Goal: Task Accomplishment & Management: Manage account settings

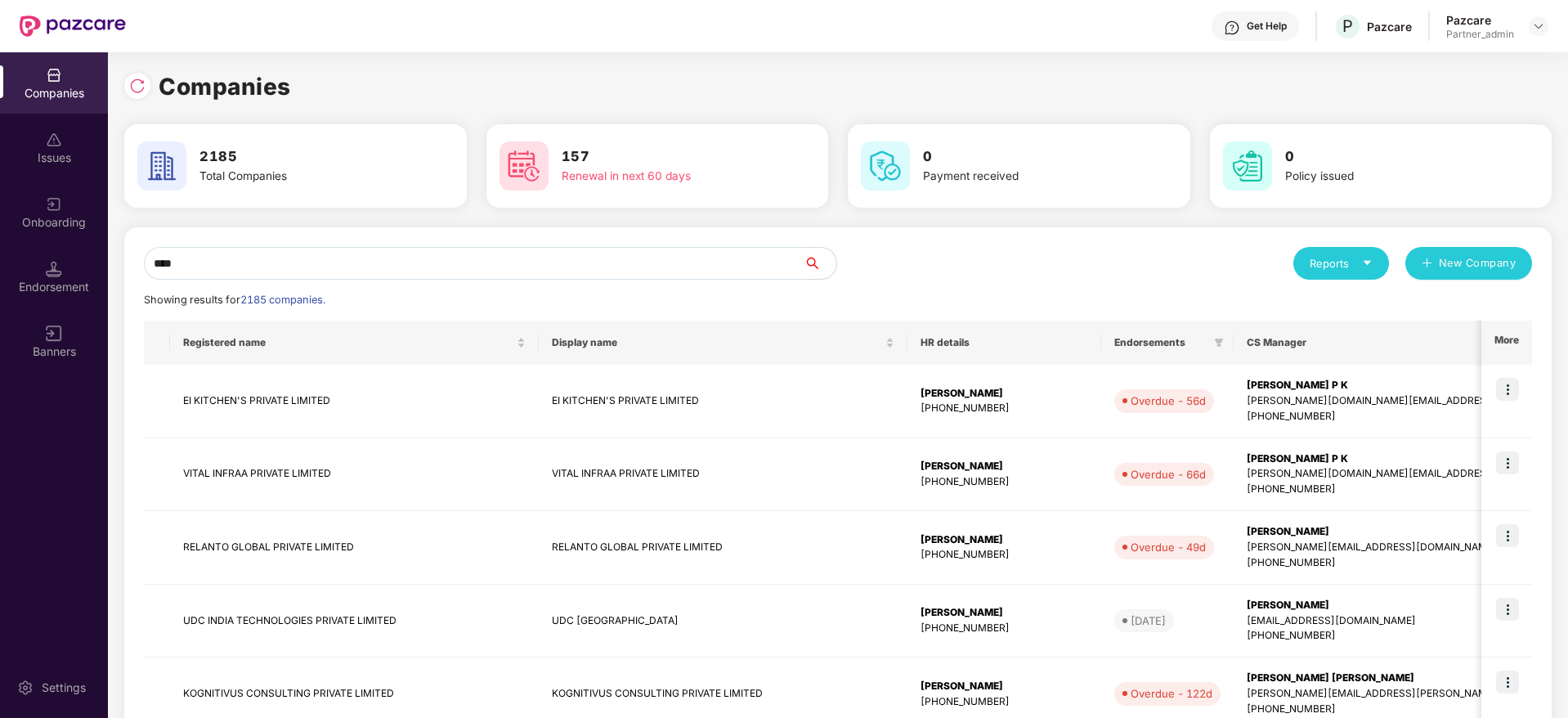
scroll to position [0, 2]
drag, startPoint x: 215, startPoint y: 270, endPoint x: 155, endPoint y: 265, distance: 60.2
click at [38, 250] on div "Companies Issues Onboarding Endorsement Banners Settings Companies 2185 Total C…" at bounding box center [784, 384] width 1568 height 665
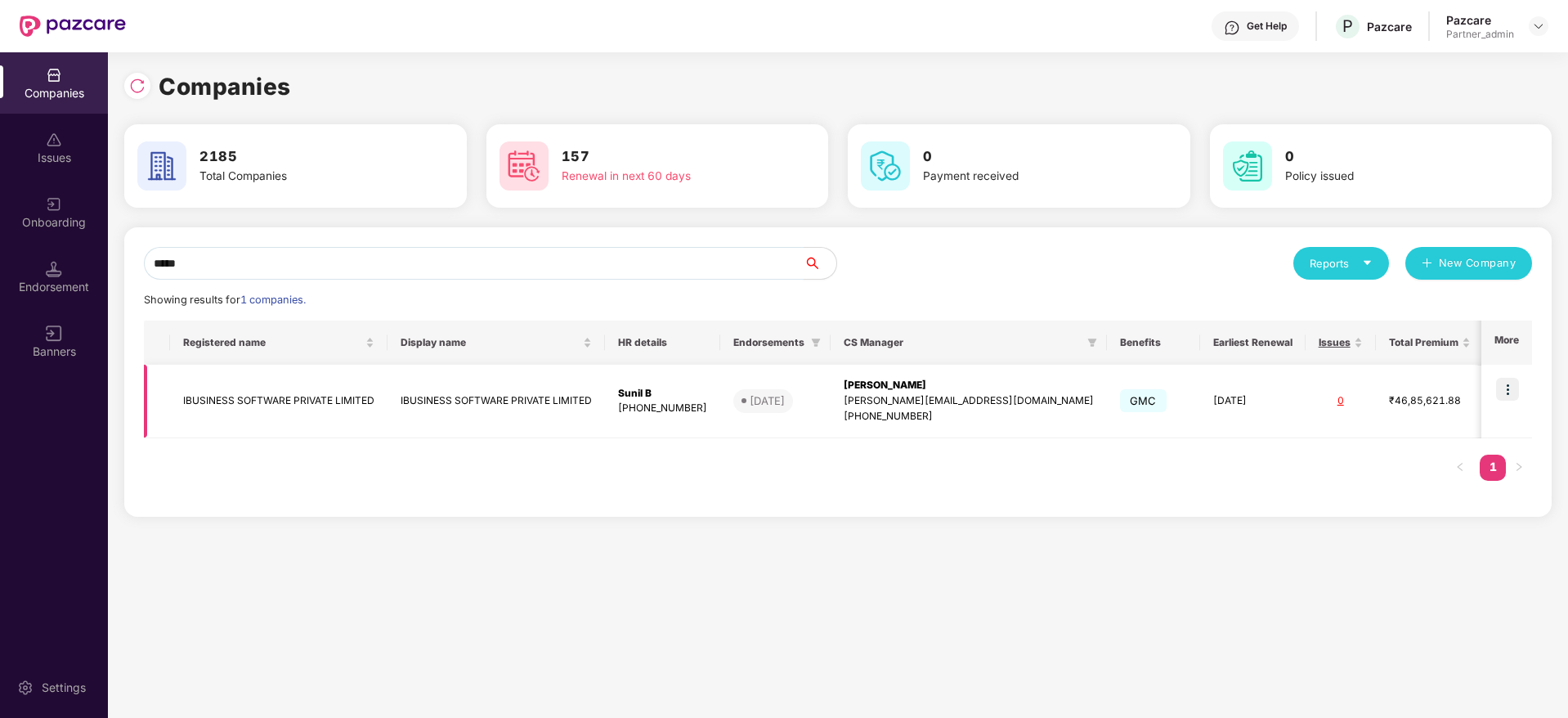
type input "*****"
click at [918, 405] on div "[PERSON_NAME][EMAIL_ADDRESS][DOMAIN_NAME]" at bounding box center [968, 400] width 250 height 15
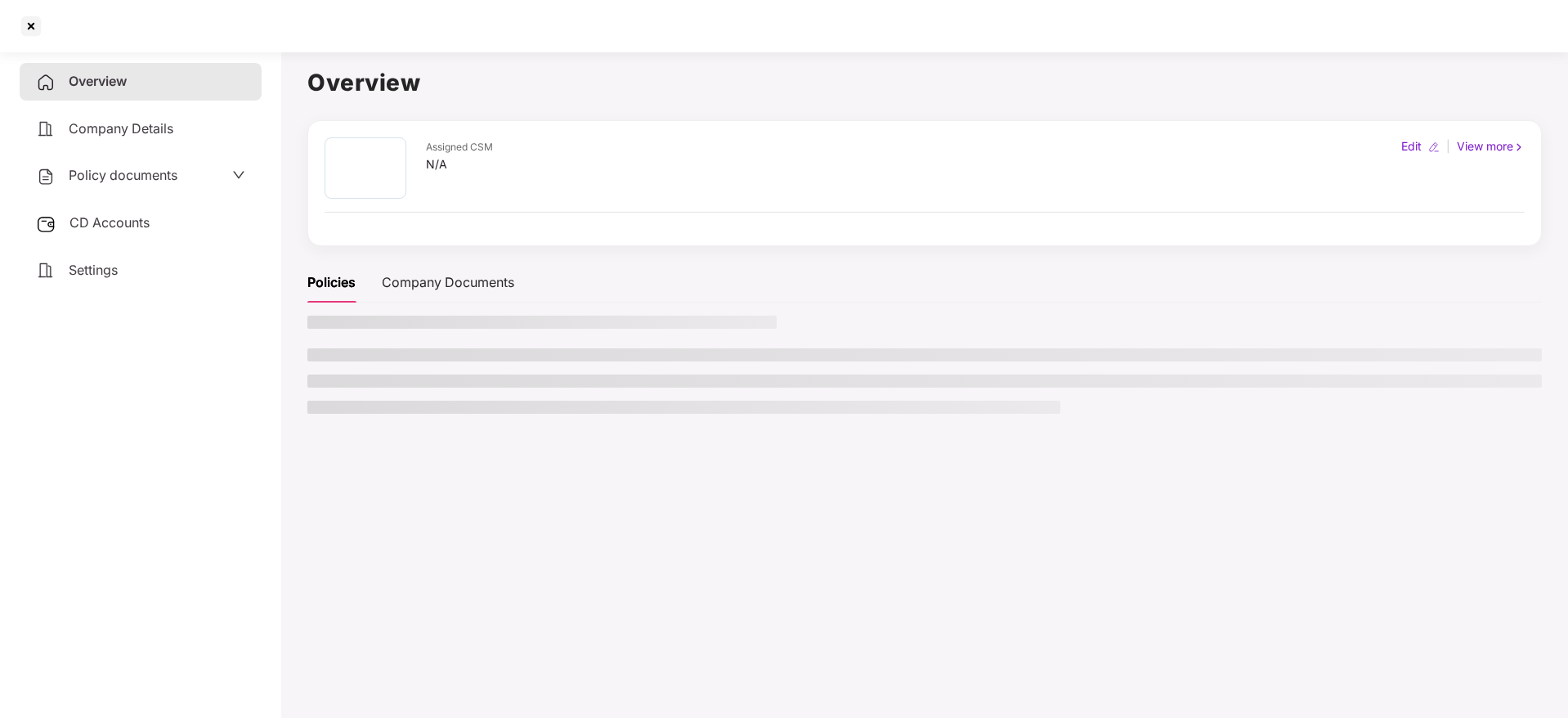
scroll to position [0, 0]
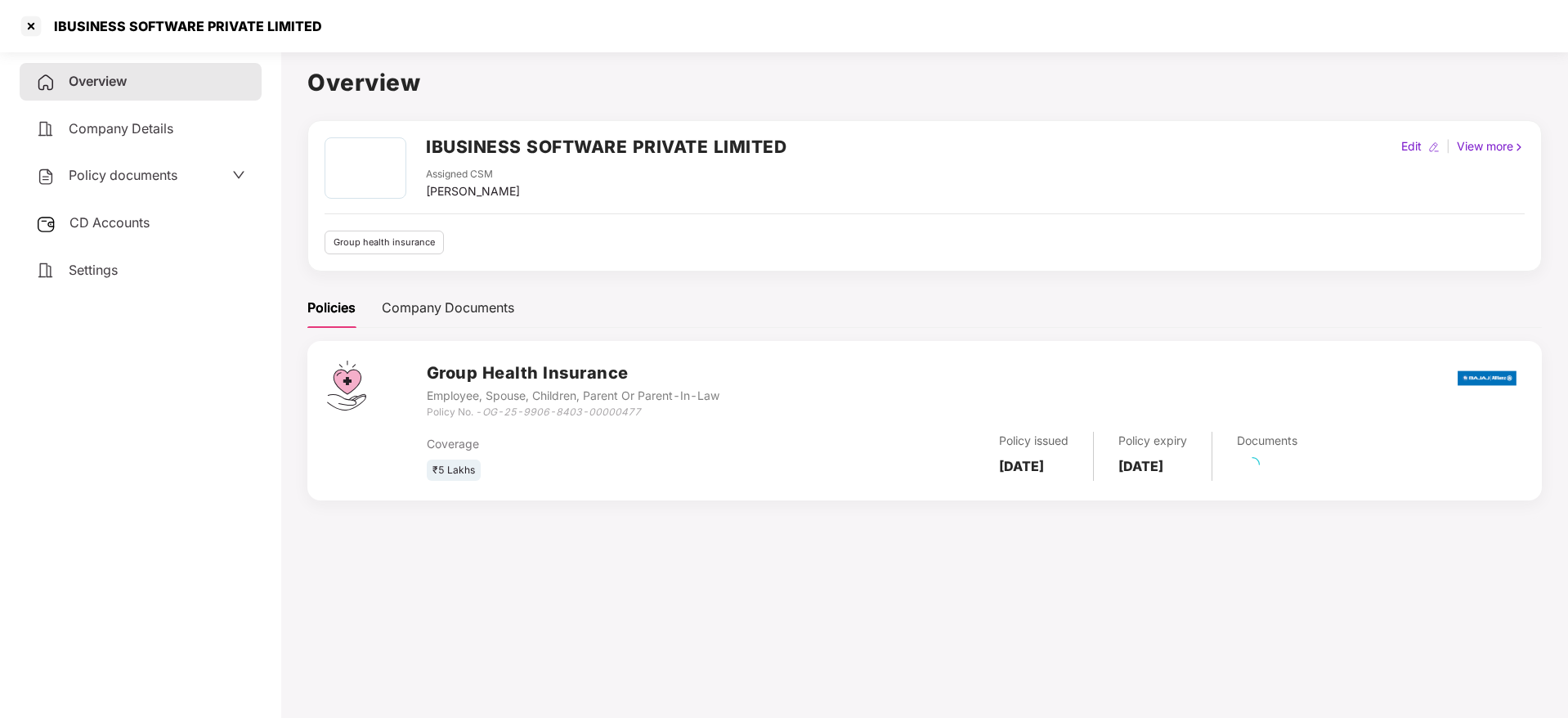
click at [149, 234] on div "CD Accounts" at bounding box center [140, 223] width 242 height 38
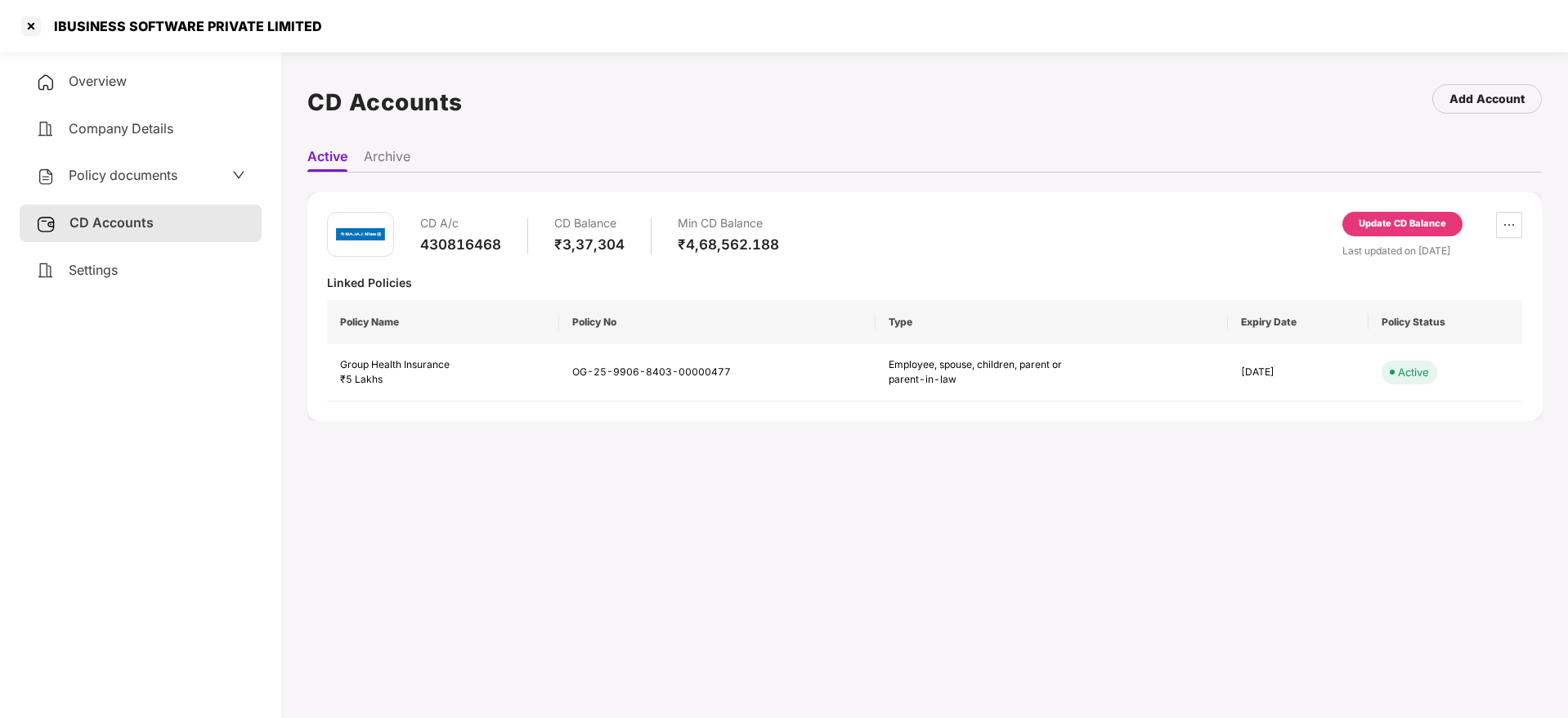
click at [1388, 230] on div "Update CD Balance" at bounding box center [1402, 224] width 87 height 15
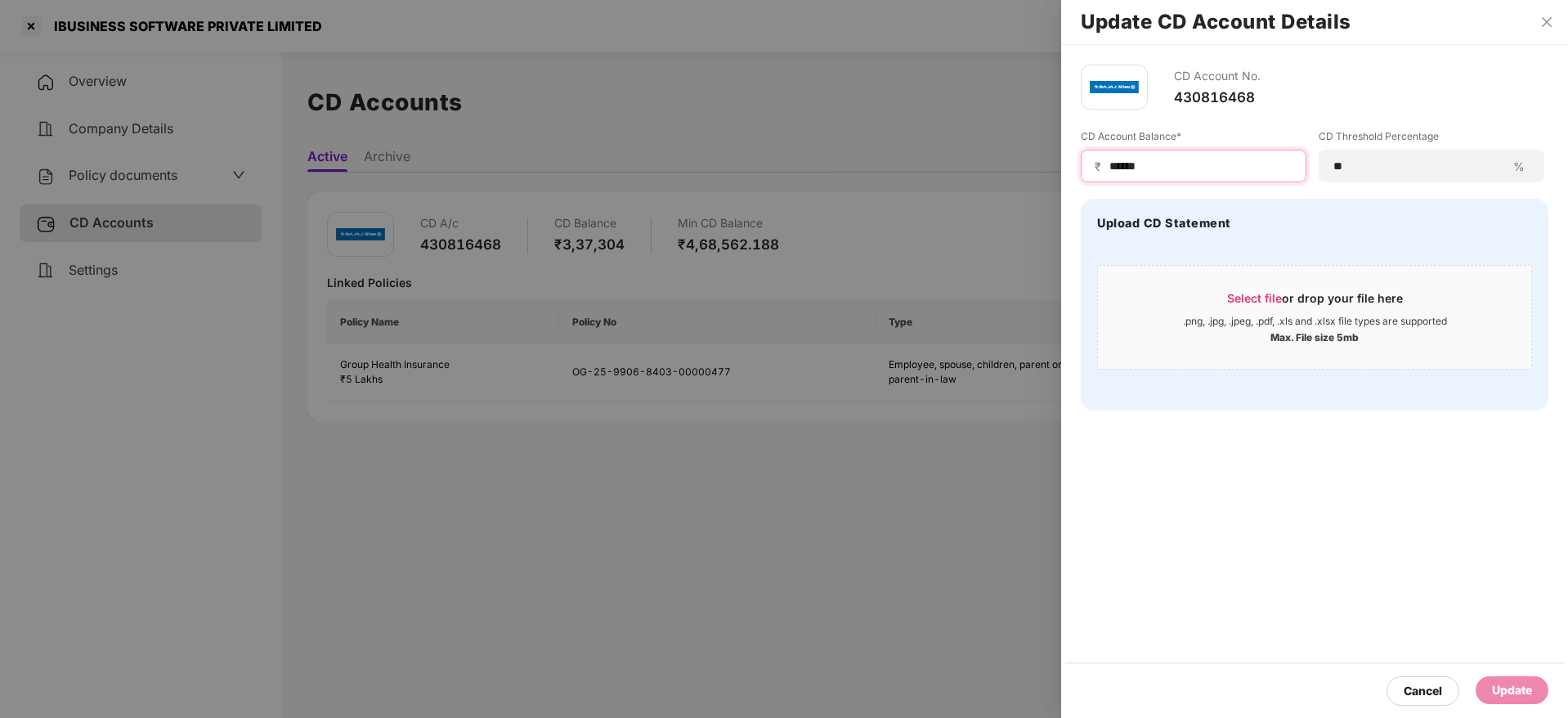
drag, startPoint x: 1177, startPoint y: 166, endPoint x: 896, endPoint y: 161, distance: 281.0
click at [896, 161] on div "Update CD Account Details CD Account No. 430816468 CD Account Balance* ₹ ******…" at bounding box center [784, 359] width 1568 height 718
paste input
type input "******"
click at [1251, 297] on span "Select file" at bounding box center [1254, 298] width 55 height 14
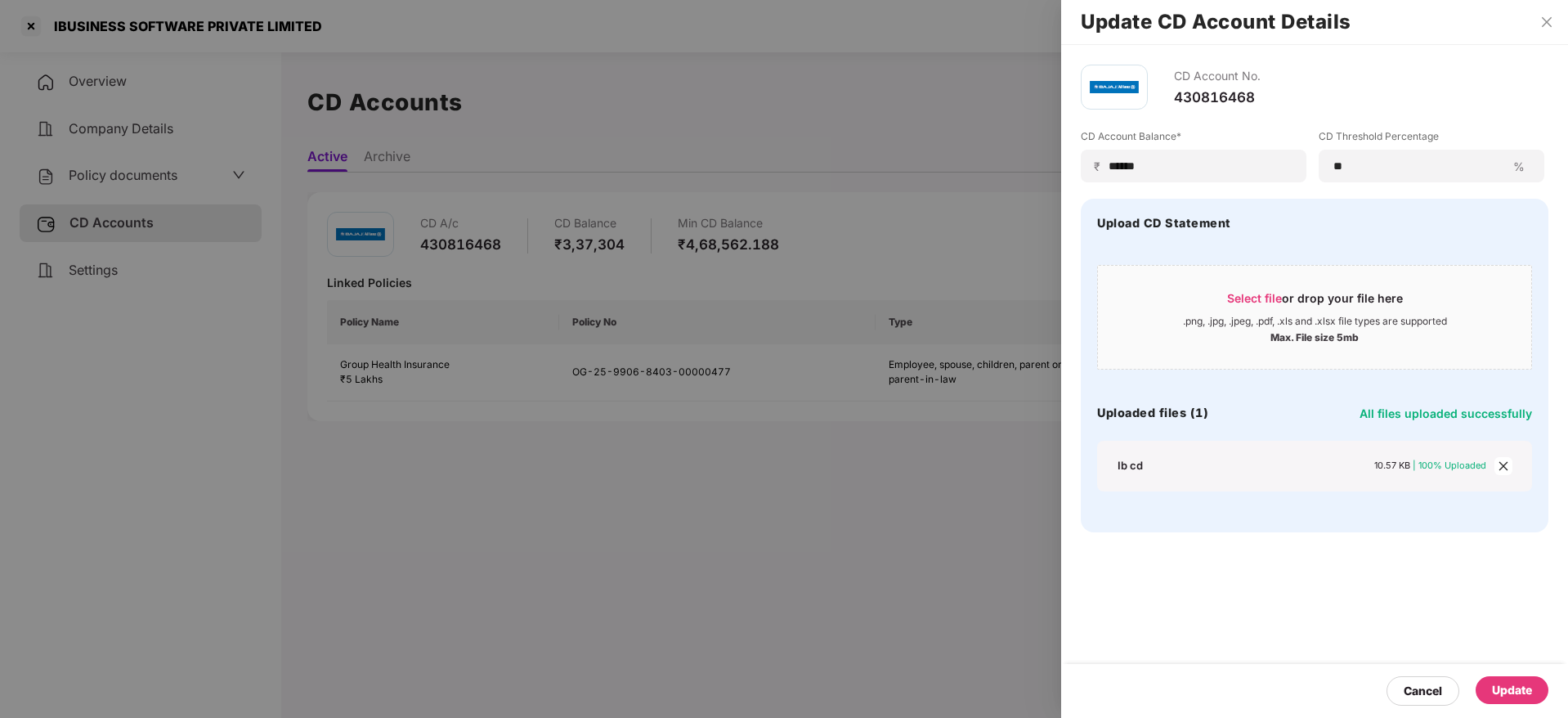
click at [1528, 686] on div "Update" at bounding box center [1511, 690] width 40 height 18
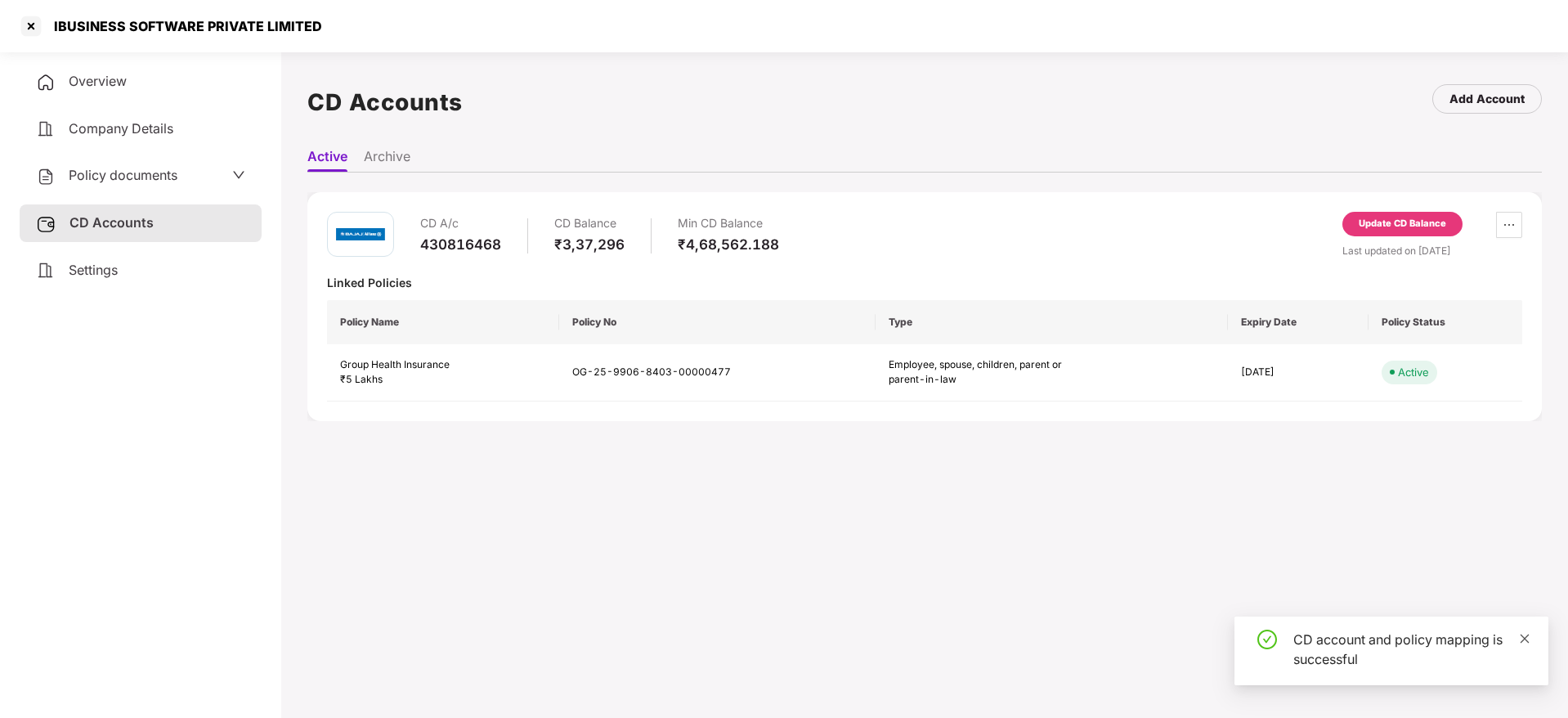
click at [1522, 641] on icon "close" at bounding box center [1524, 638] width 11 height 11
click at [92, 265] on span "Settings" at bounding box center [93, 269] width 49 height 16
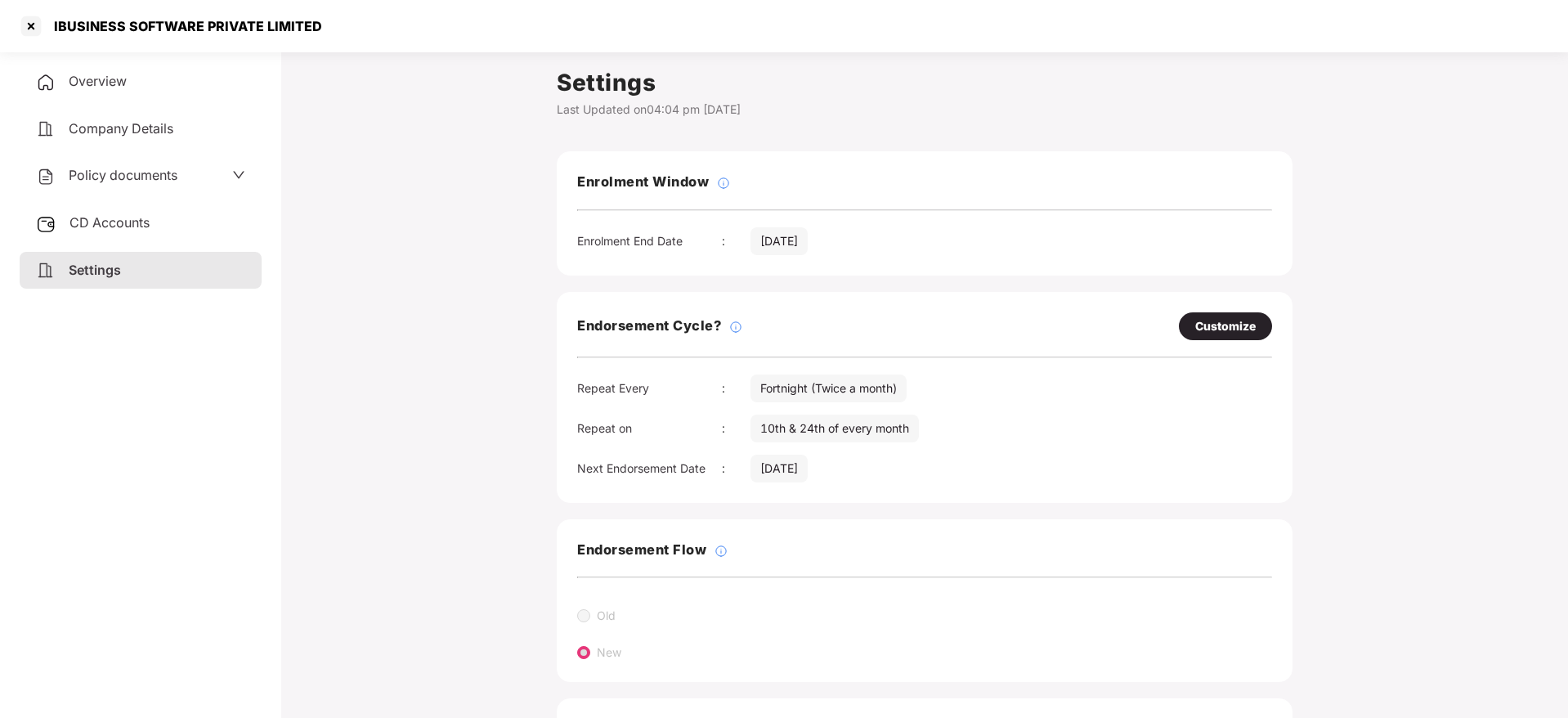
click at [108, 229] on span "CD Accounts" at bounding box center [109, 222] width 80 height 16
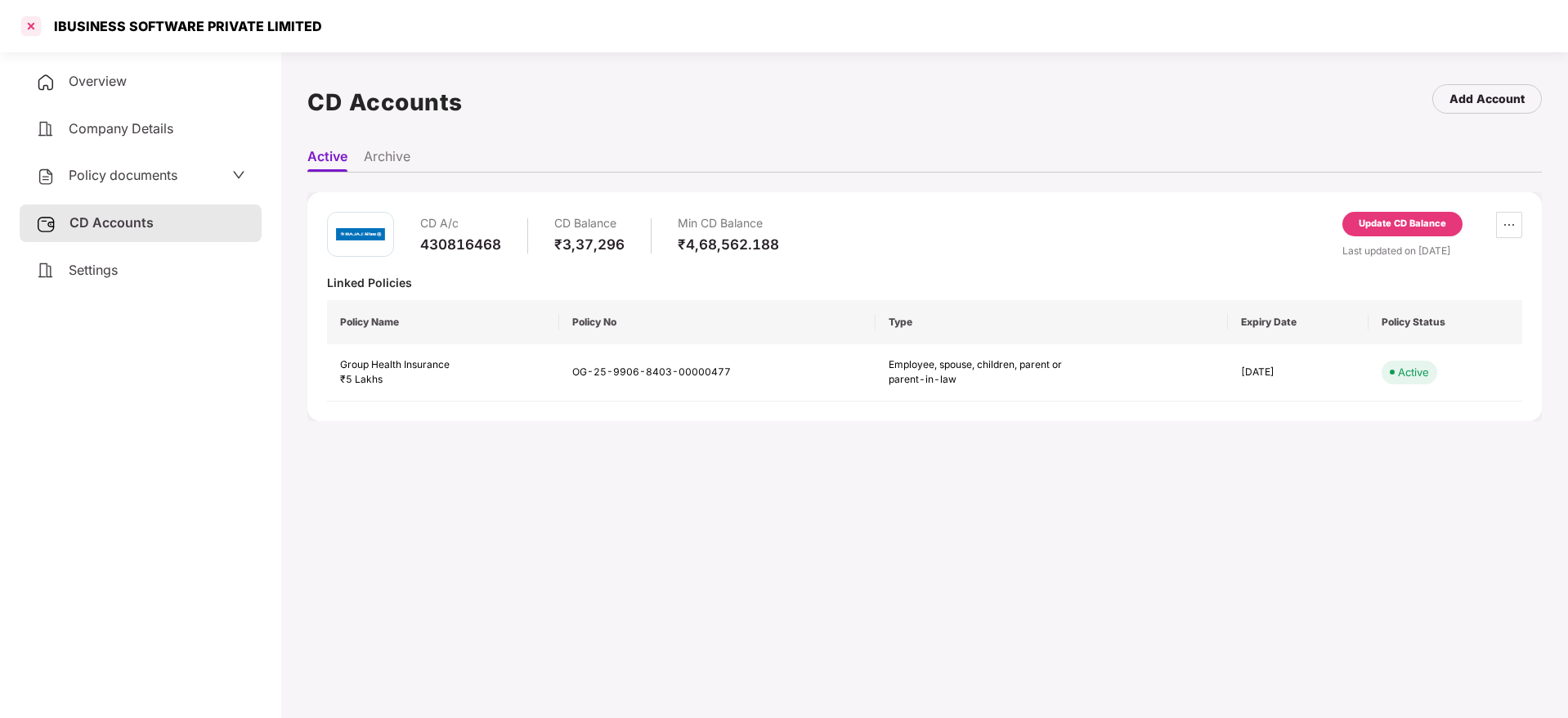
click at [33, 21] on div at bounding box center [31, 27] width 27 height 27
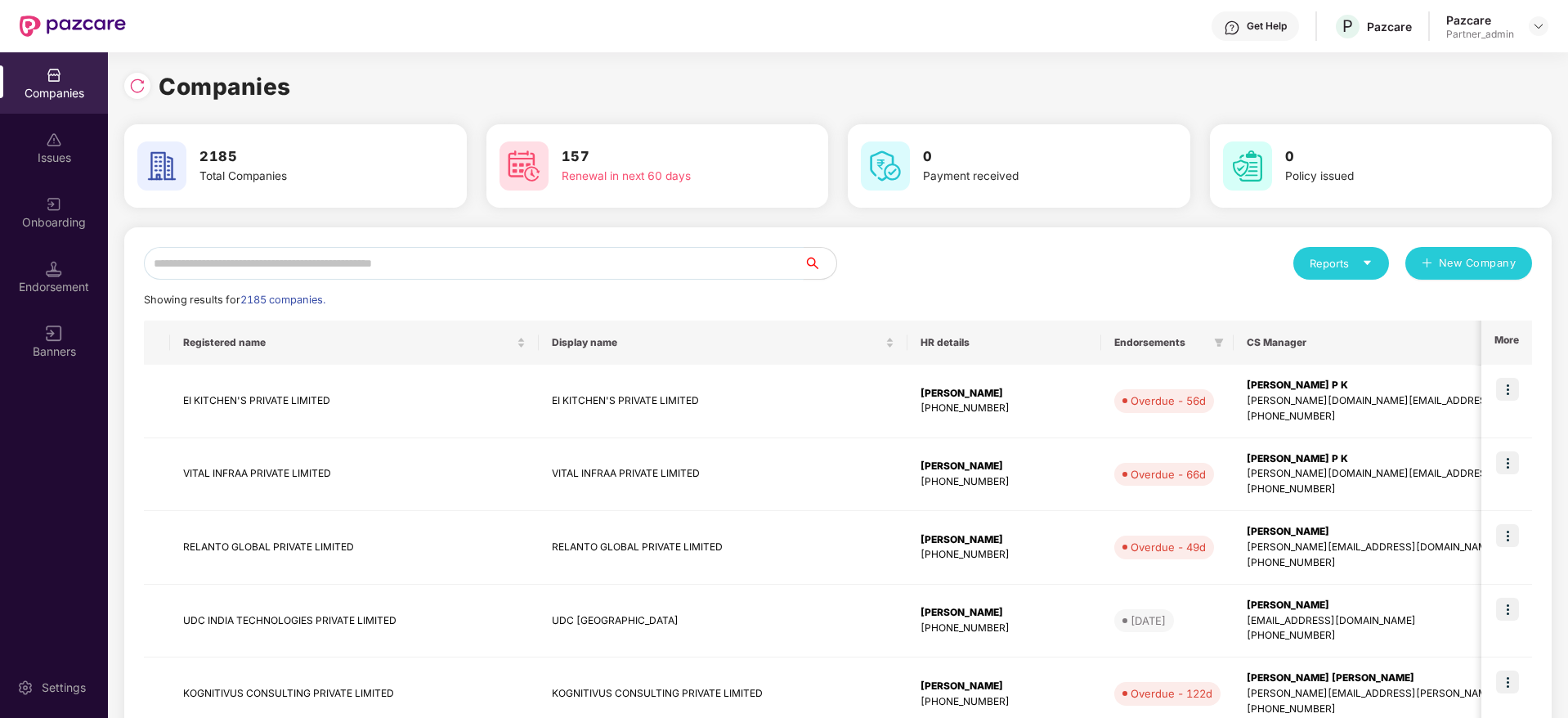
click at [272, 267] on input "text" at bounding box center [473, 263] width 659 height 32
type input "*"
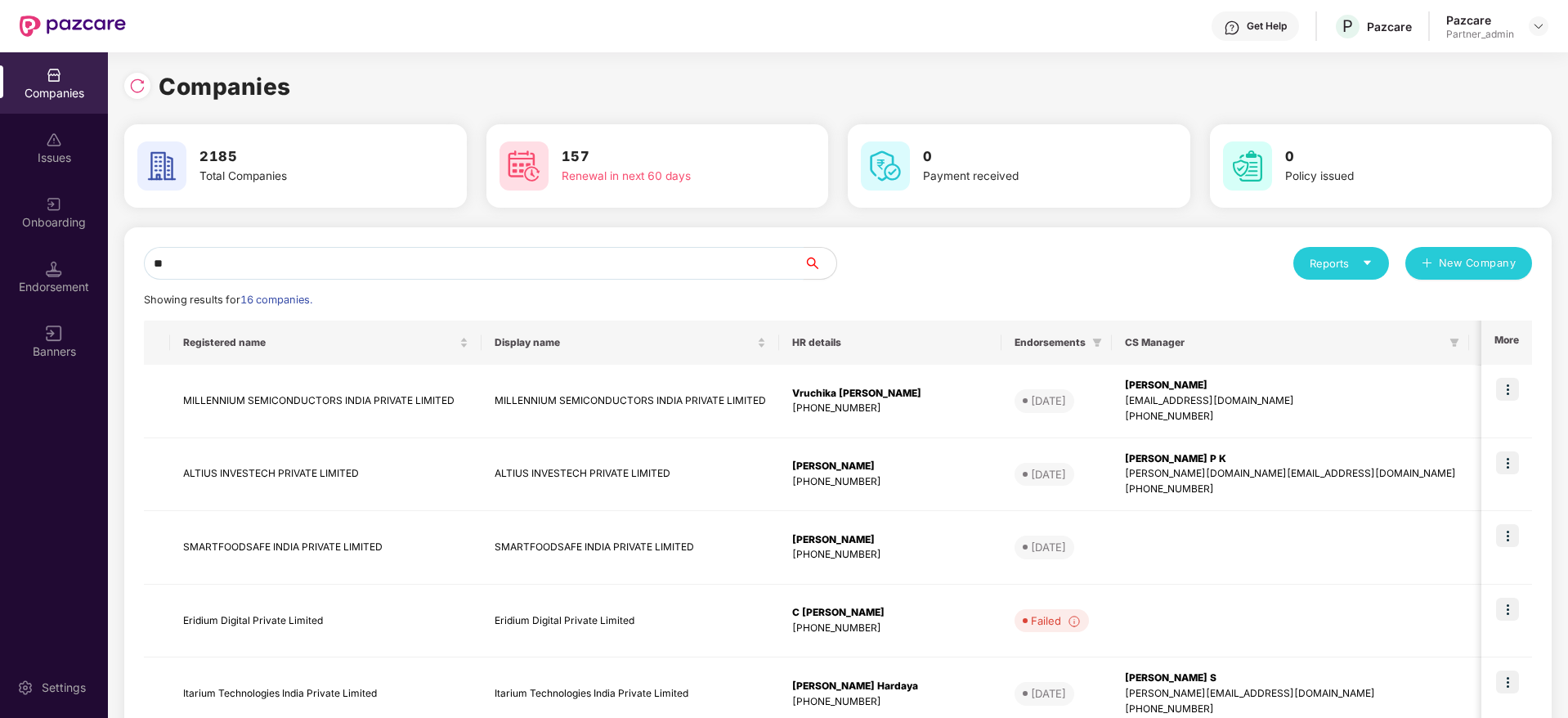
type input "*"
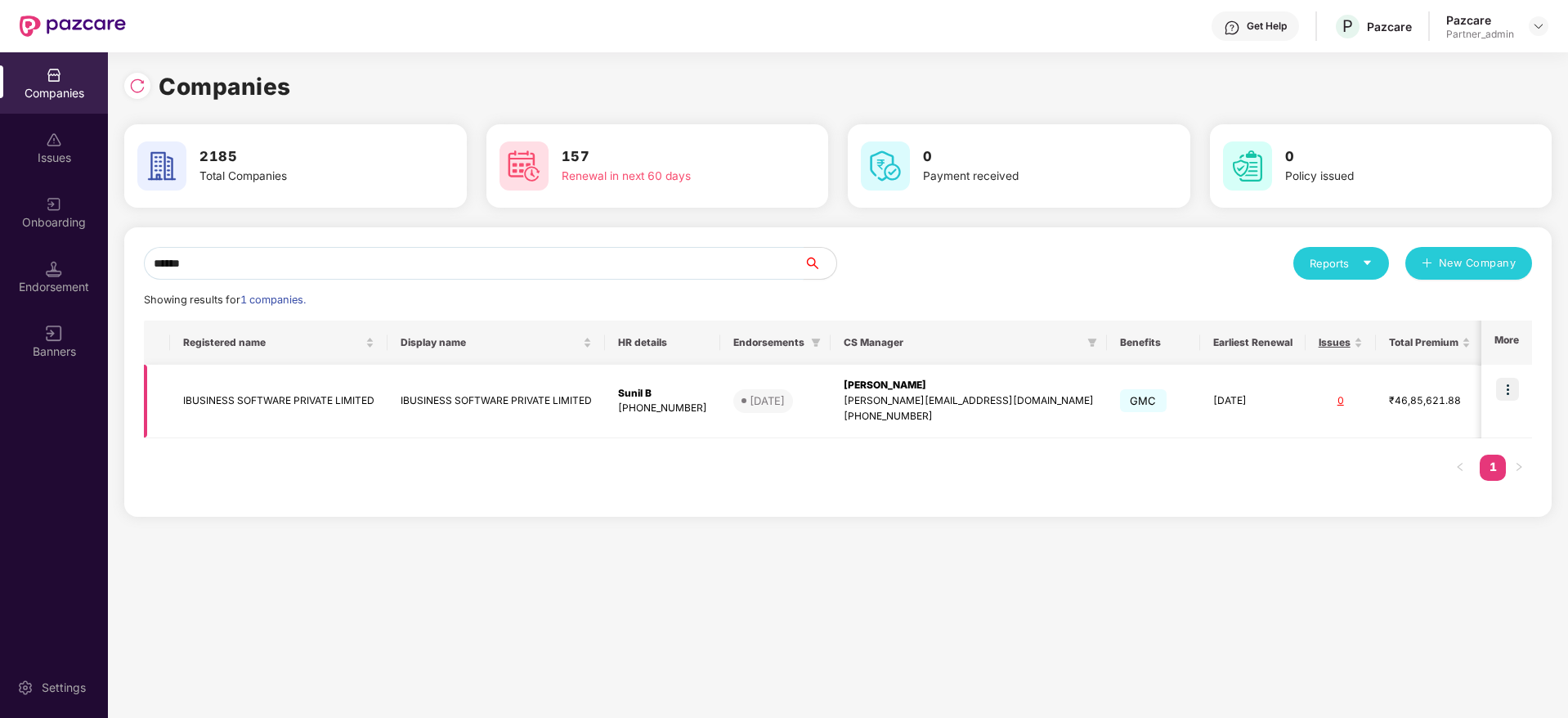
type input "******"
click at [1516, 388] on img at bounding box center [1507, 389] width 23 height 23
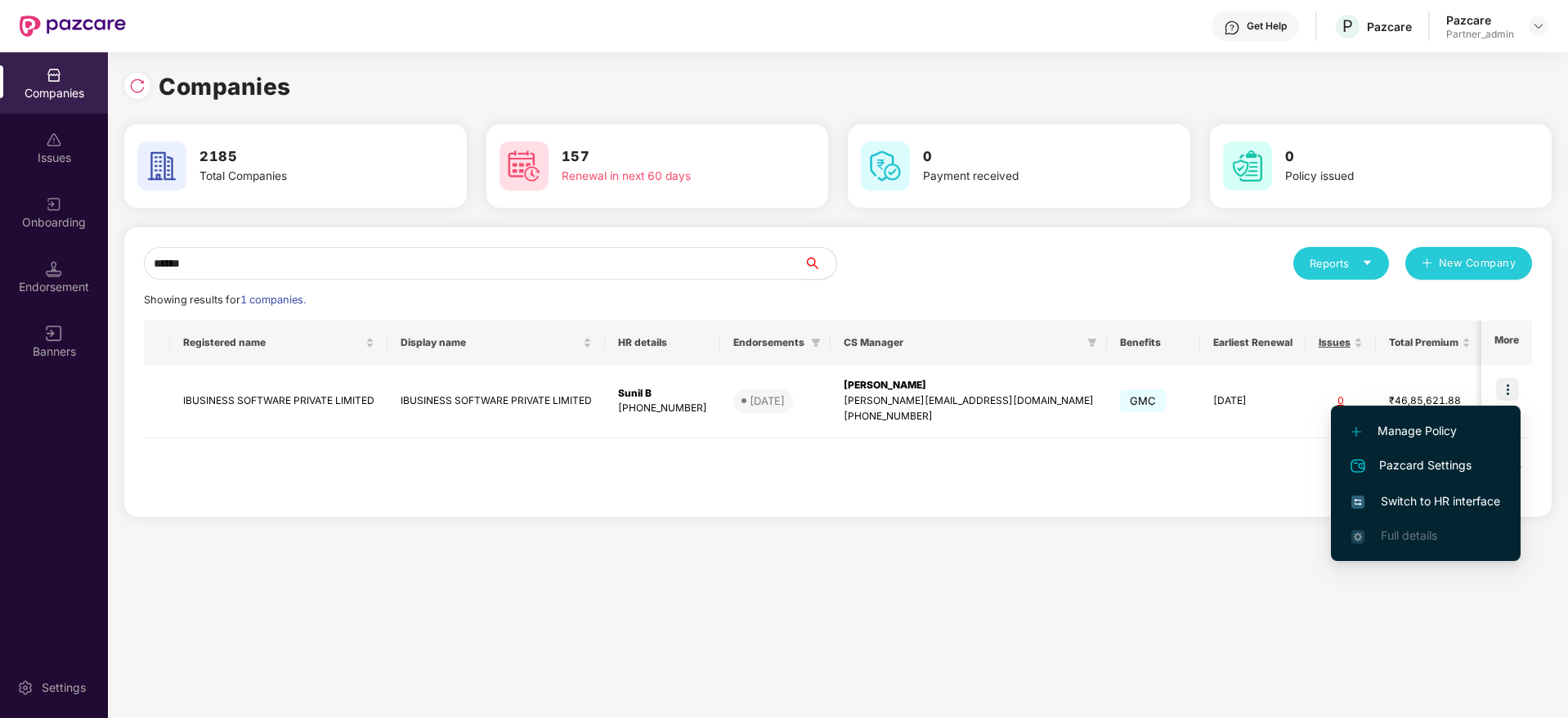
click at [1422, 501] on span "Switch to HR interface" at bounding box center [1425, 501] width 149 height 18
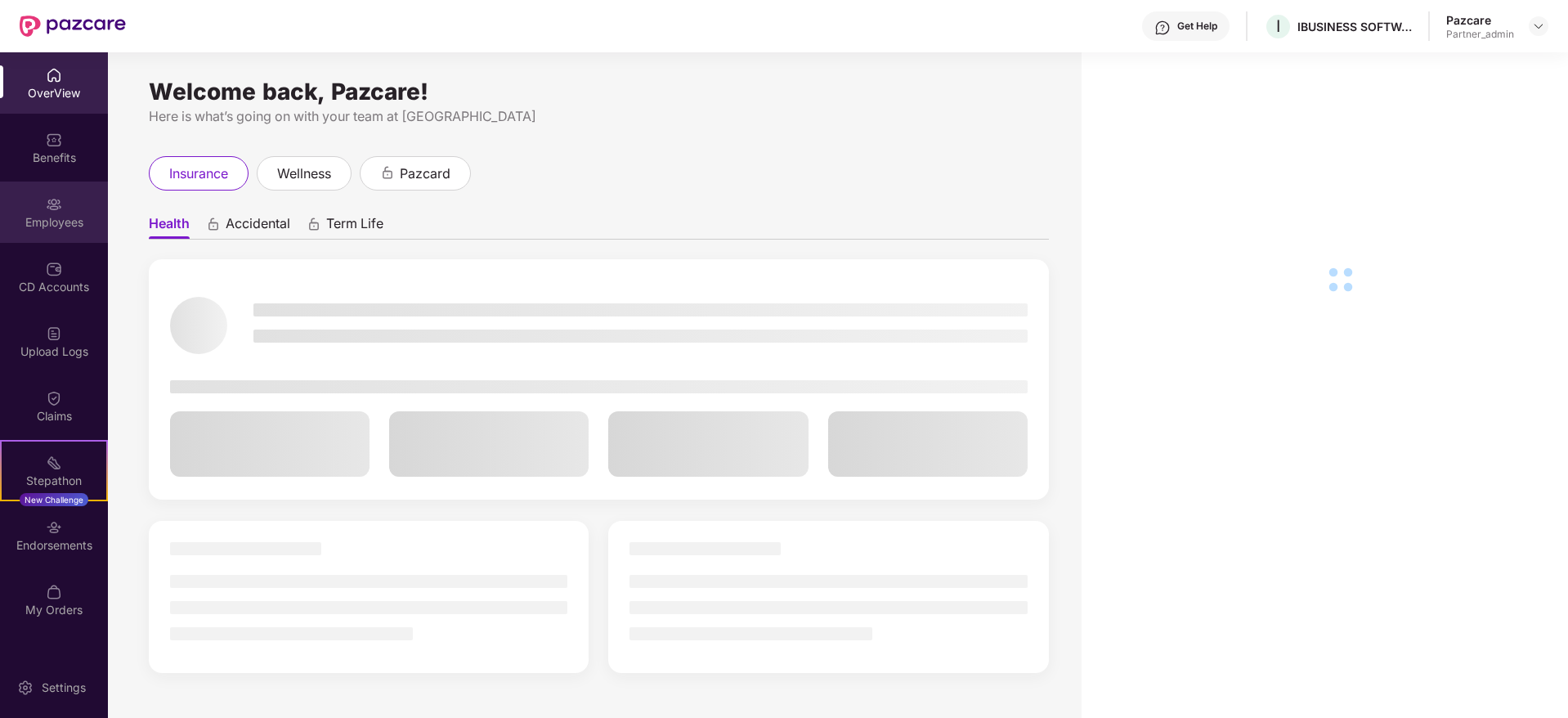
click at [60, 228] on div "Employees" at bounding box center [54, 222] width 108 height 16
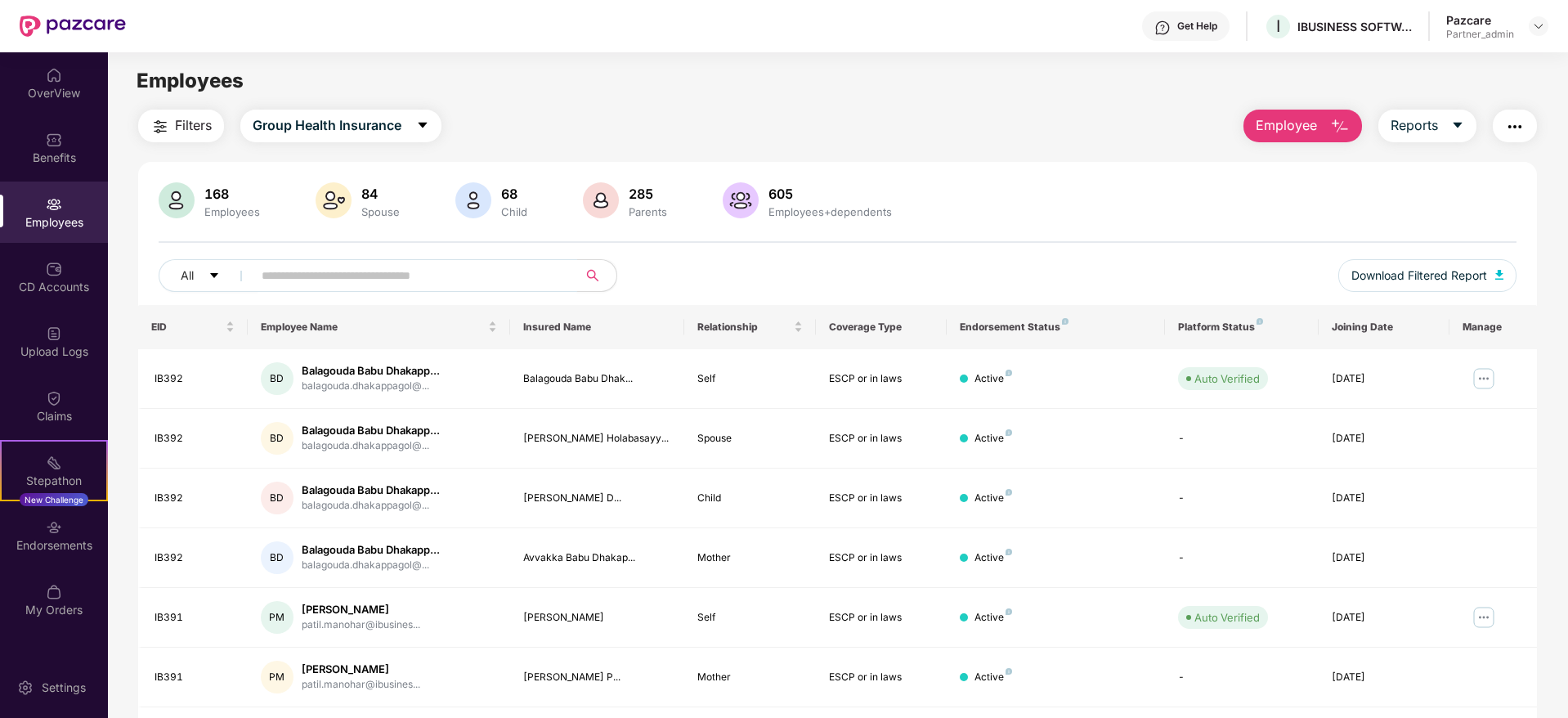
click at [279, 268] on input "text" at bounding box center [408, 275] width 293 height 25
paste input "*****"
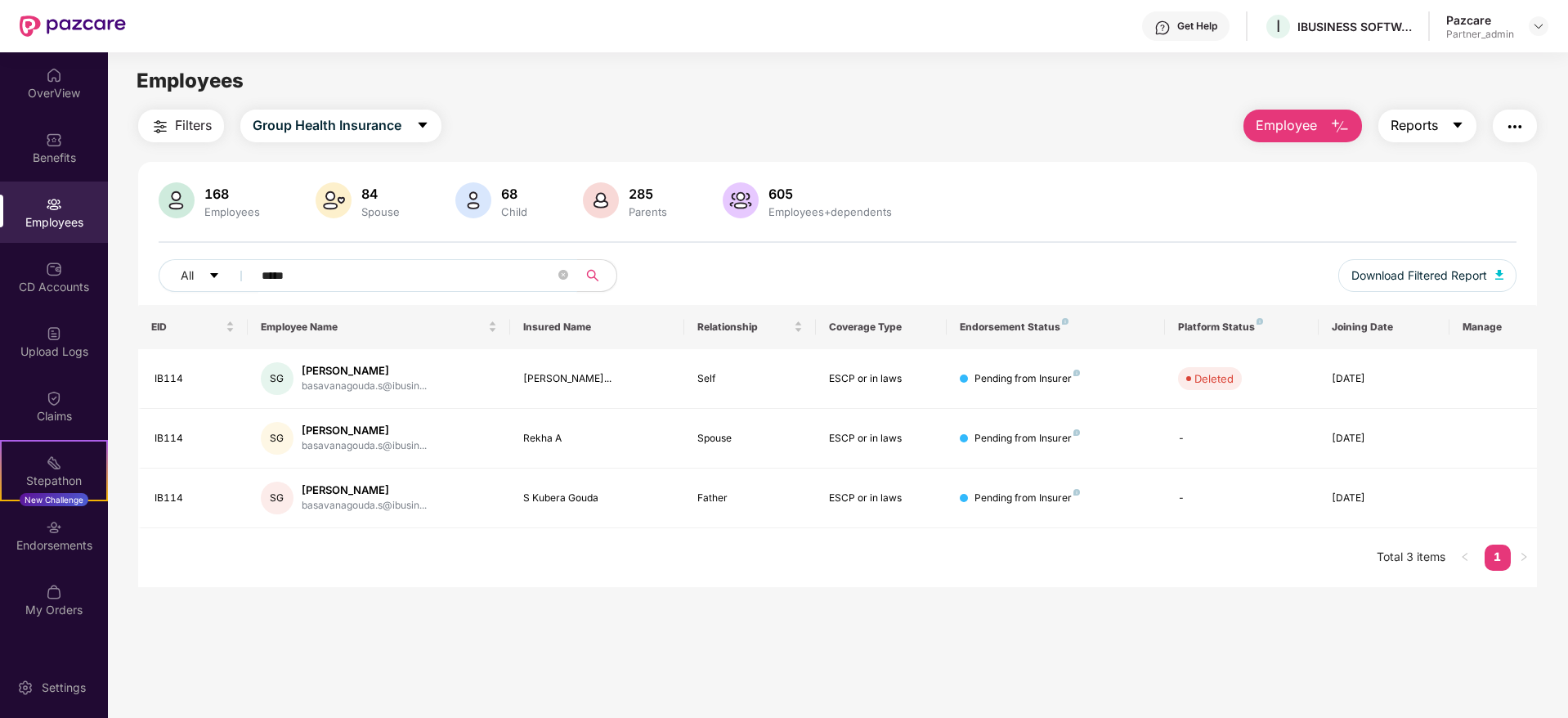
type input "*****"
click at [1450, 129] on icon "caret-down" at bounding box center [1457, 125] width 13 height 13
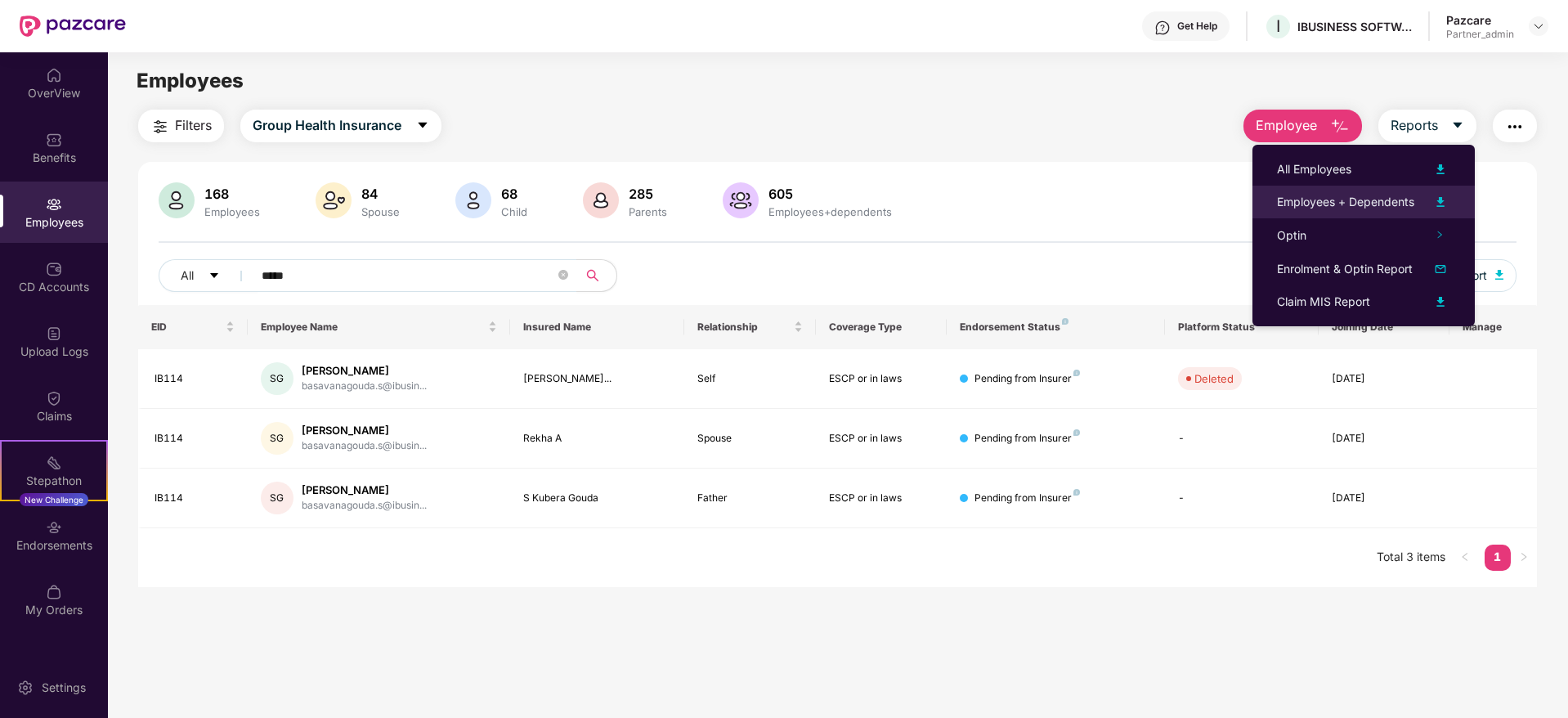
click at [1366, 198] on div "Employees + Dependents" at bounding box center [1345, 201] width 138 height 18
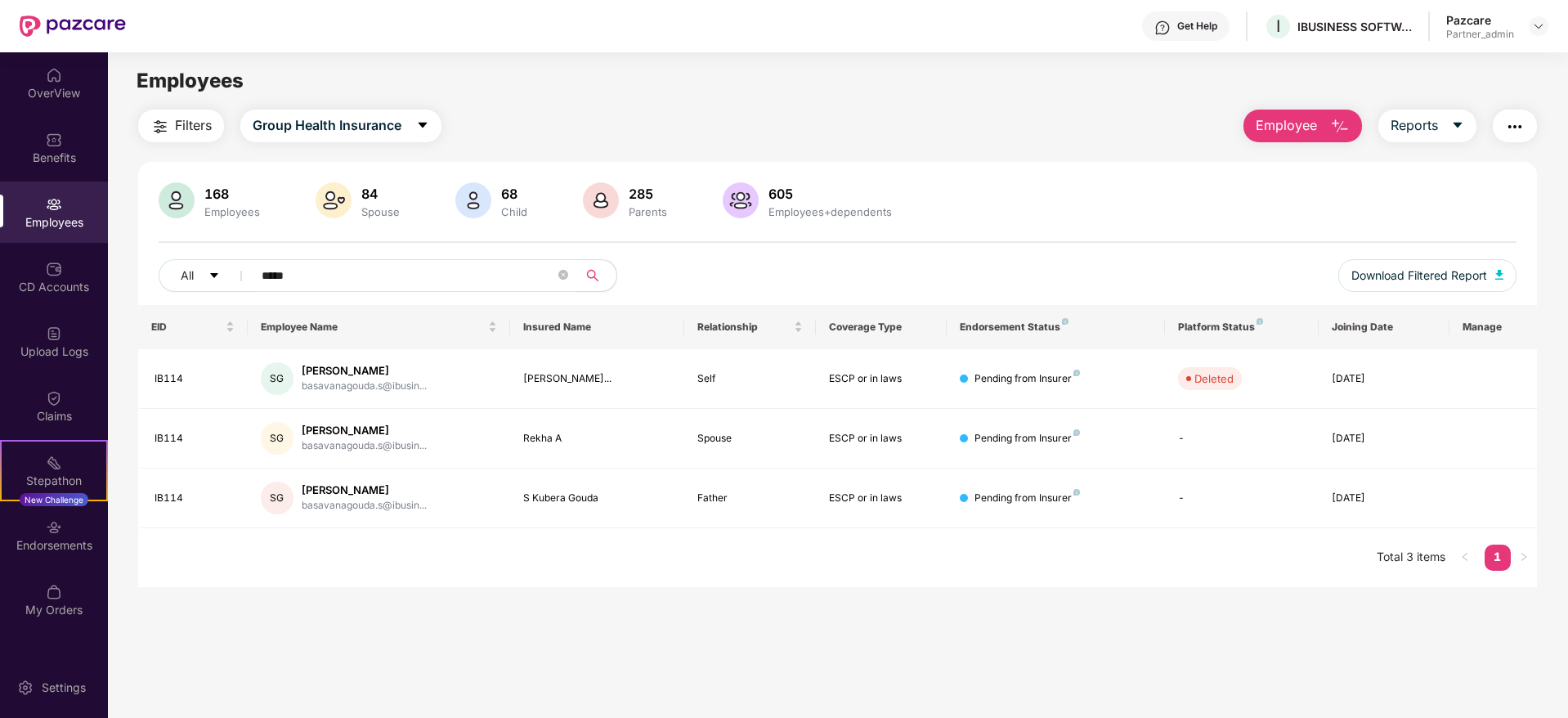
click at [1516, 125] on img "button" at bounding box center [1514, 126] width 20 height 20
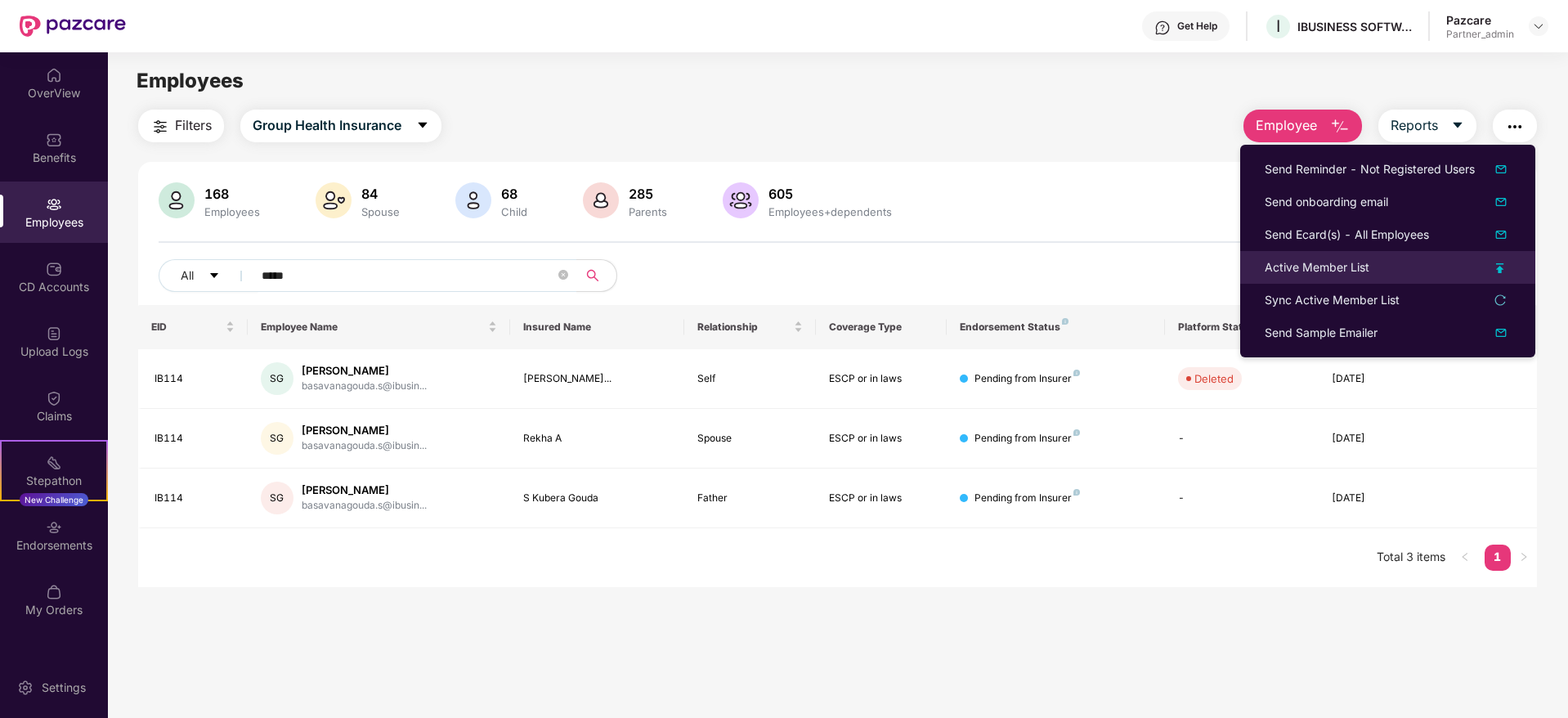
click at [1327, 267] on div "Active Member List" at bounding box center [1317, 267] width 104 height 18
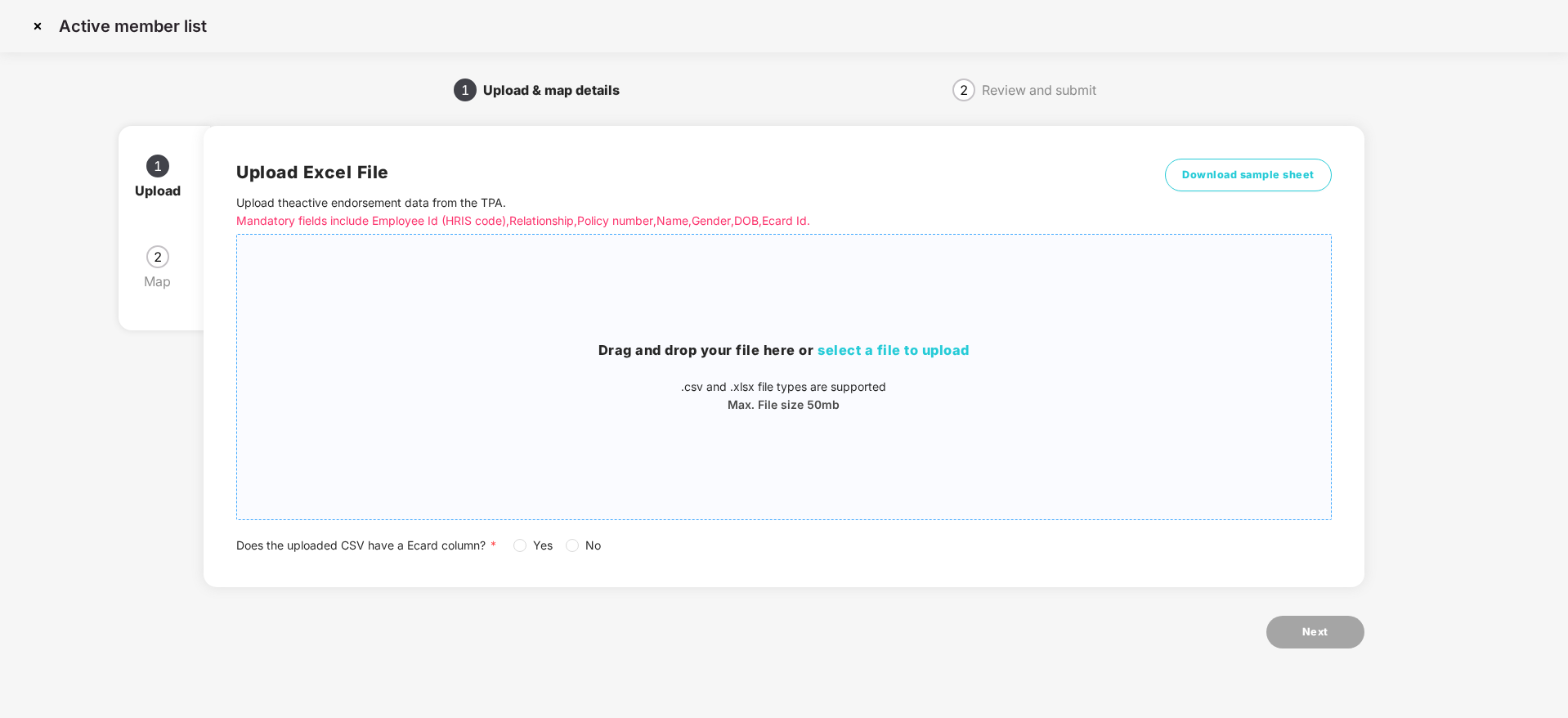
click at [902, 353] on span "select a file to upload" at bounding box center [894, 349] width 152 height 16
click at [532, 540] on span "Yes" at bounding box center [543, 544] width 32 height 18
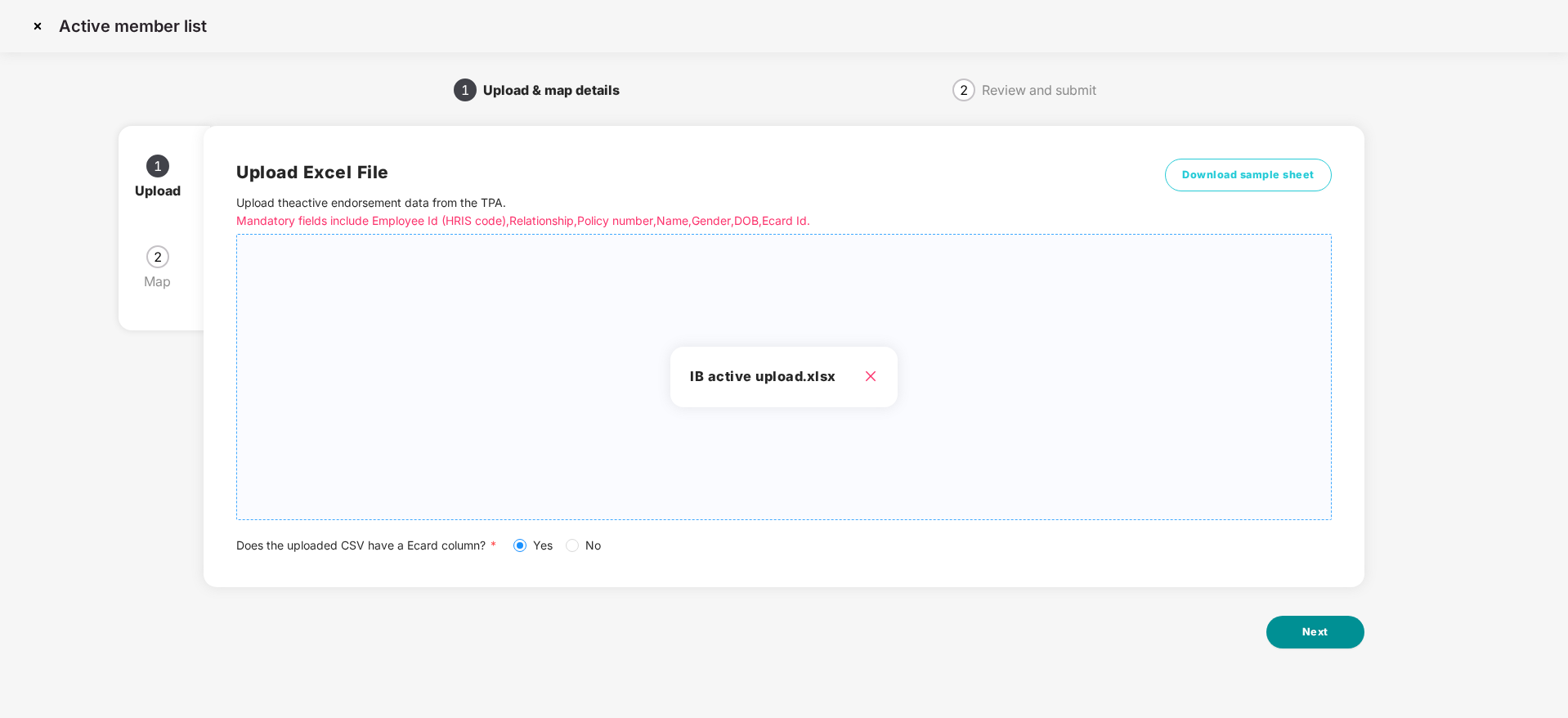
click at [1328, 623] on button "Next" at bounding box center [1315, 632] width 98 height 32
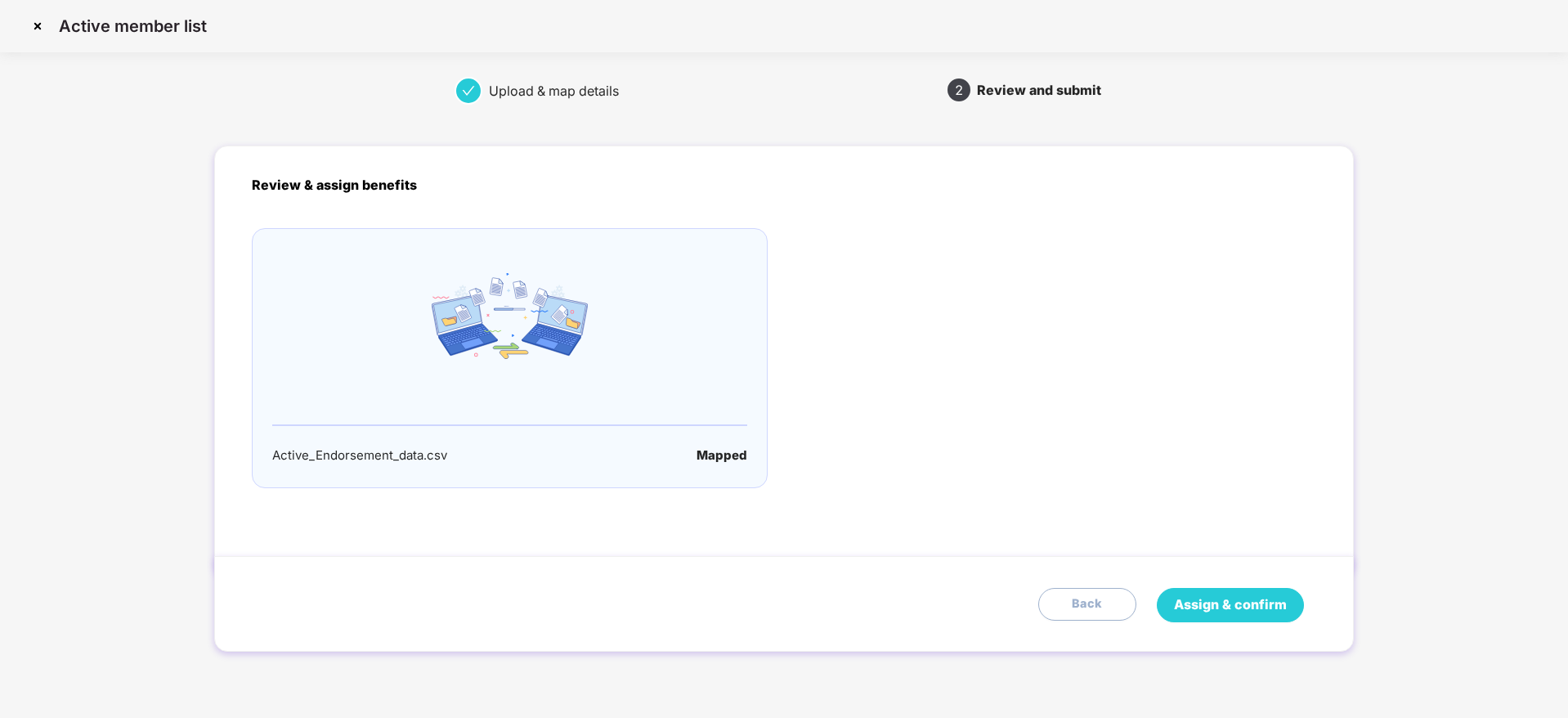
click at [1225, 598] on span "Assign & confirm" at bounding box center [1229, 604] width 113 height 21
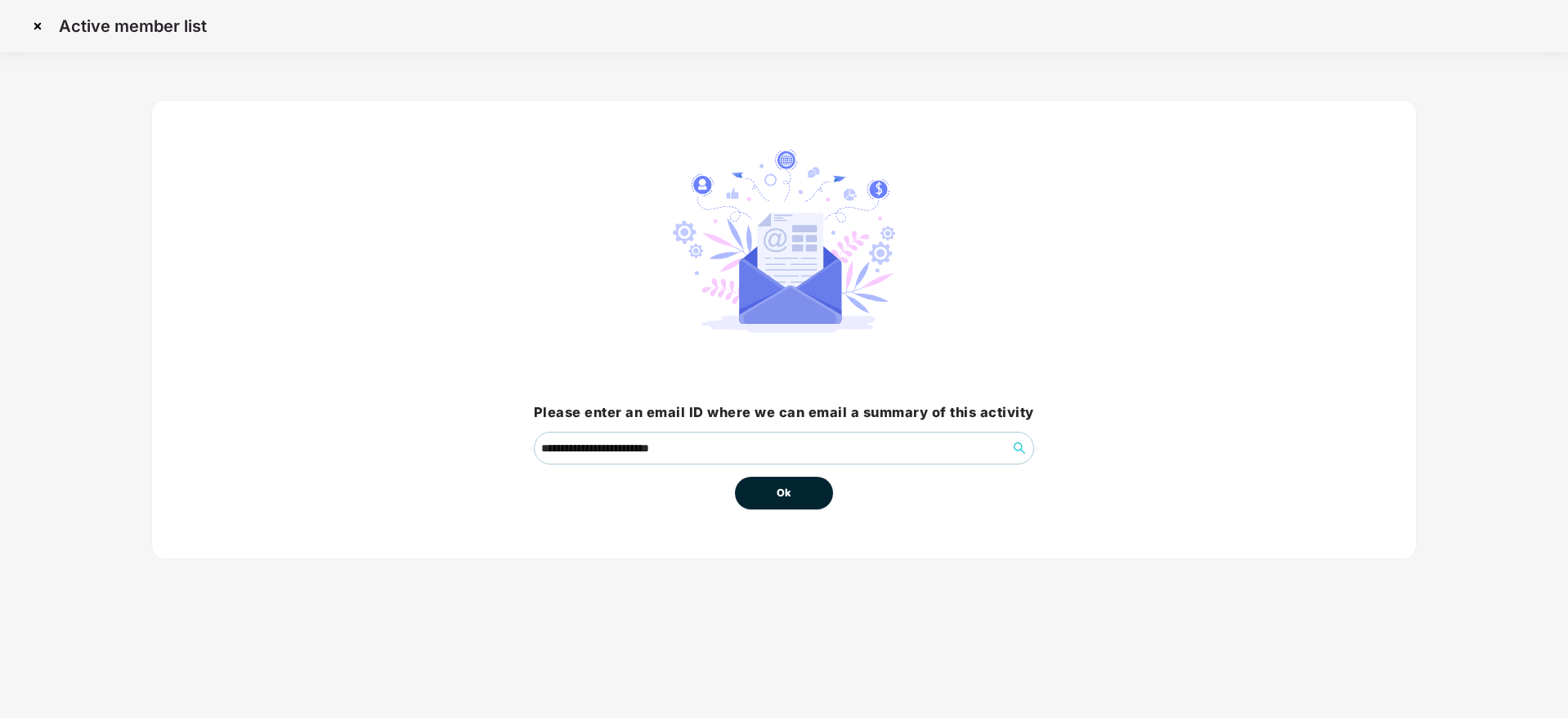
click at [794, 498] on button "Ok" at bounding box center [784, 492] width 98 height 32
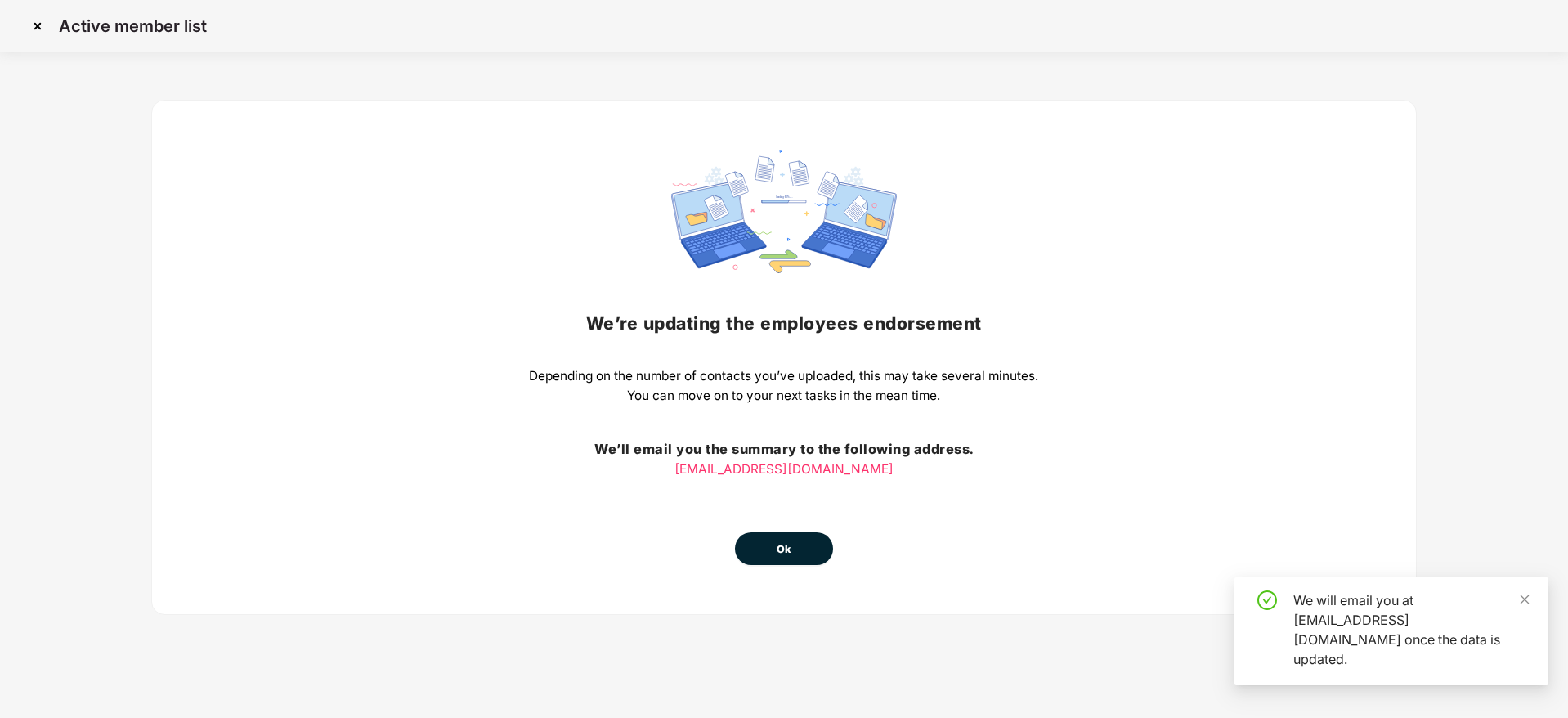
click at [783, 553] on span "Ok" at bounding box center [784, 548] width 15 height 16
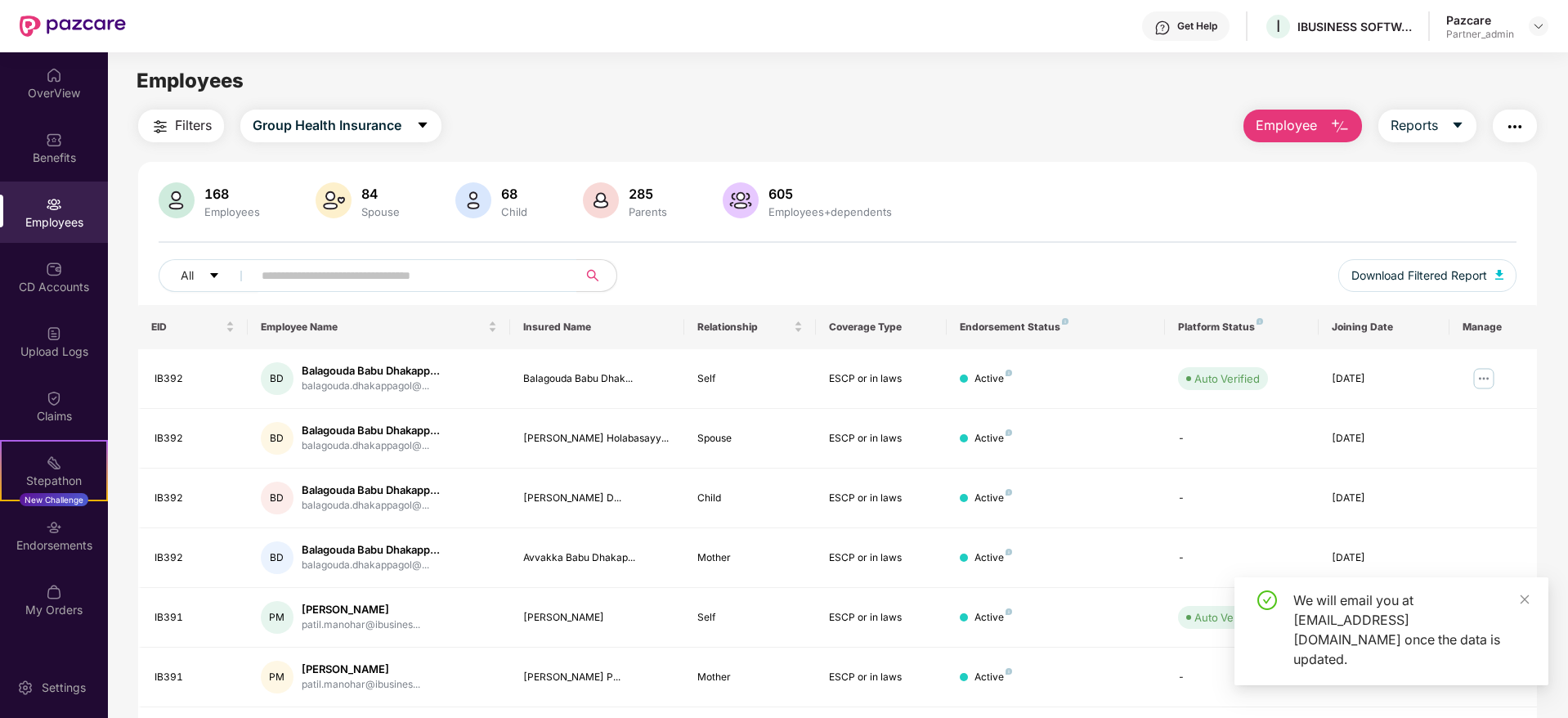
click at [151, 122] on img "button" at bounding box center [160, 126] width 20 height 20
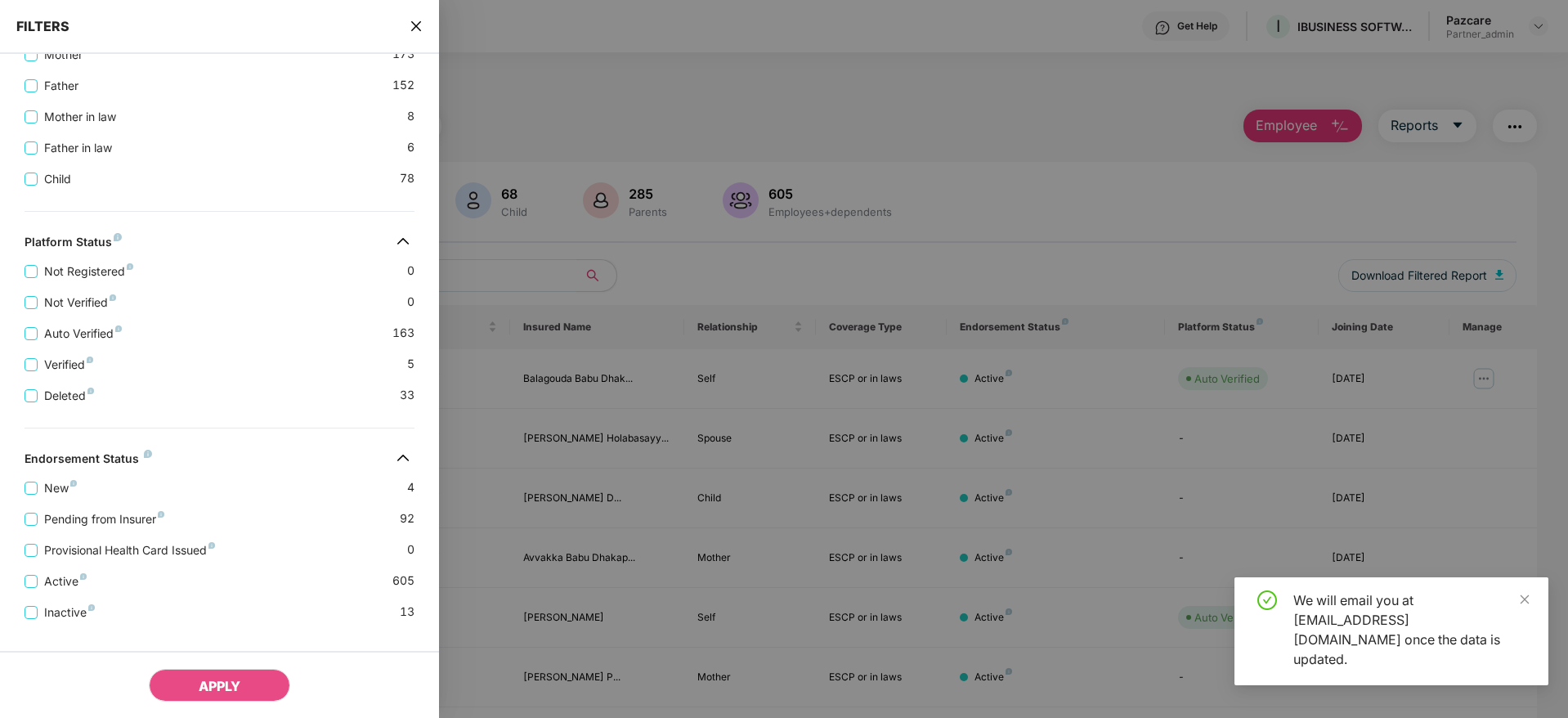
scroll to position [441, 0]
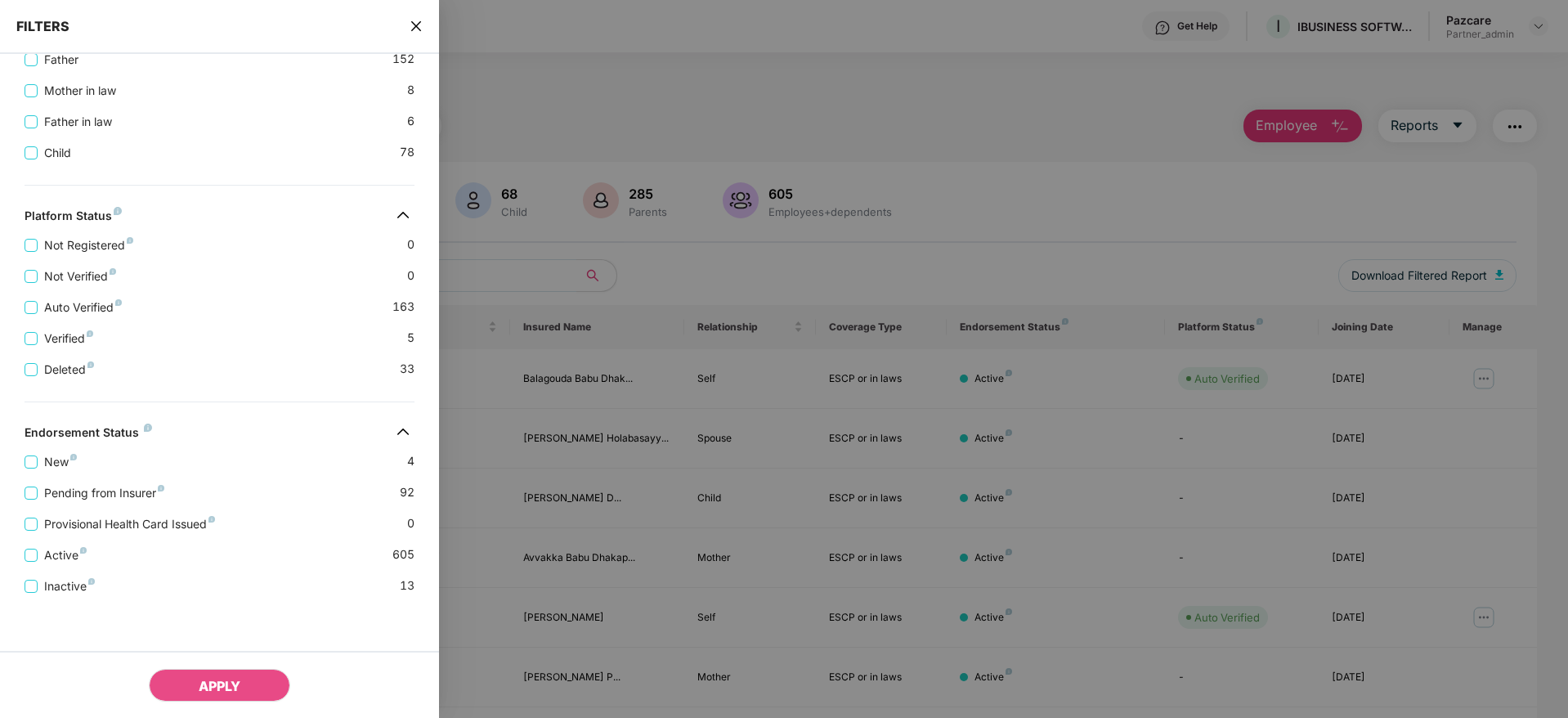
click at [424, 18] on div "FILTERS" at bounding box center [219, 27] width 439 height 54
click at [410, 22] on icon "close" at bounding box center [416, 27] width 13 height 13
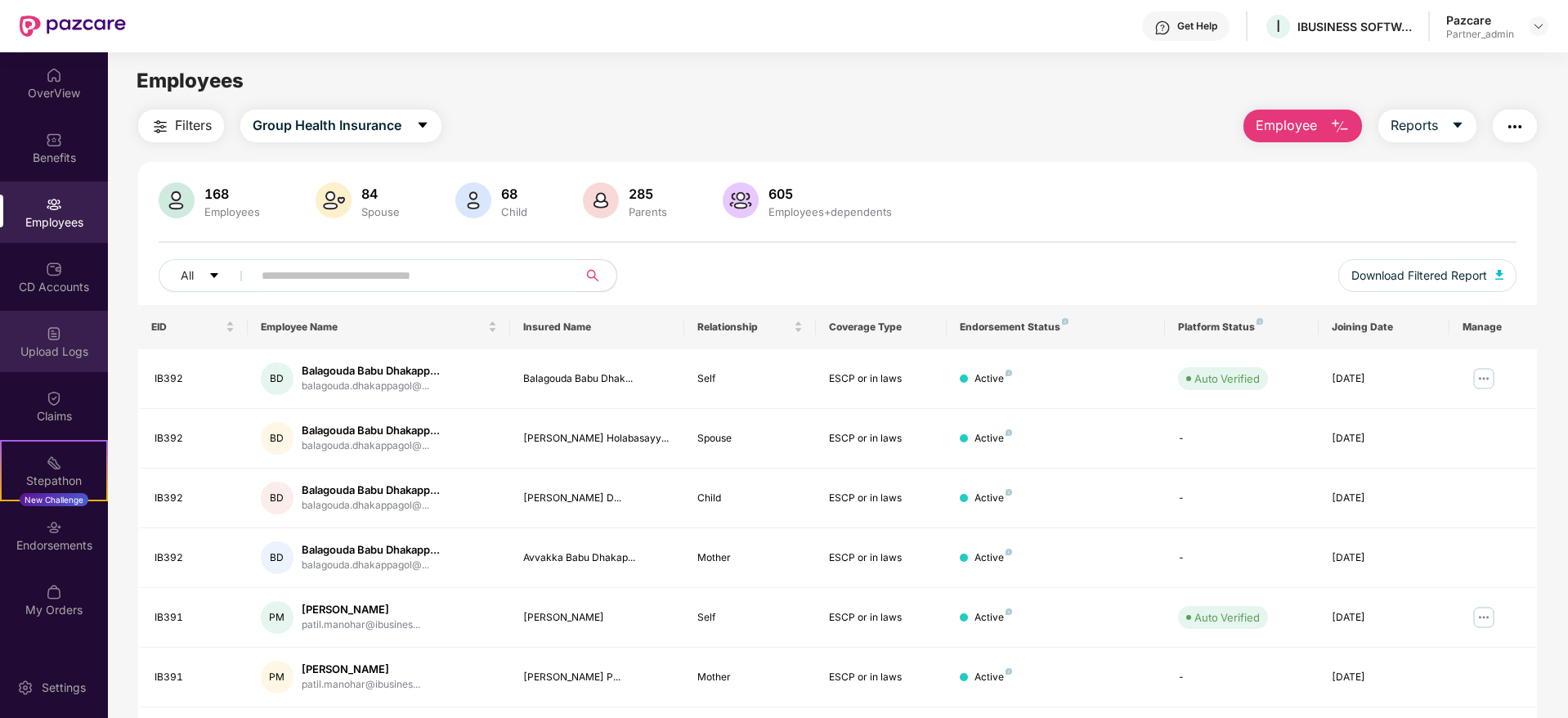
click at [49, 333] on img at bounding box center [53, 333] width 16 height 16
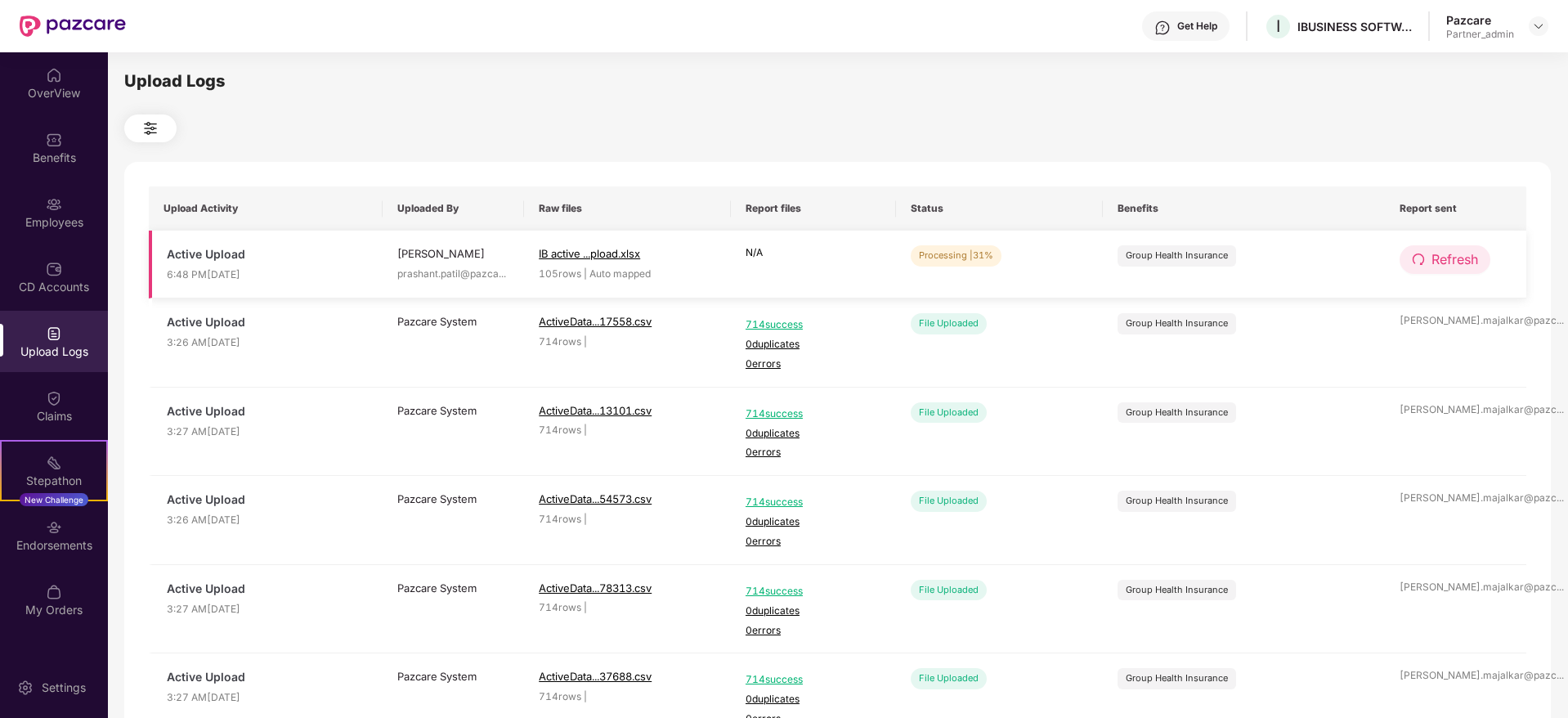
click at [1432, 257] on span "Refresh" at bounding box center [1454, 260] width 46 height 21
click at [55, 229] on div "Employees" at bounding box center [54, 222] width 108 height 16
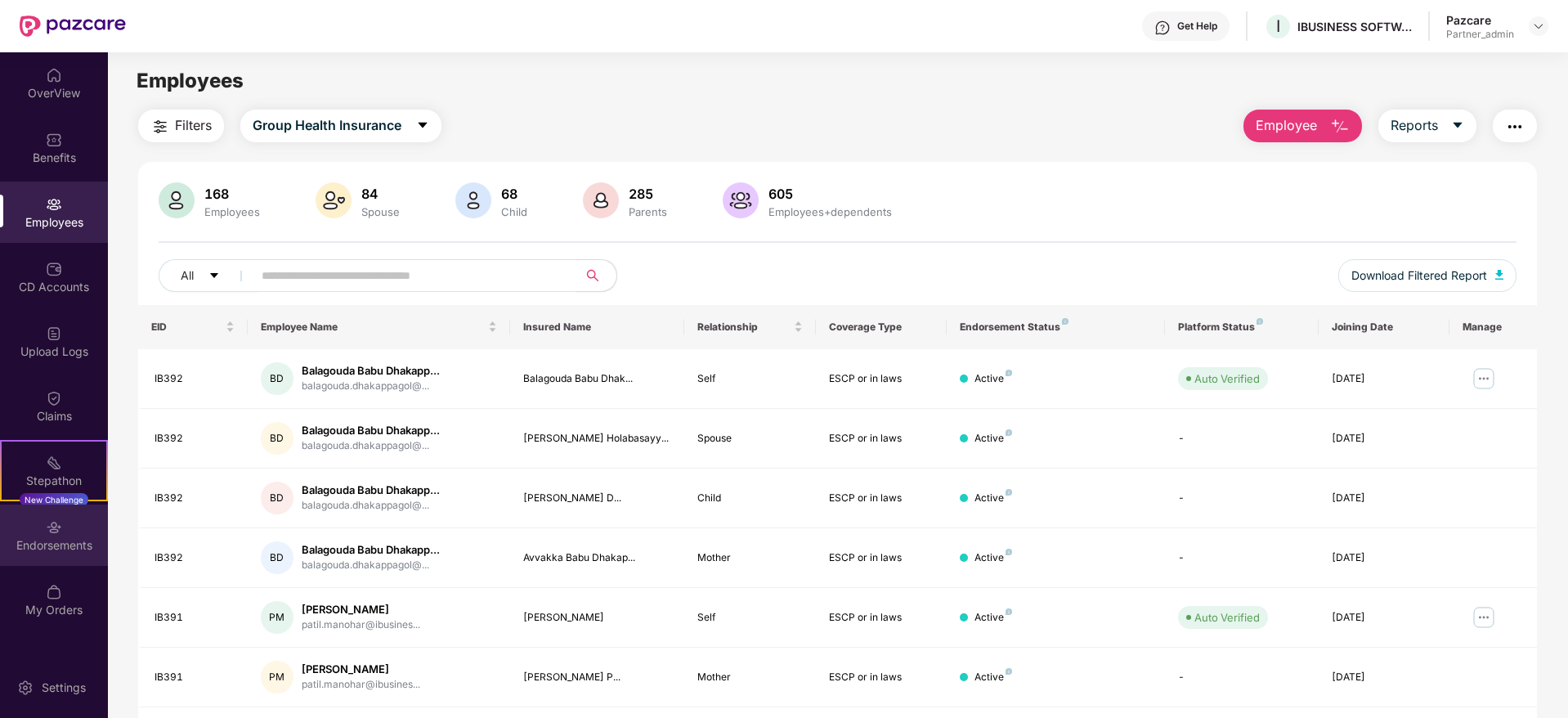
click at [49, 541] on div "Endorsements" at bounding box center [54, 544] width 108 height 16
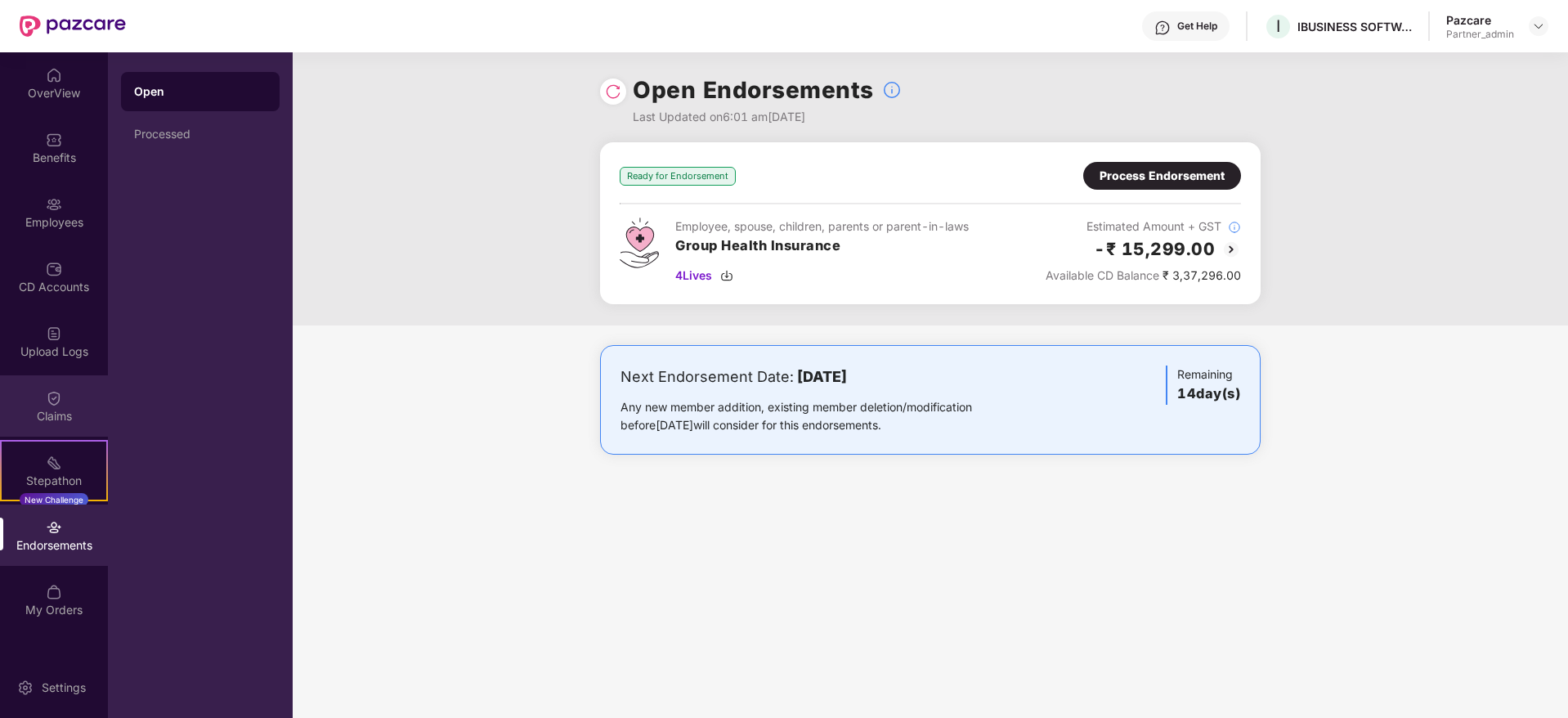
click at [56, 394] on img at bounding box center [53, 397] width 16 height 16
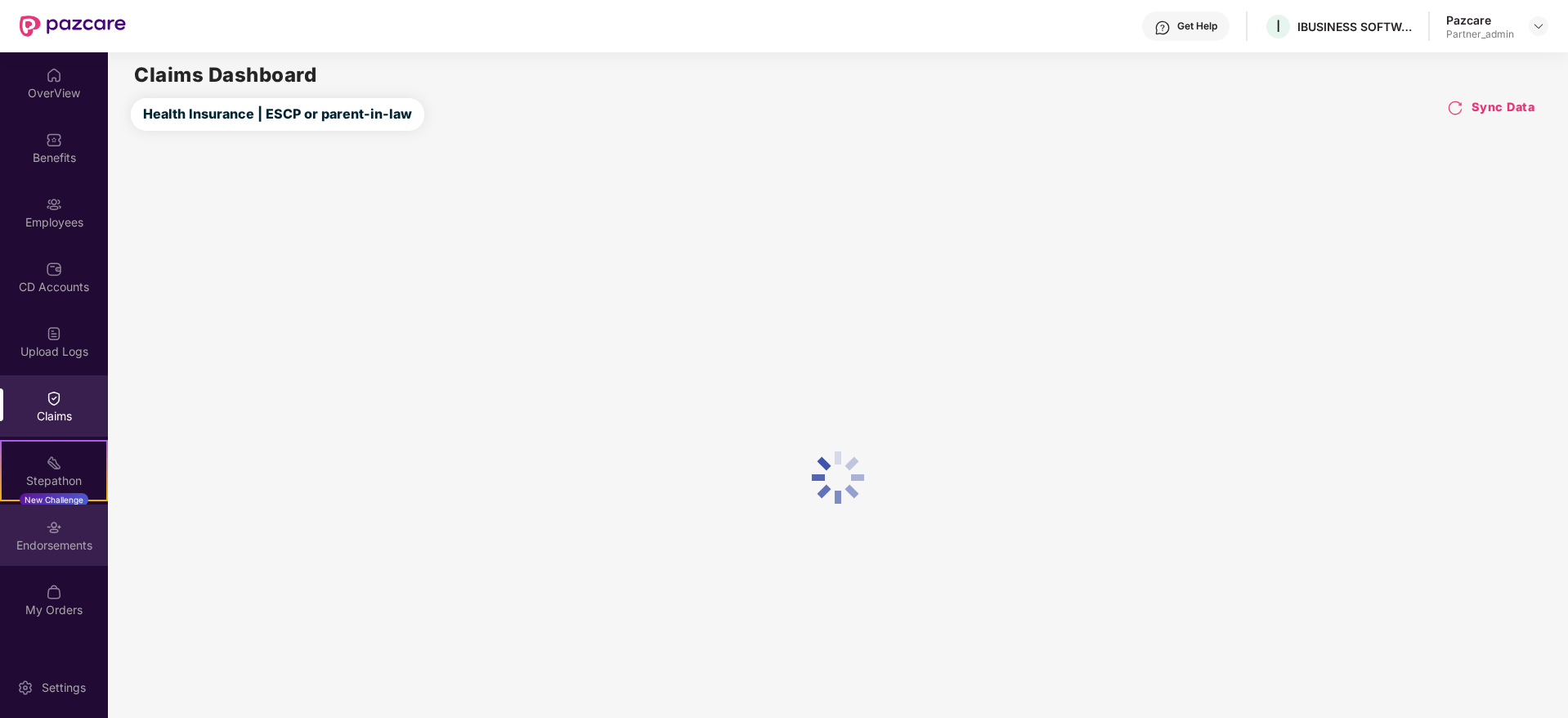
click at [50, 508] on div "Endorsements" at bounding box center [54, 535] width 108 height 62
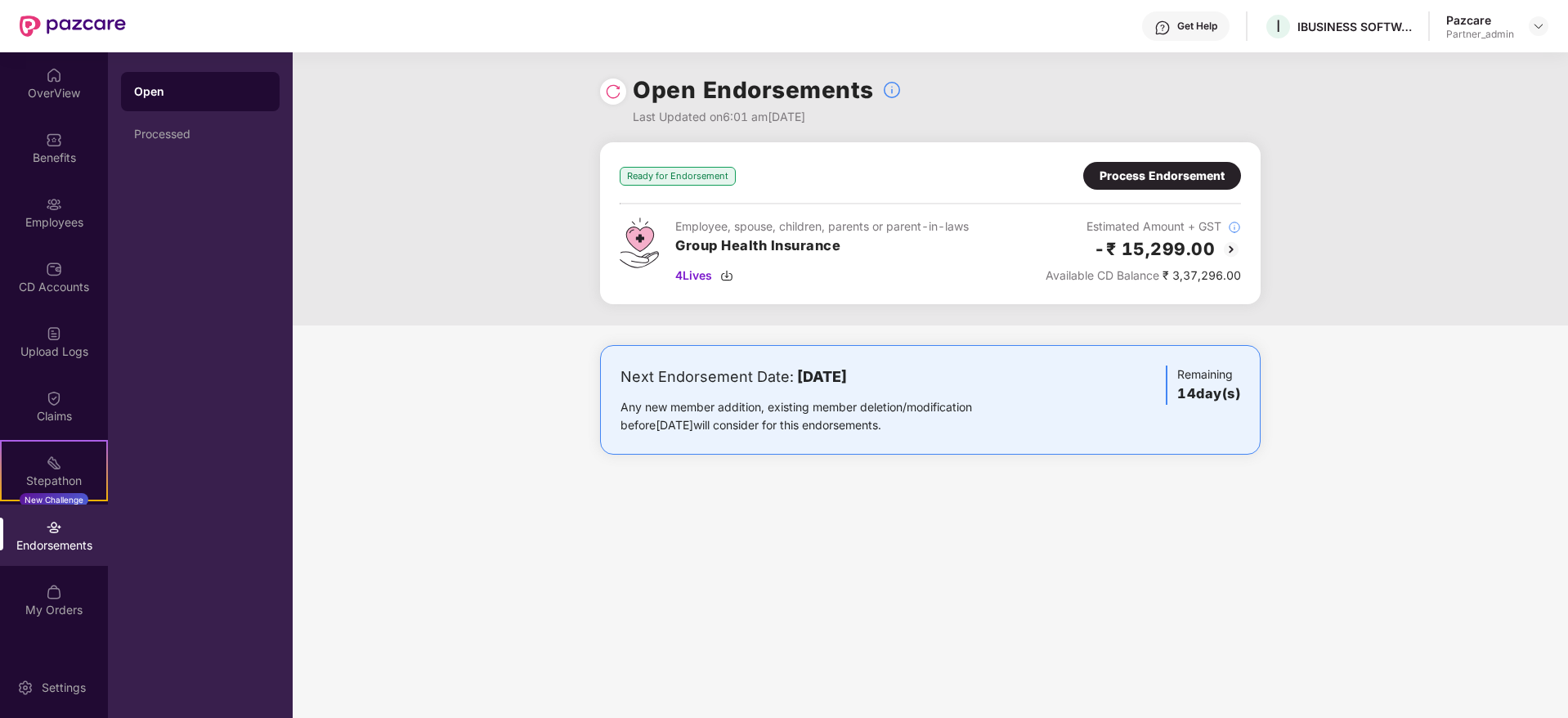
click at [1175, 175] on div "Process Endorsement" at bounding box center [1162, 175] width 125 height 18
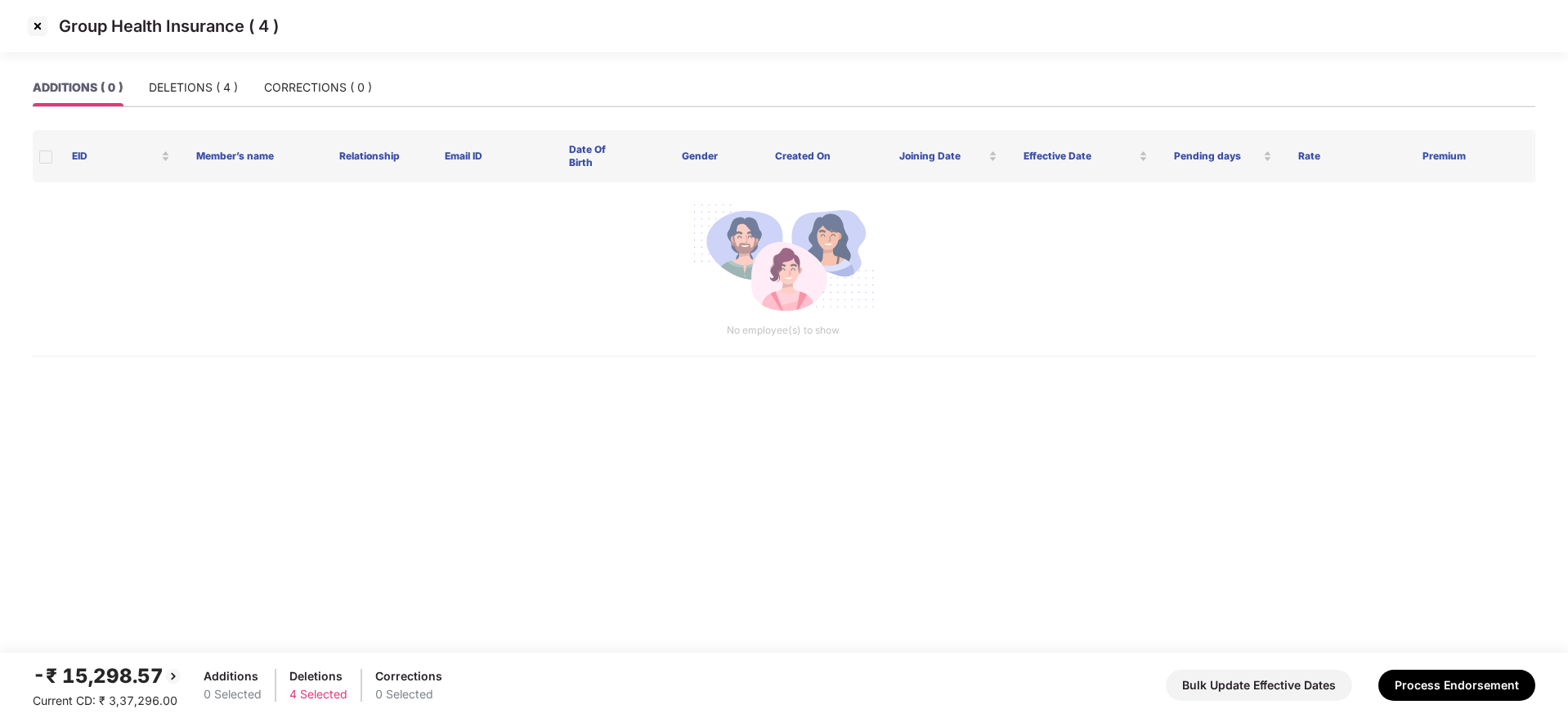
click at [41, 29] on img at bounding box center [38, 27] width 27 height 27
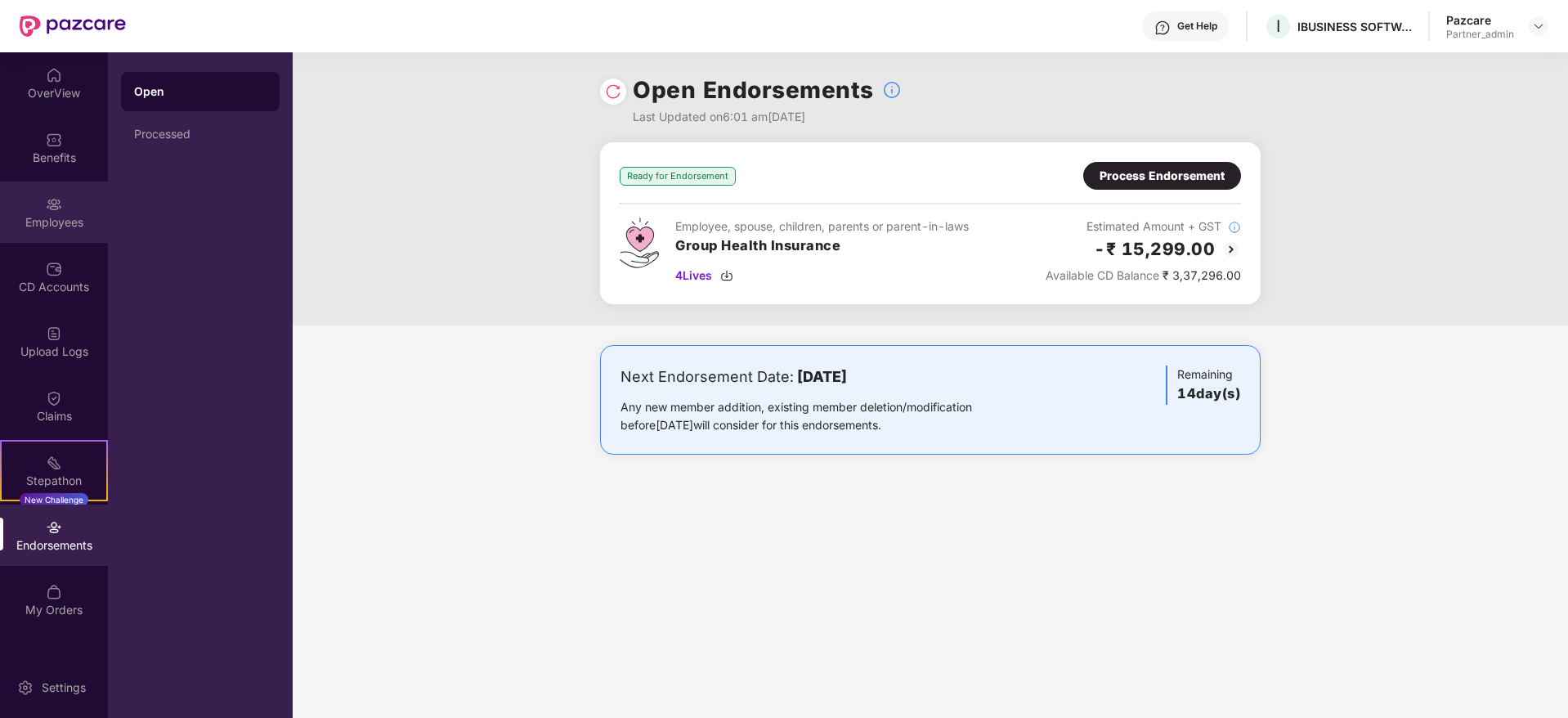
click at [62, 225] on div "Employees" at bounding box center [54, 222] width 108 height 16
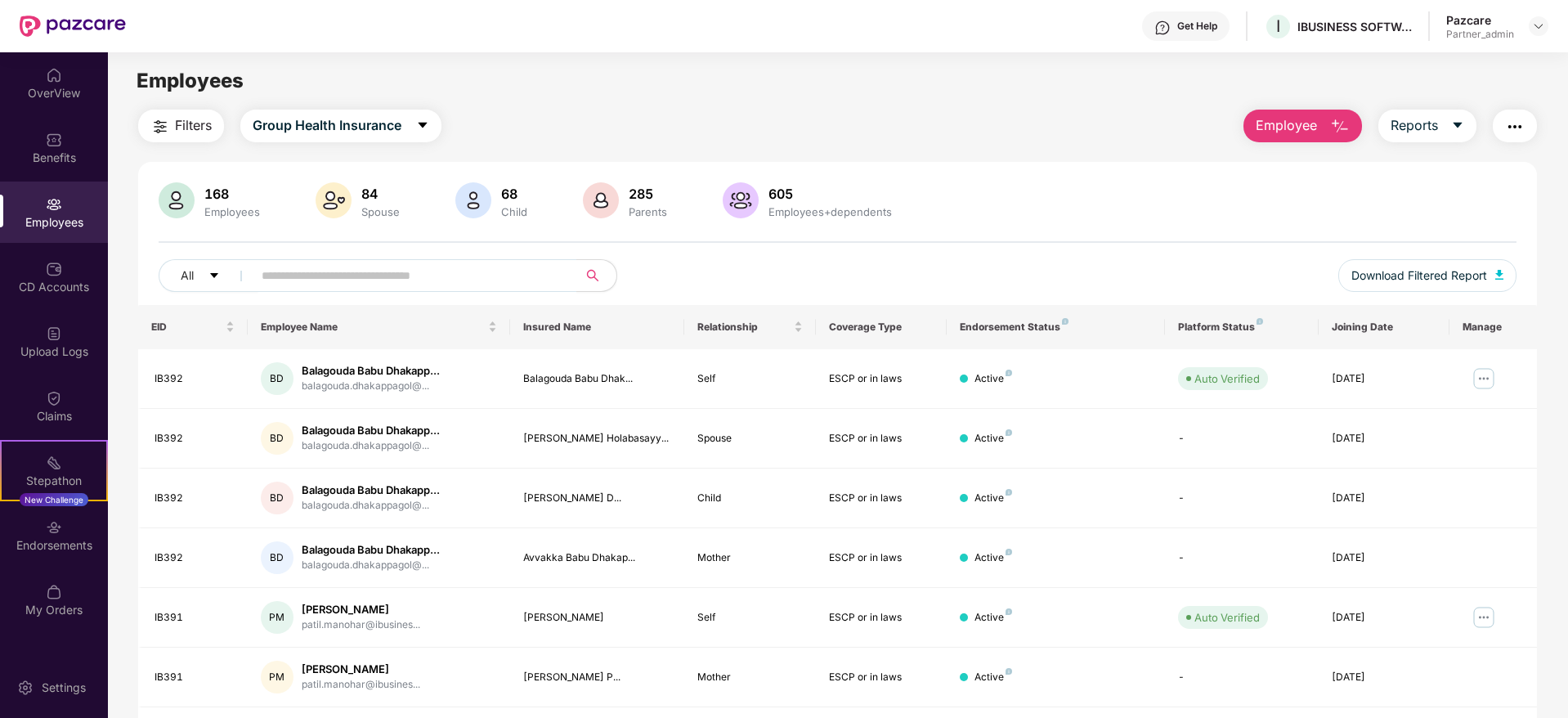
click at [163, 121] on img "button" at bounding box center [160, 126] width 20 height 20
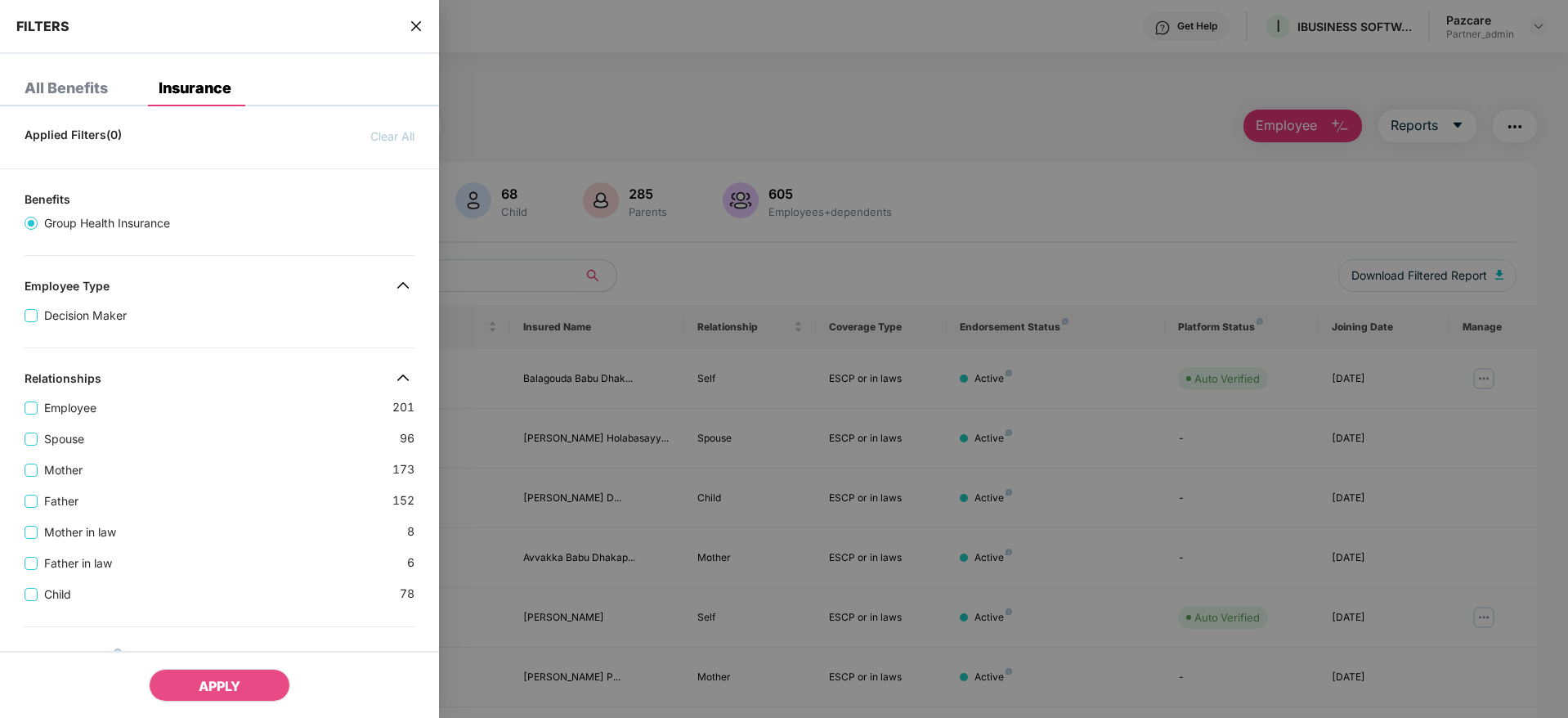
click at [421, 21] on icon "close" at bounding box center [416, 27] width 13 height 13
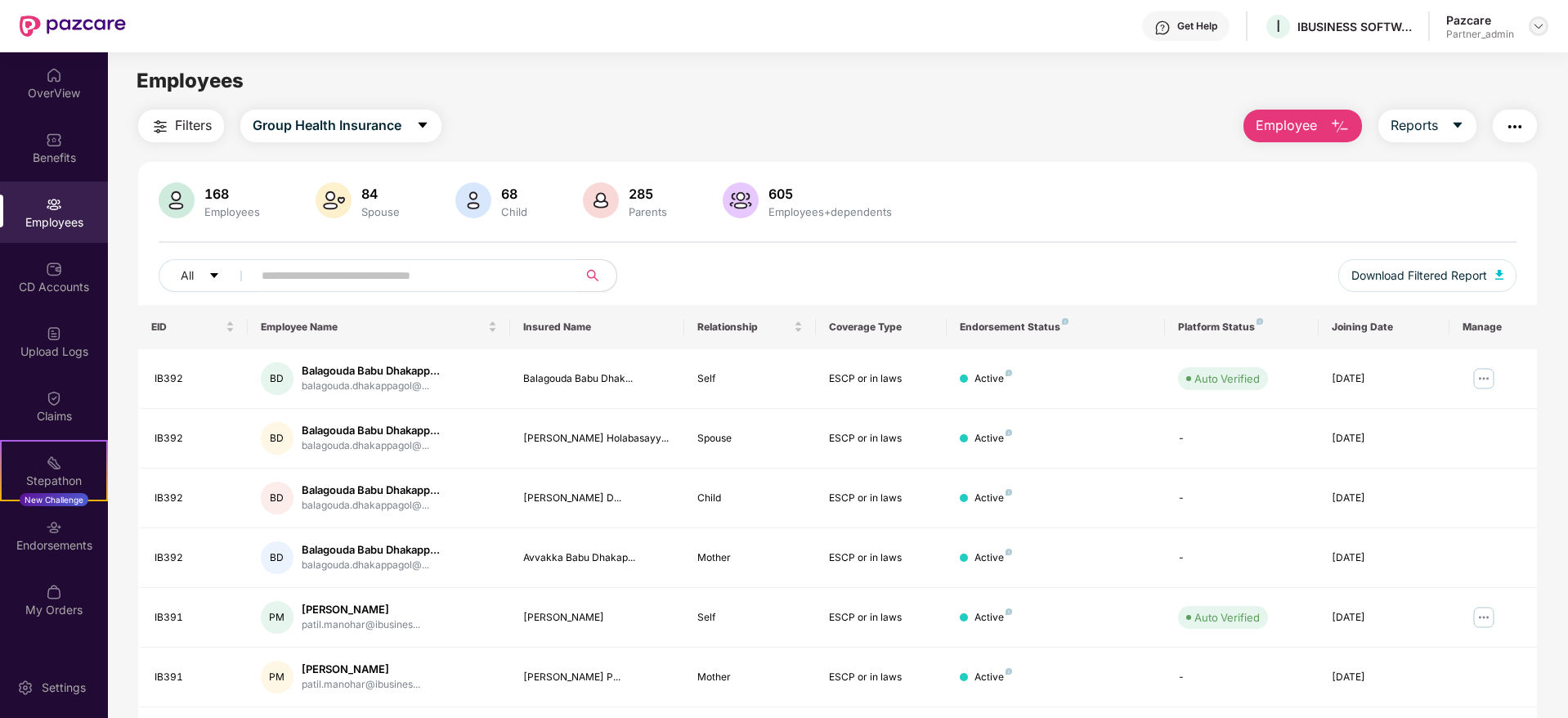
click at [1538, 21] on img at bounding box center [1539, 27] width 13 height 13
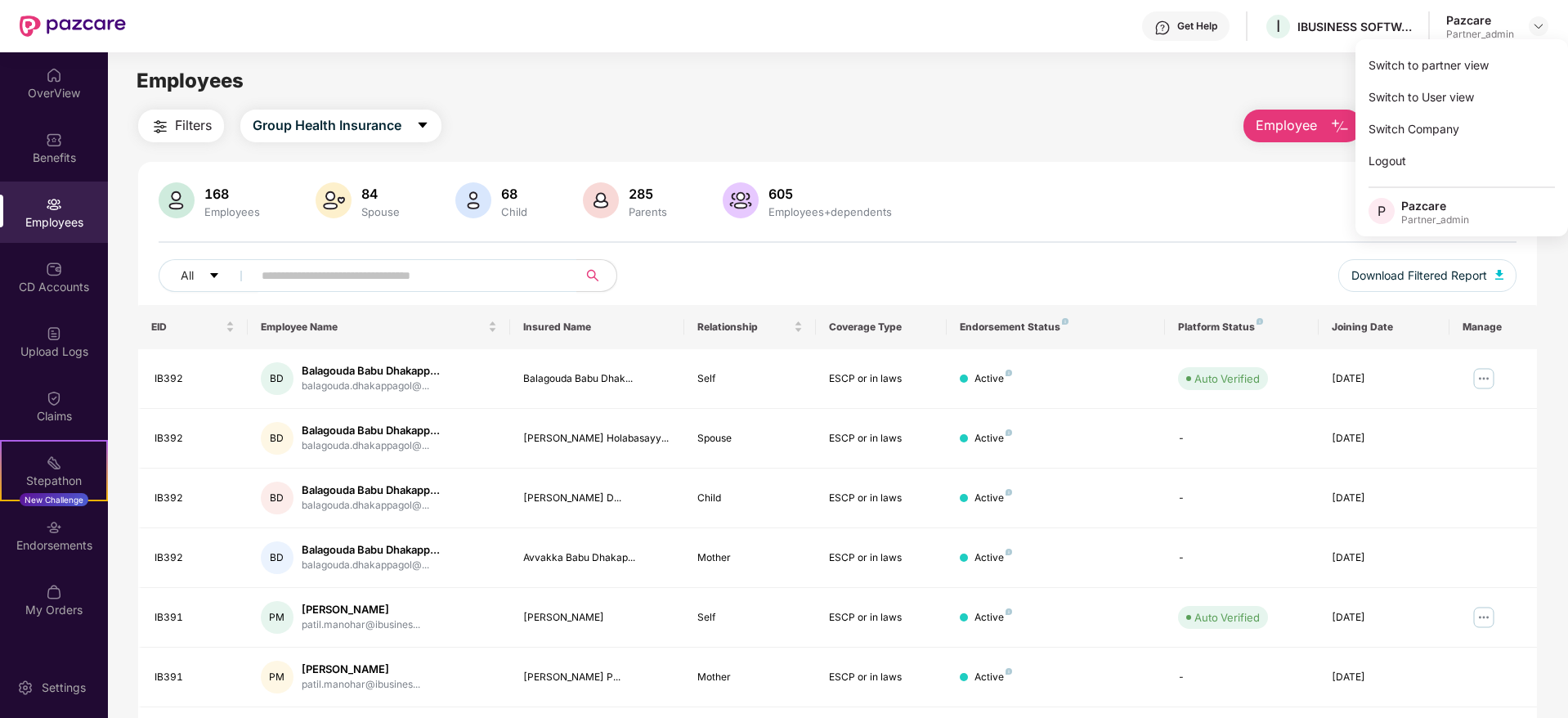
click at [1499, 46] on div "Switch to partner view Switch to User view Switch Company Logout P Pazcare Part…" at bounding box center [1462, 138] width 212 height 197
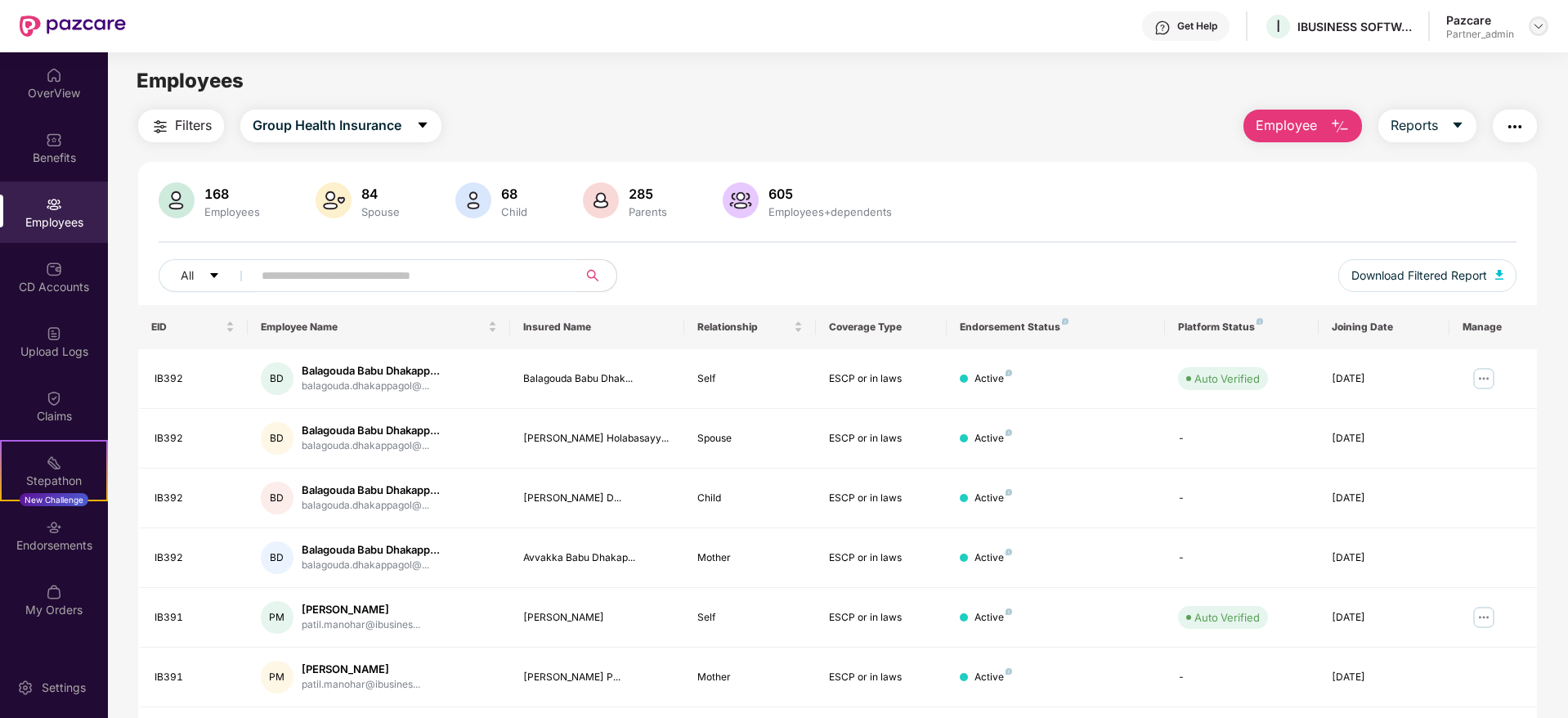
click at [1538, 20] on img at bounding box center [1539, 27] width 13 height 13
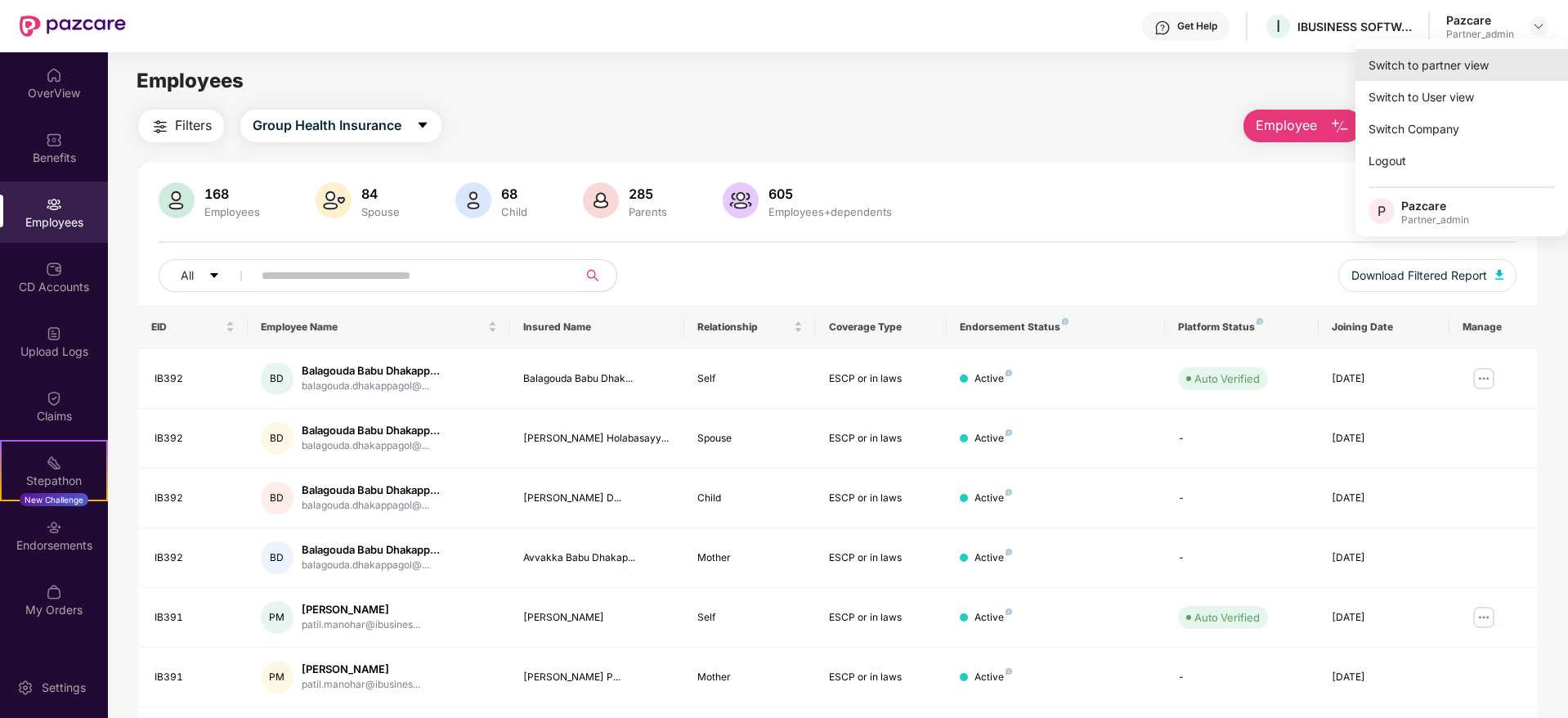
click at [1472, 62] on div "Switch to partner view" at bounding box center [1462, 65] width 212 height 32
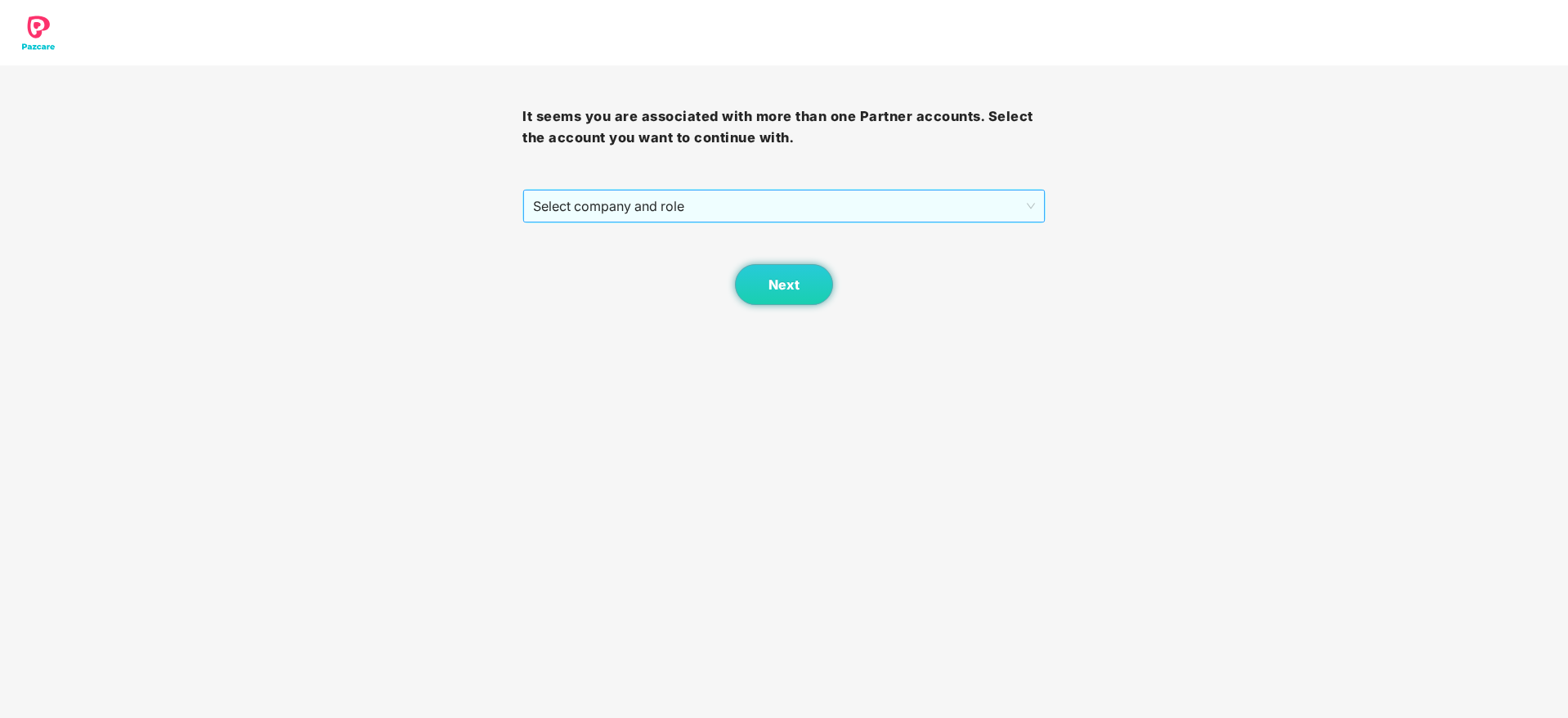
click at [761, 200] on span "Select company and role" at bounding box center [784, 206] width 501 height 31
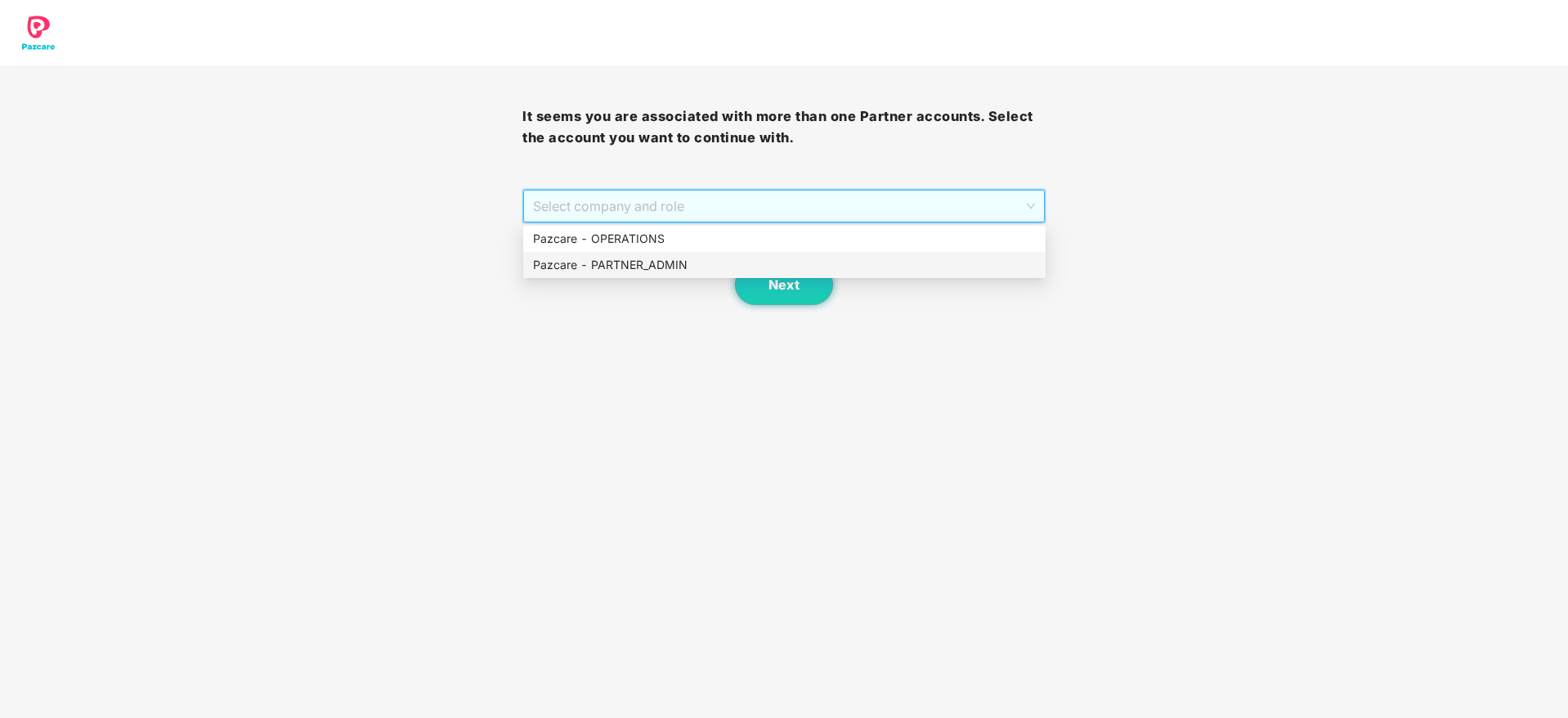
click at [695, 274] on div "Pazcare - PARTNER_ADMIN" at bounding box center [784, 265] width 523 height 27
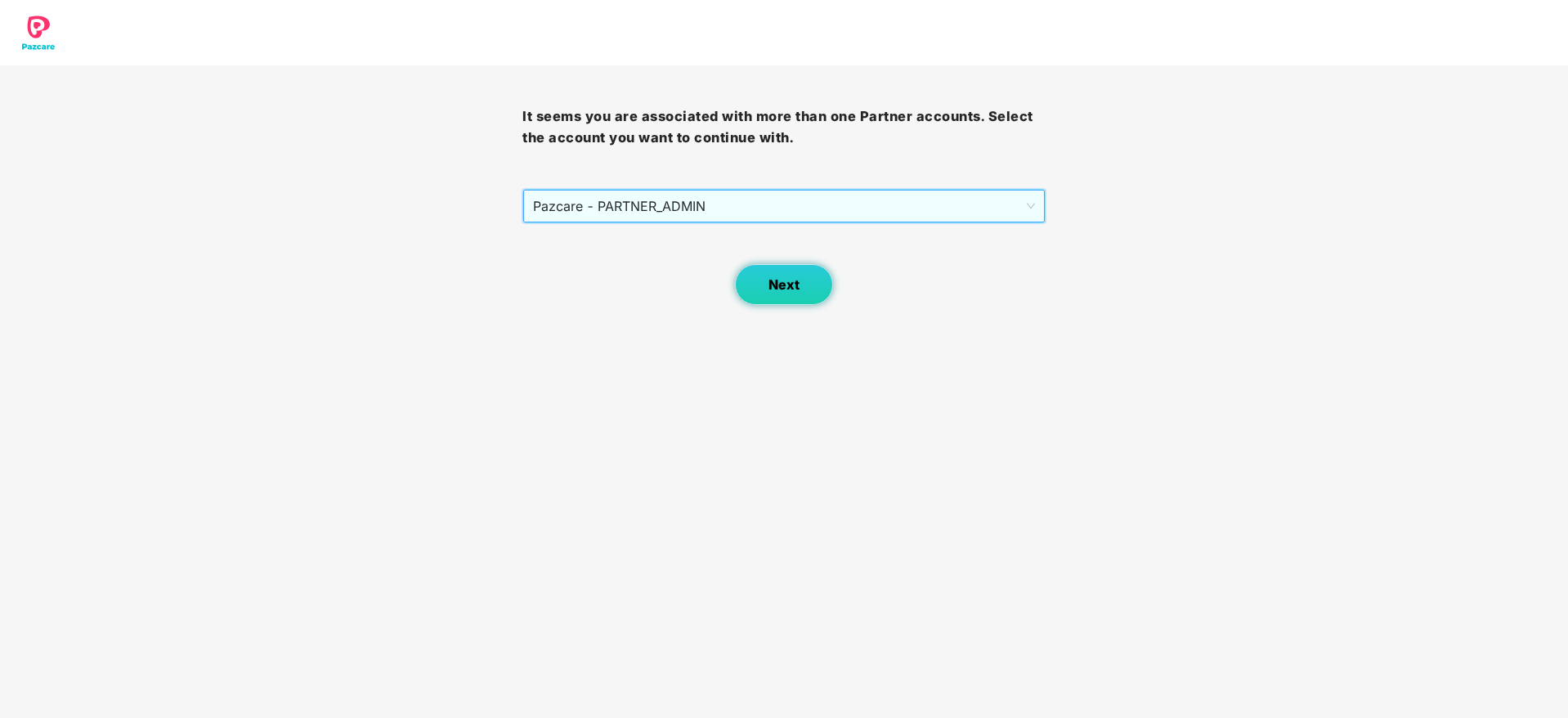
click at [772, 277] on span "Next" at bounding box center [784, 285] width 31 height 15
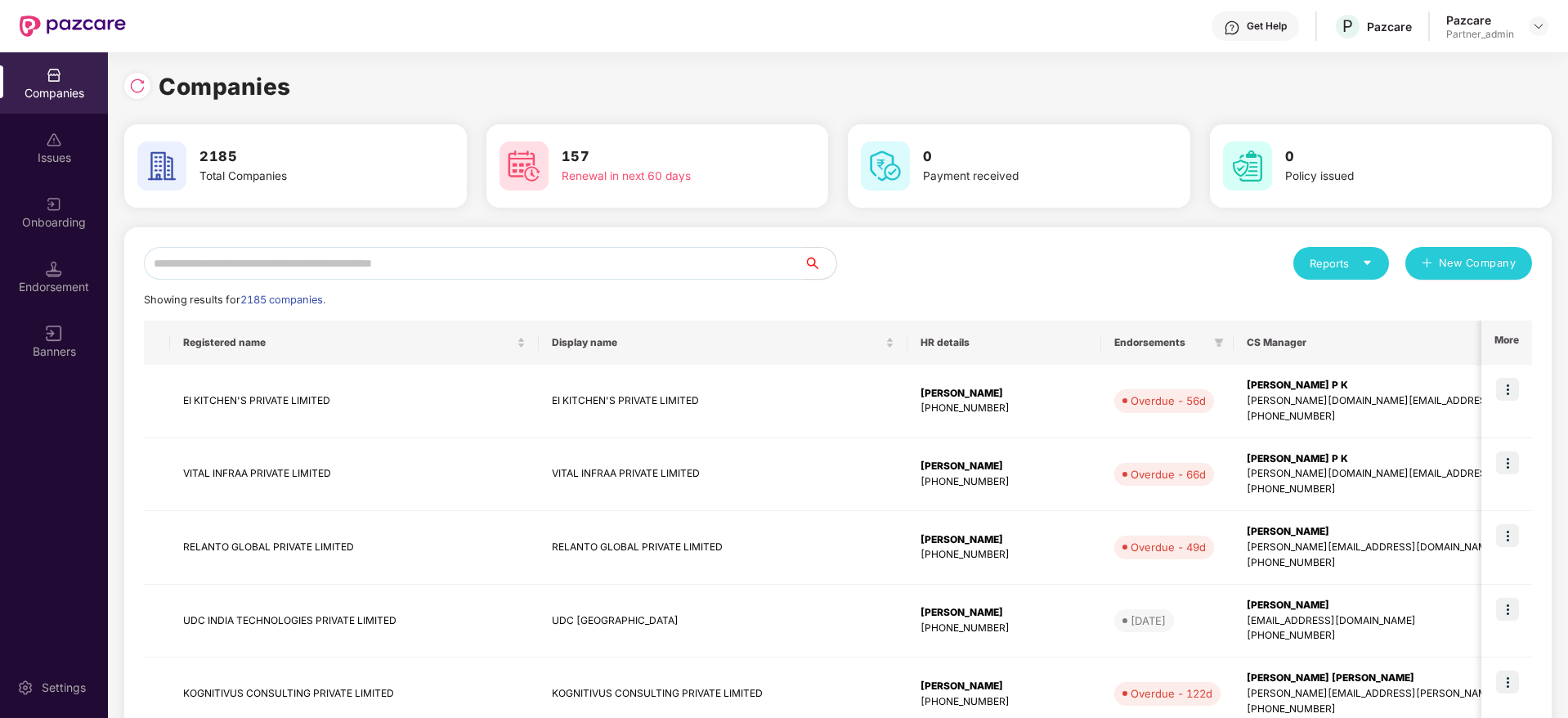
click at [372, 254] on input "text" at bounding box center [473, 263] width 659 height 32
paste input "**********"
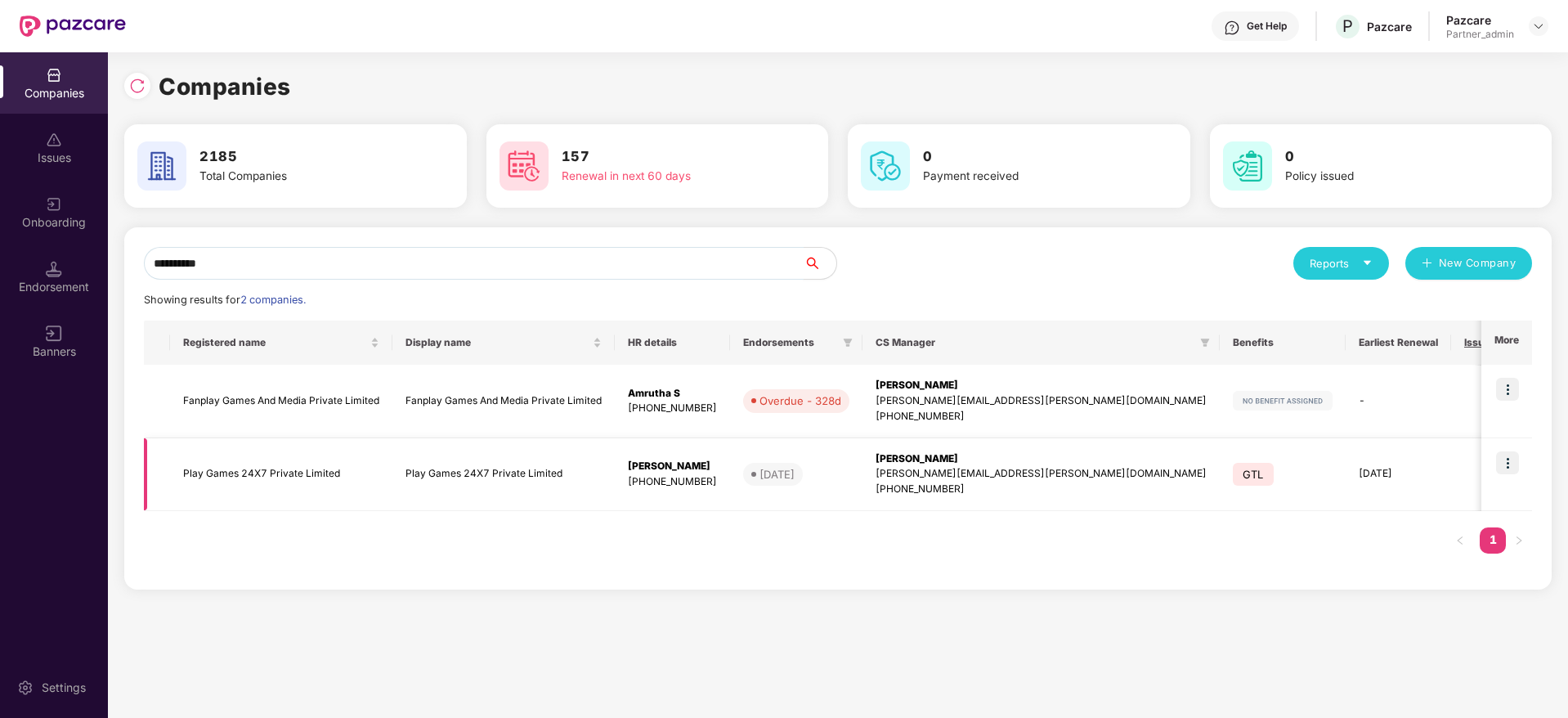
type input "**********"
click at [1517, 468] on img at bounding box center [1507, 463] width 23 height 23
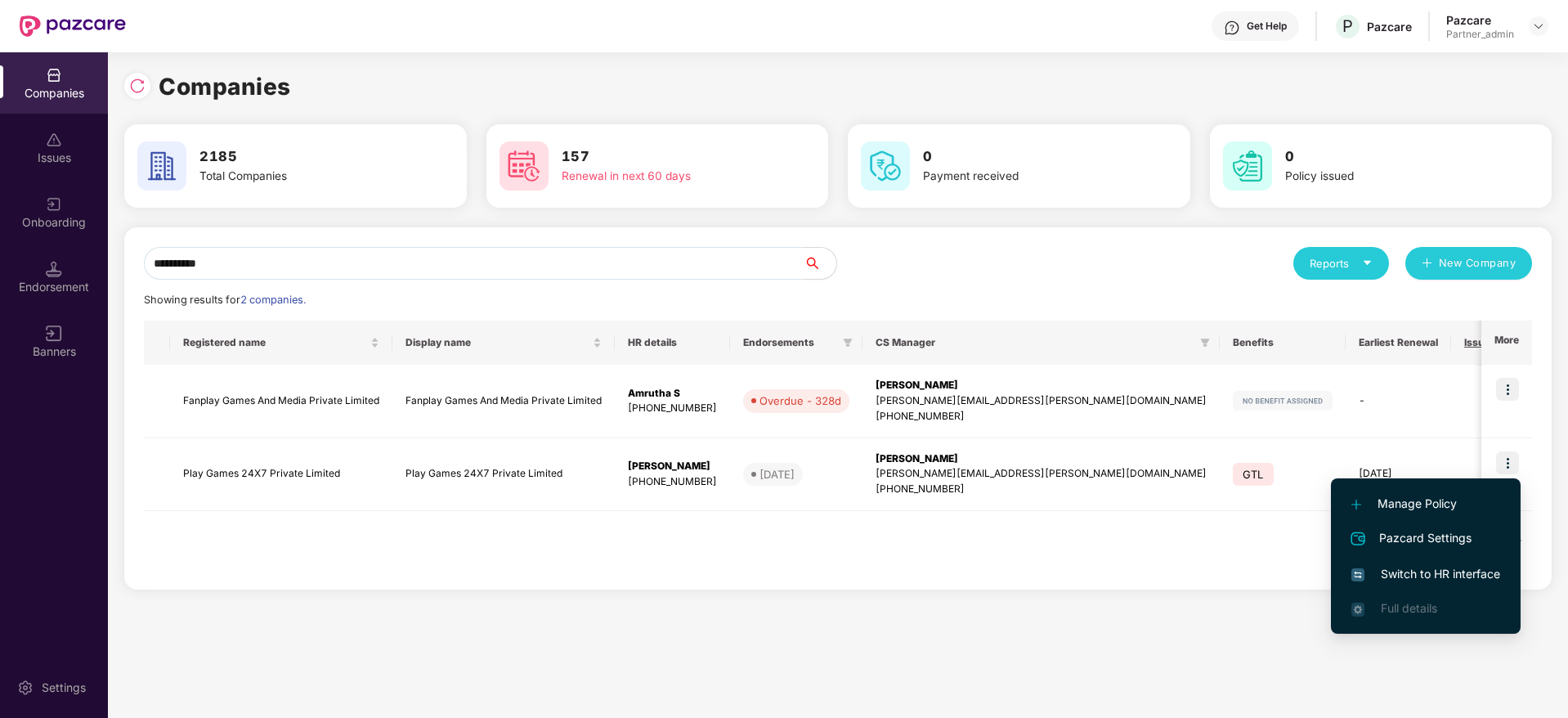
click at [1403, 577] on span "Switch to HR interface" at bounding box center [1425, 573] width 149 height 18
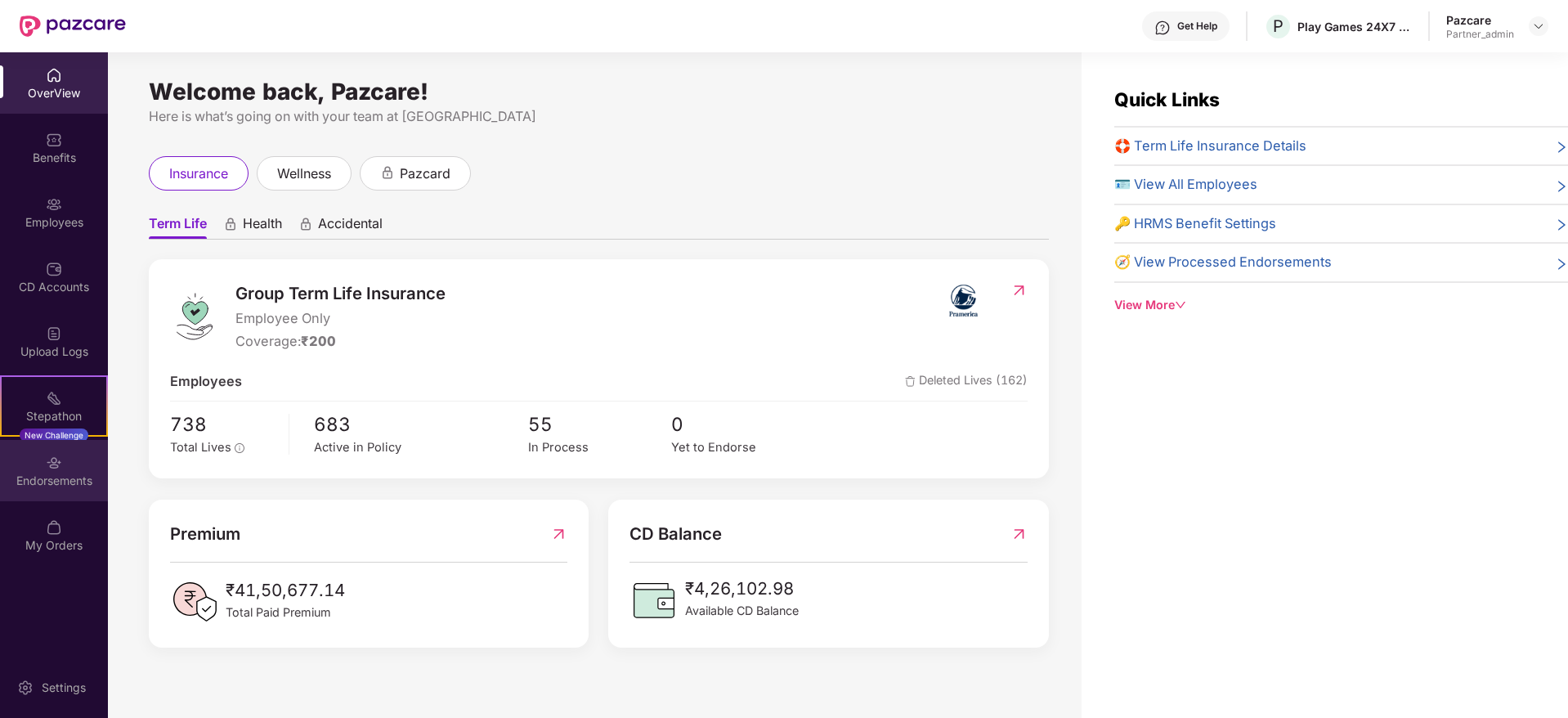
click at [54, 472] on div "Endorsements" at bounding box center [54, 480] width 108 height 16
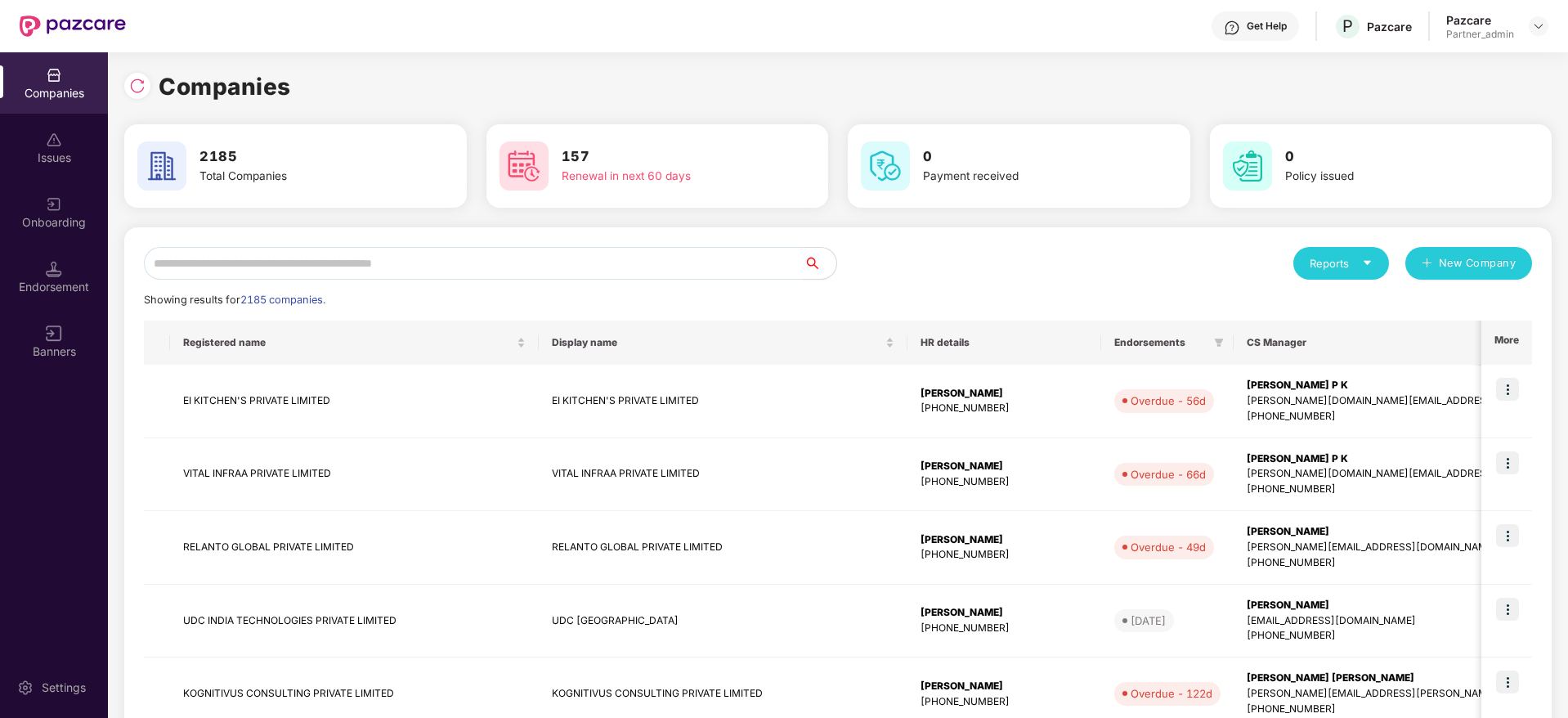
click at [358, 254] on input "text" at bounding box center [473, 263] width 659 height 32
paste input "*******"
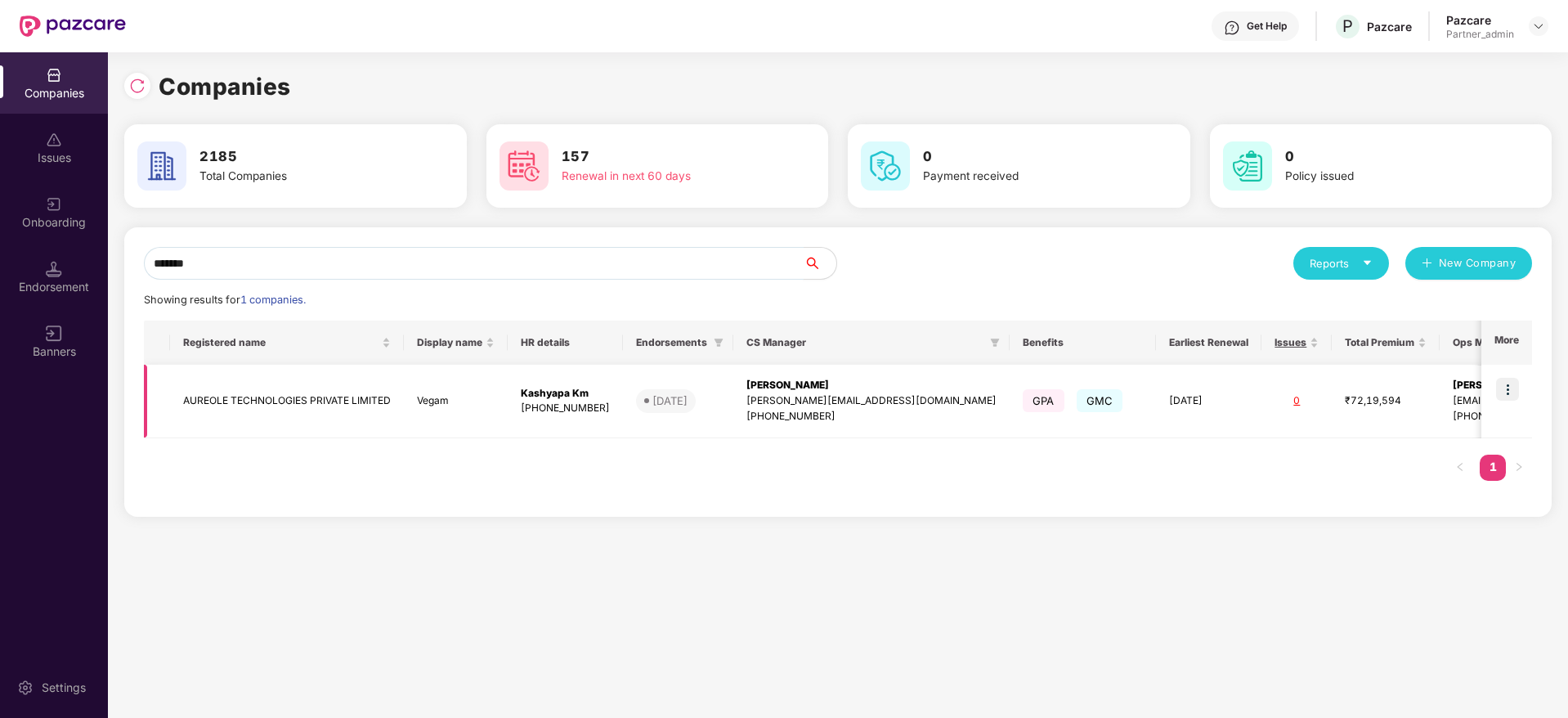
type input "*******"
click at [1517, 387] on img at bounding box center [1507, 389] width 23 height 23
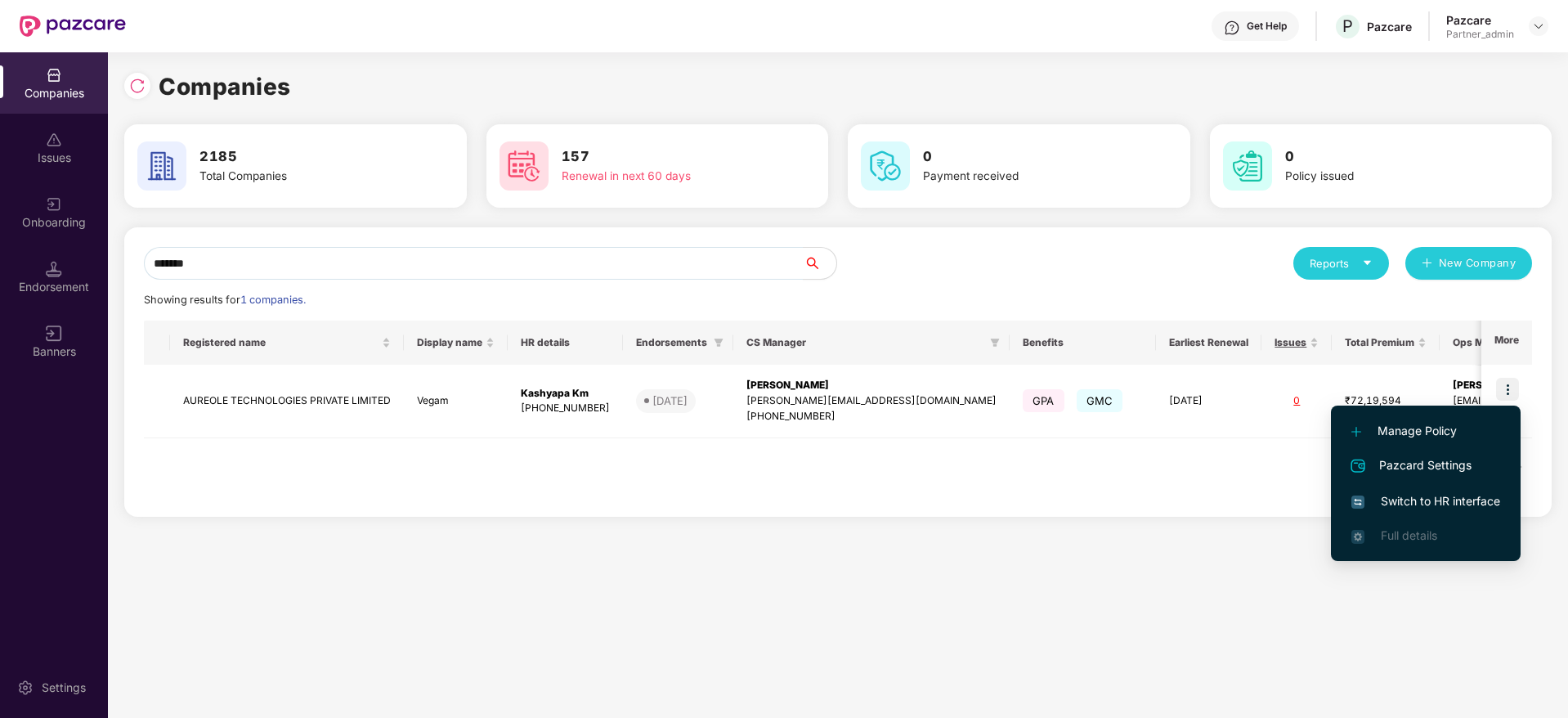
click at [1405, 492] on span "Switch to HR interface" at bounding box center [1425, 501] width 149 height 18
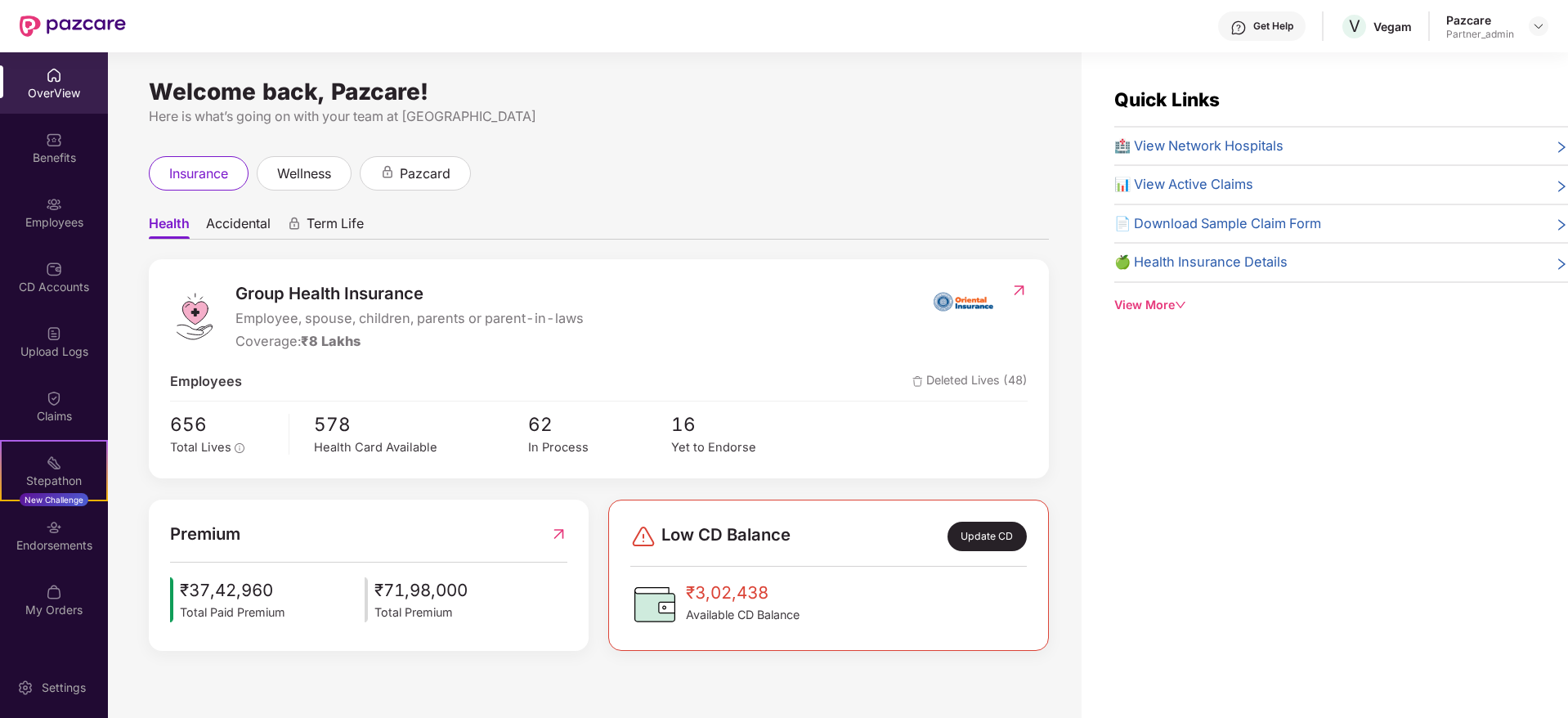
click at [64, 552] on div "Endorsements" at bounding box center [54, 535] width 108 height 62
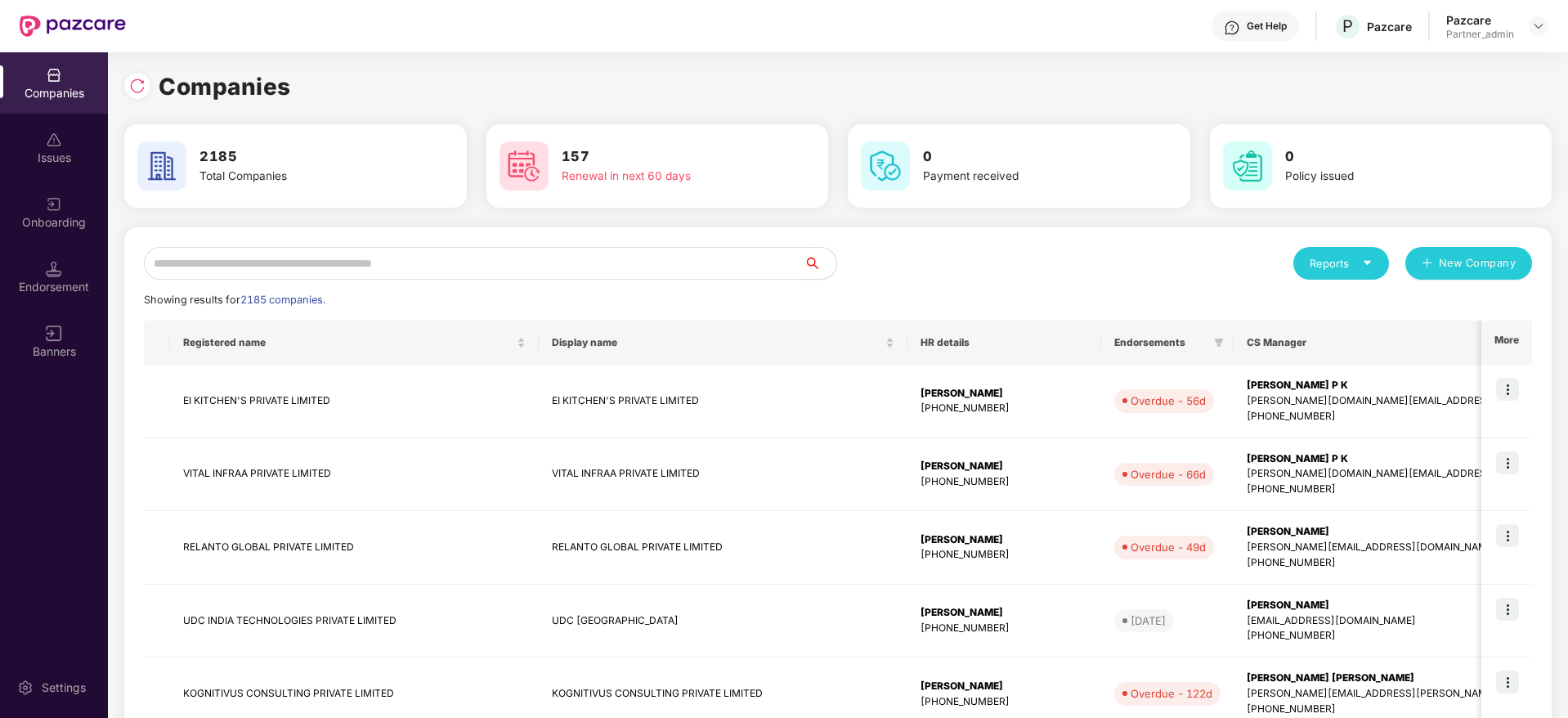
click at [249, 263] on input "text" at bounding box center [473, 263] width 659 height 32
paste input "*******"
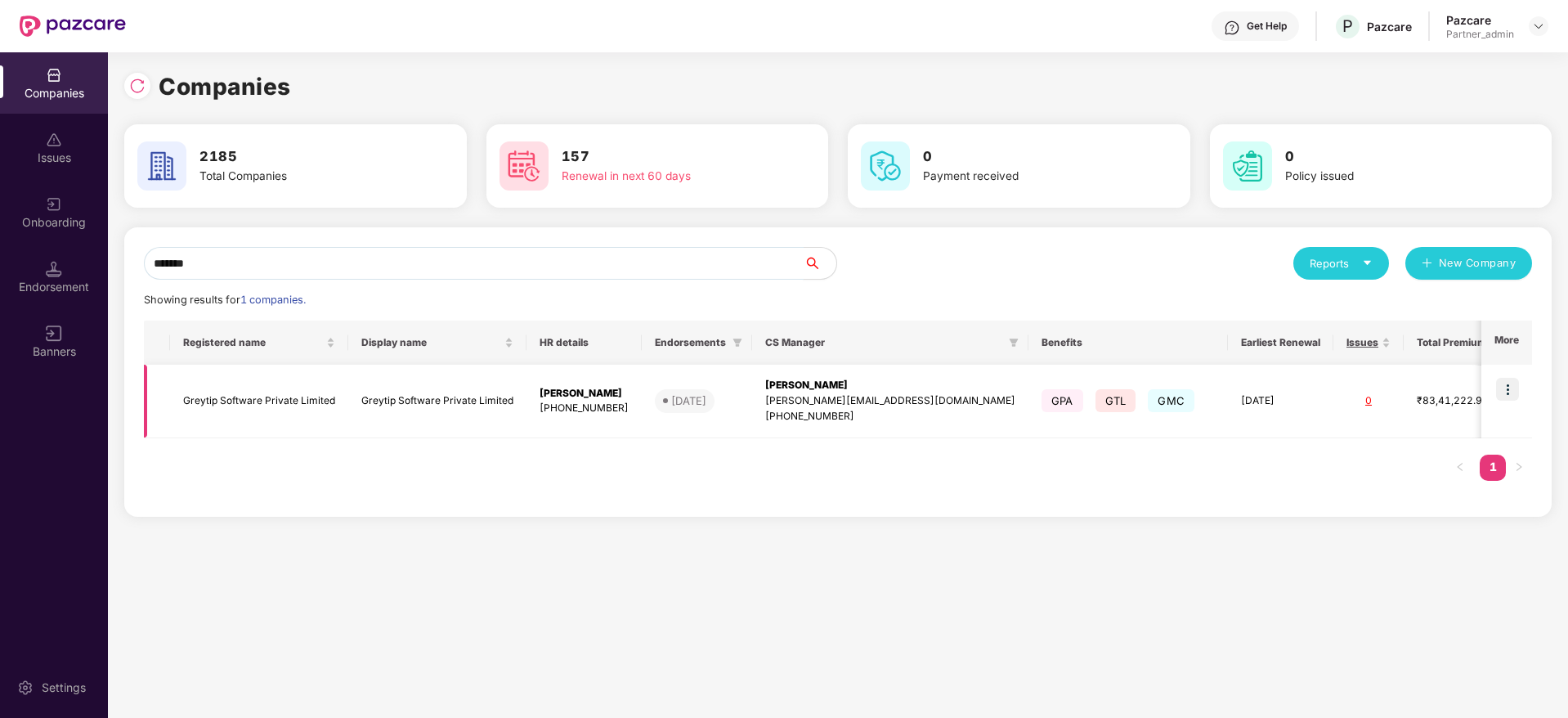
type input "*******"
click at [1513, 389] on img at bounding box center [1507, 389] width 23 height 23
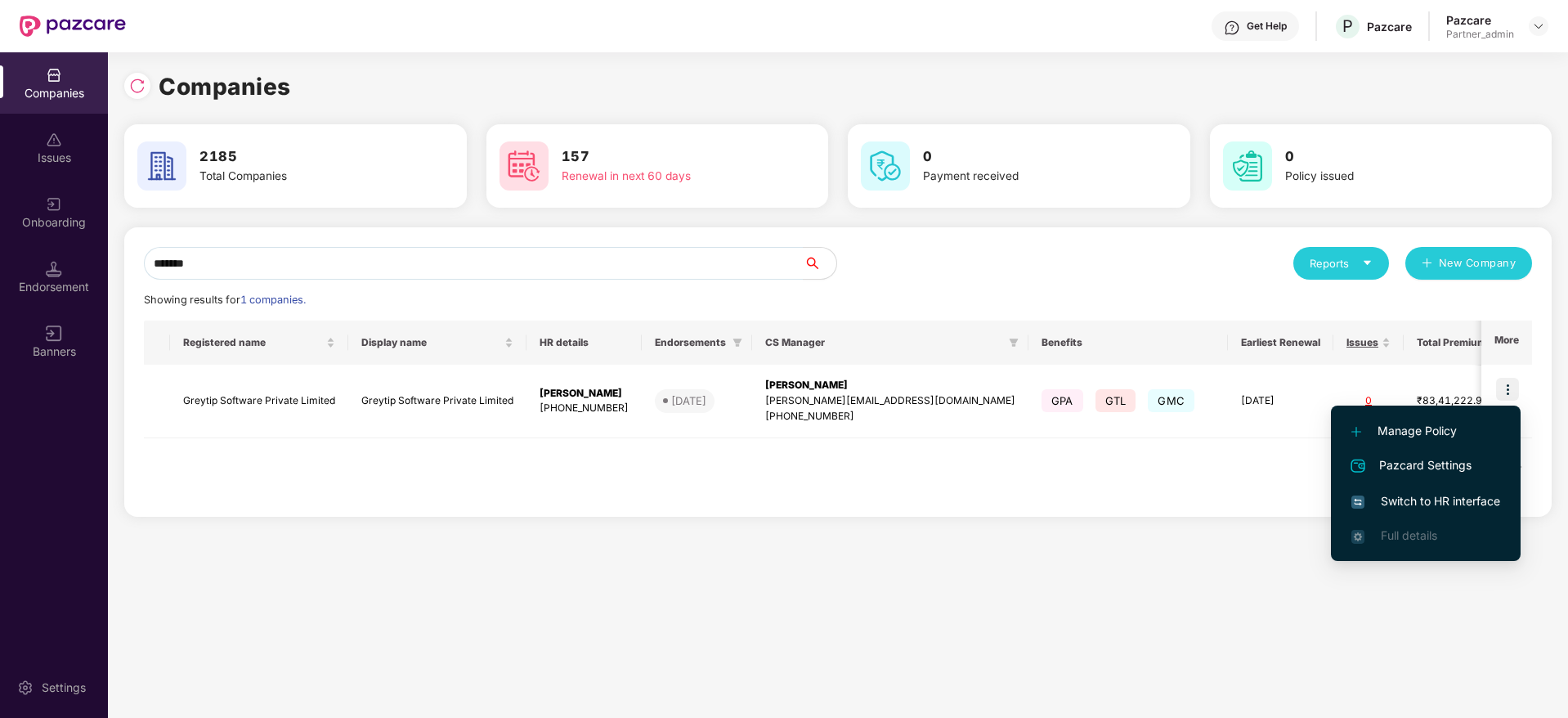
click at [1421, 495] on span "Switch to HR interface" at bounding box center [1425, 501] width 149 height 18
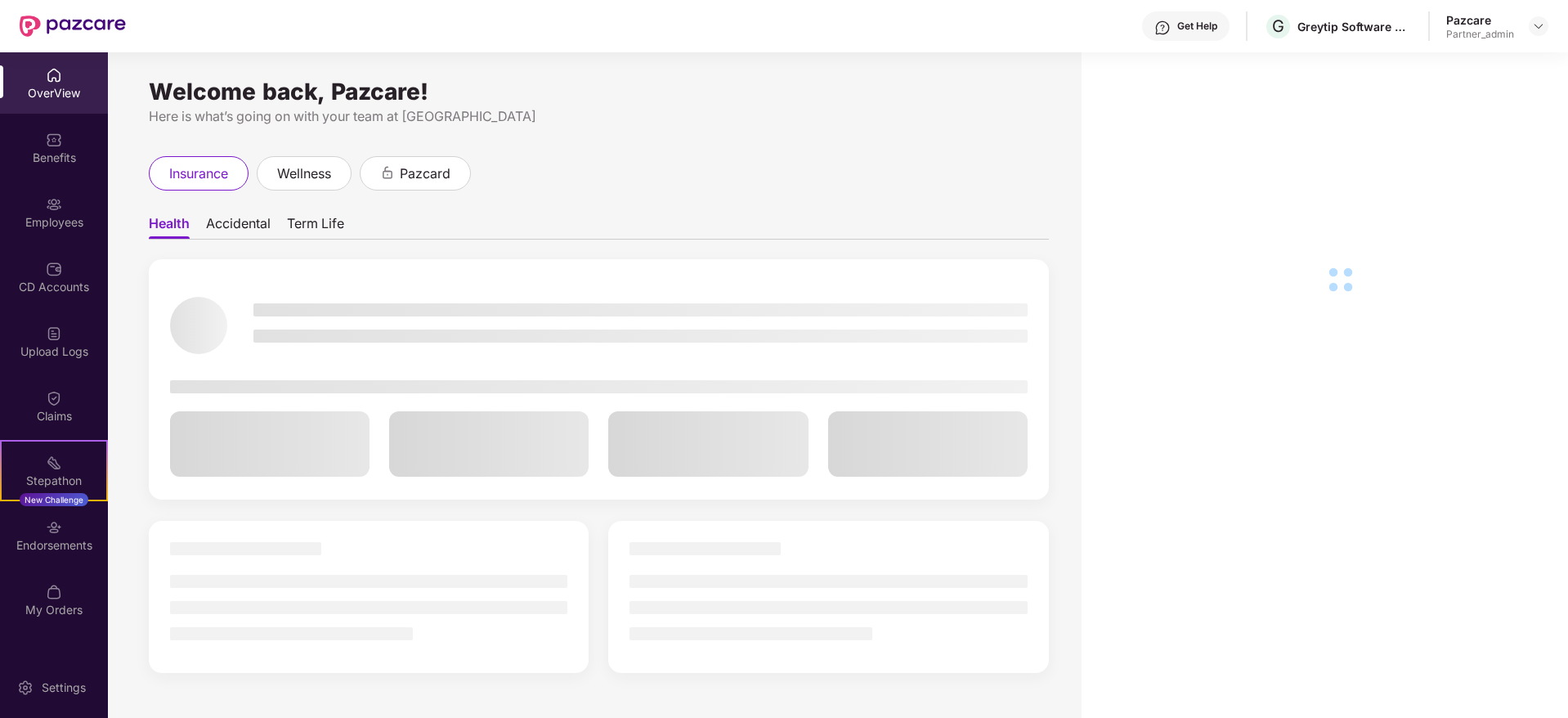
click at [55, 540] on div "Endorsements" at bounding box center [54, 544] width 108 height 16
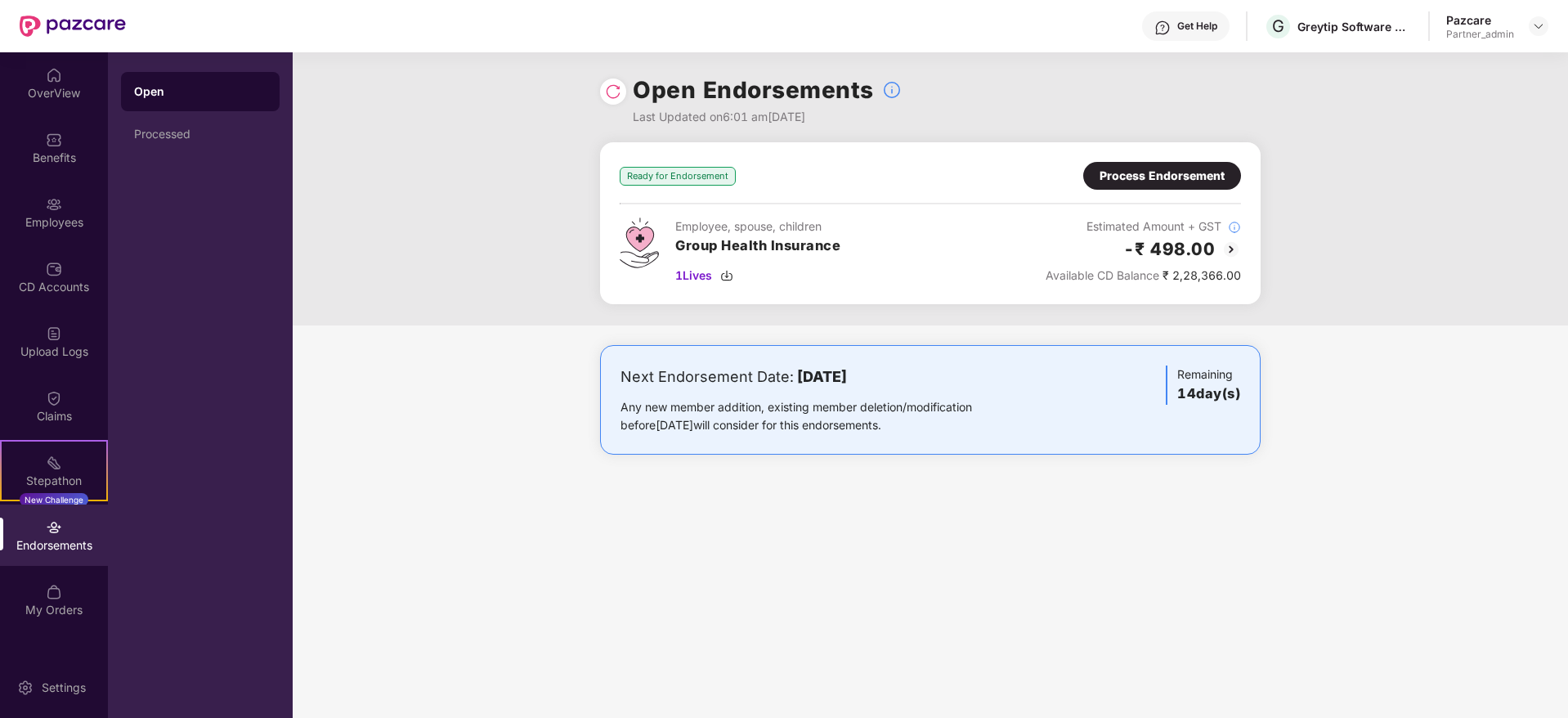
click at [1167, 180] on div "Process Endorsement" at bounding box center [1162, 175] width 125 height 18
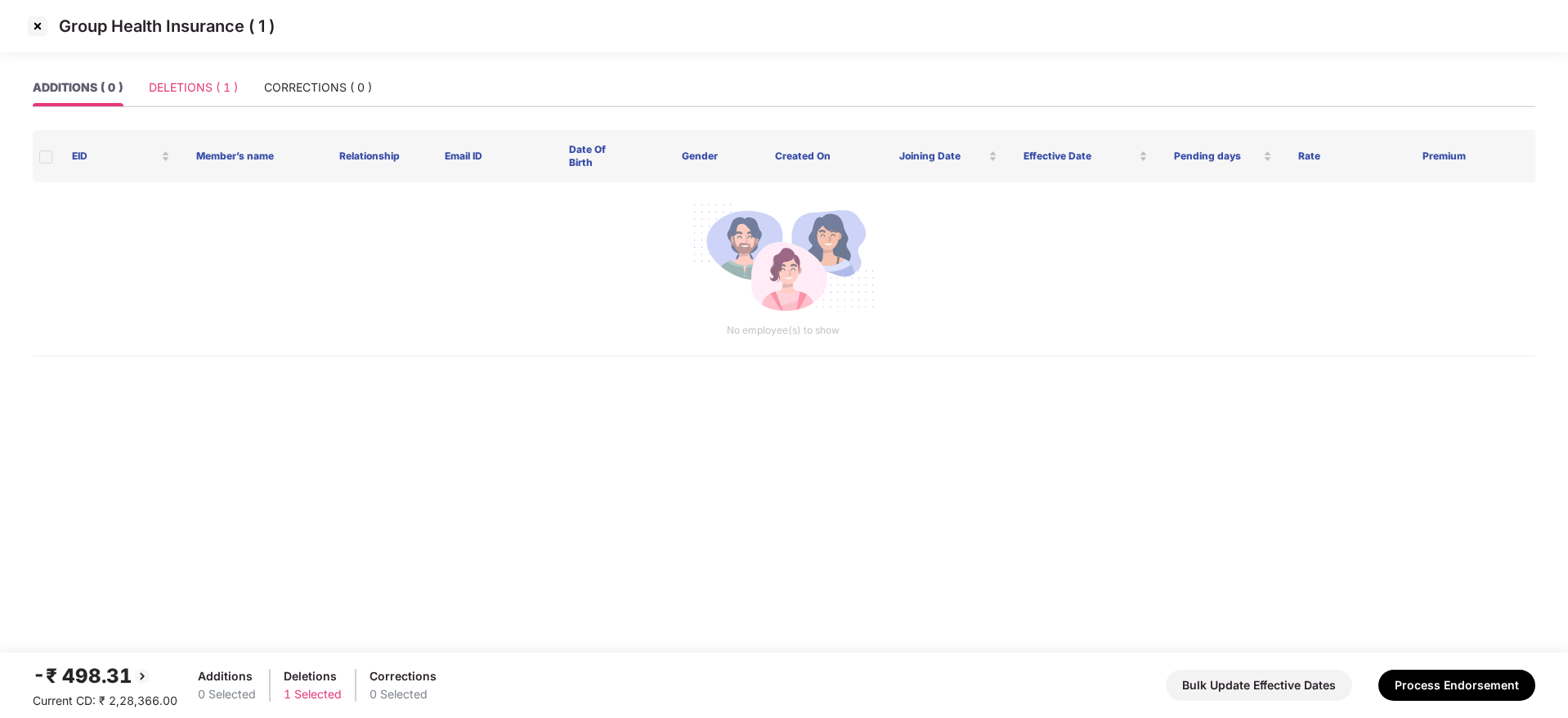
click at [216, 101] on div "DELETIONS ( 1 )" at bounding box center [194, 87] width 89 height 38
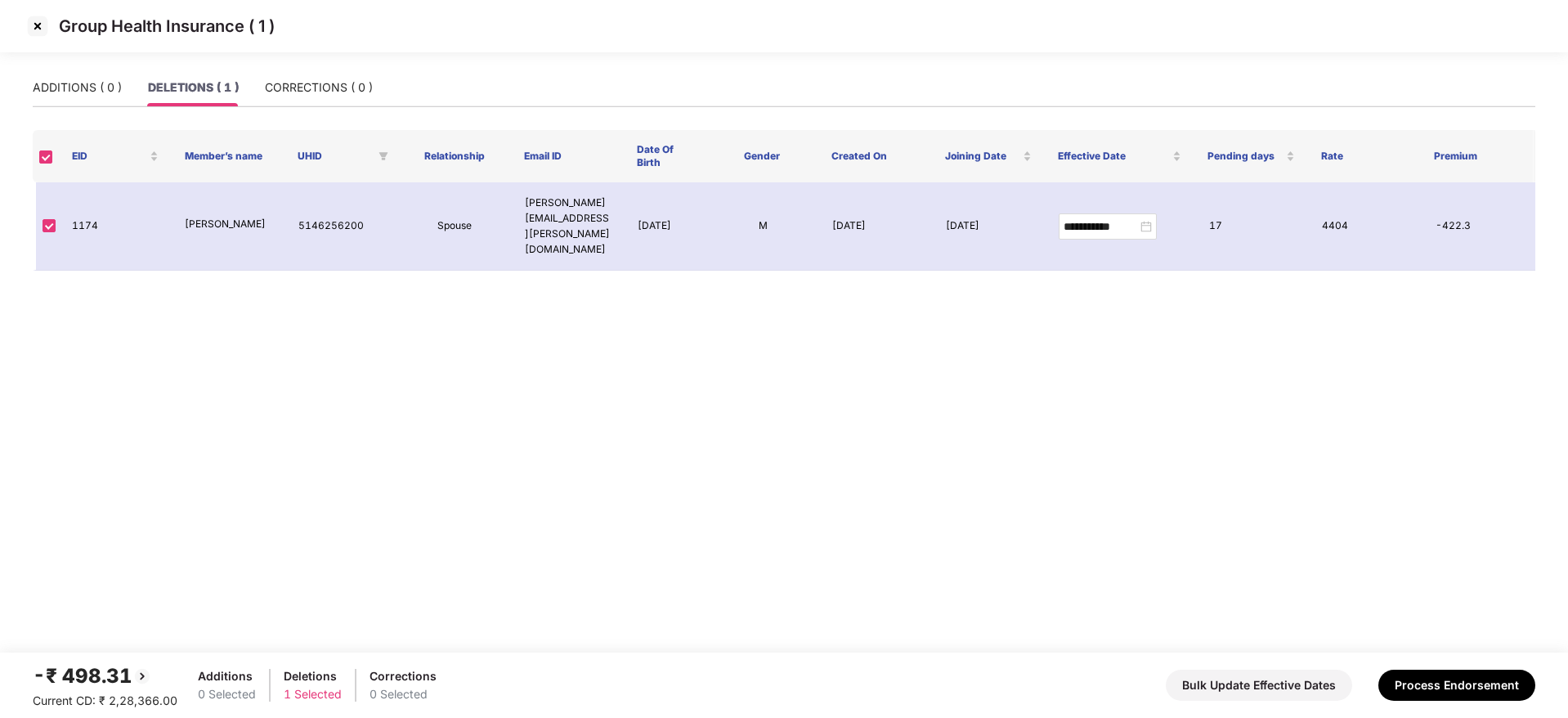
click at [36, 20] on img at bounding box center [38, 27] width 27 height 27
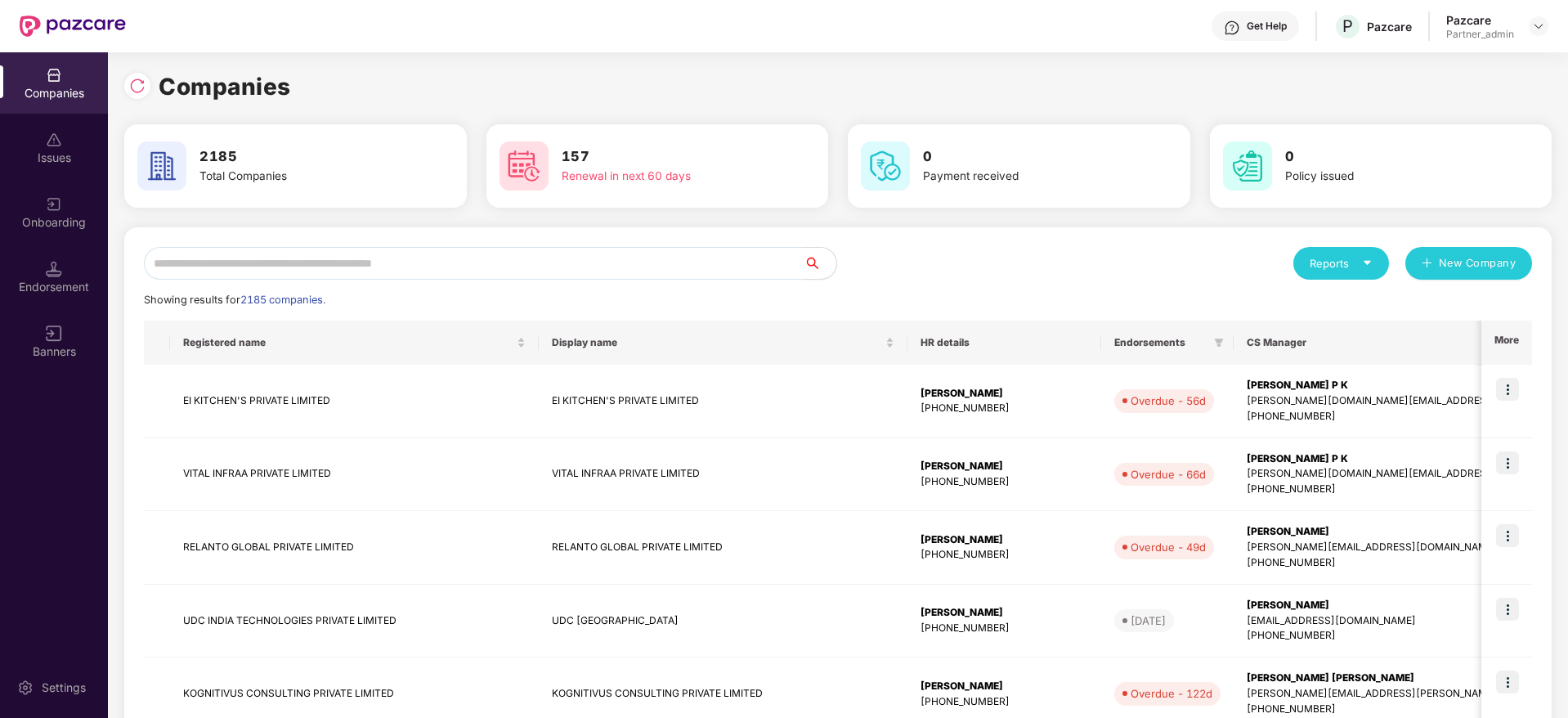
click at [231, 263] on input "text" at bounding box center [473, 263] width 659 height 32
paste input "**********"
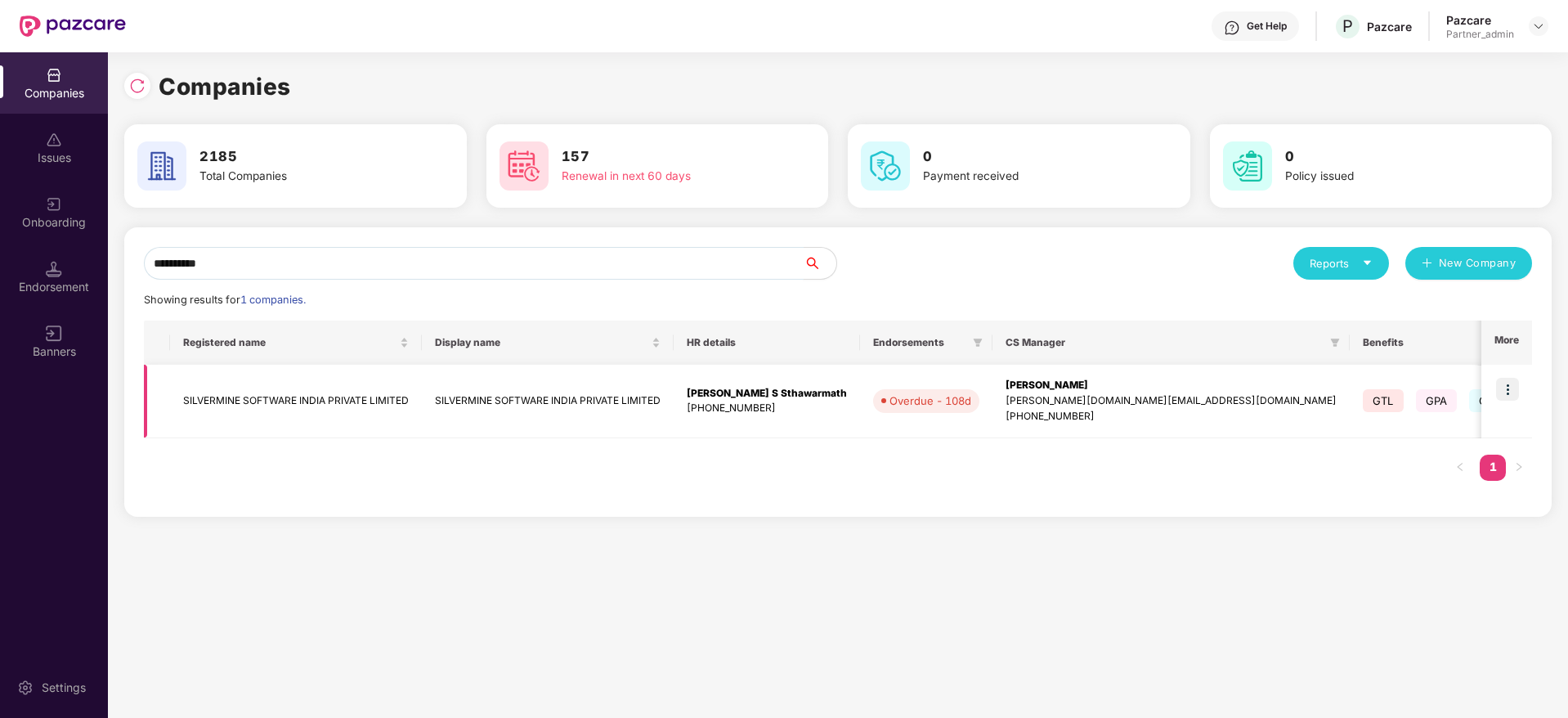
type input "**********"
click at [1507, 393] on img at bounding box center [1507, 389] width 23 height 23
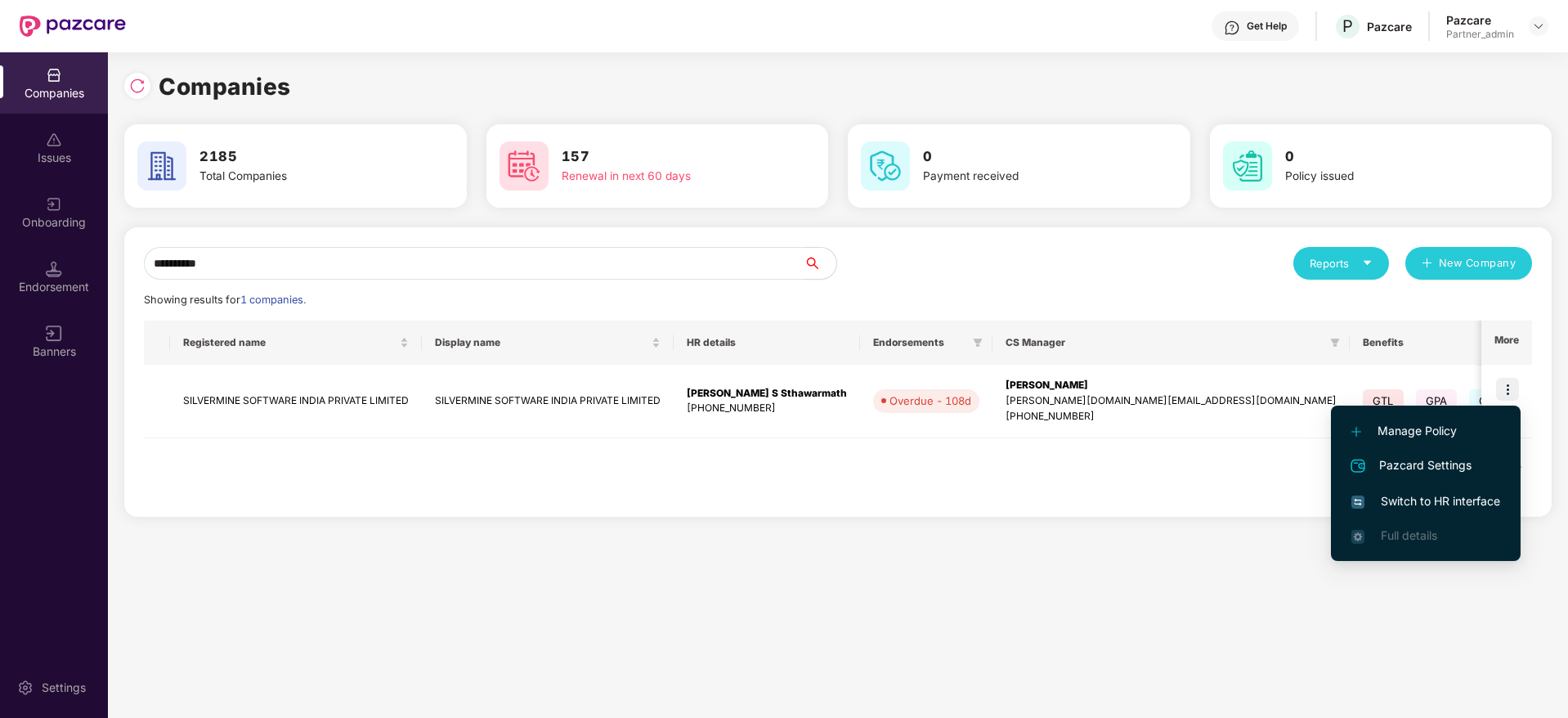
click at [1438, 500] on span "Switch to HR interface" at bounding box center [1425, 501] width 149 height 18
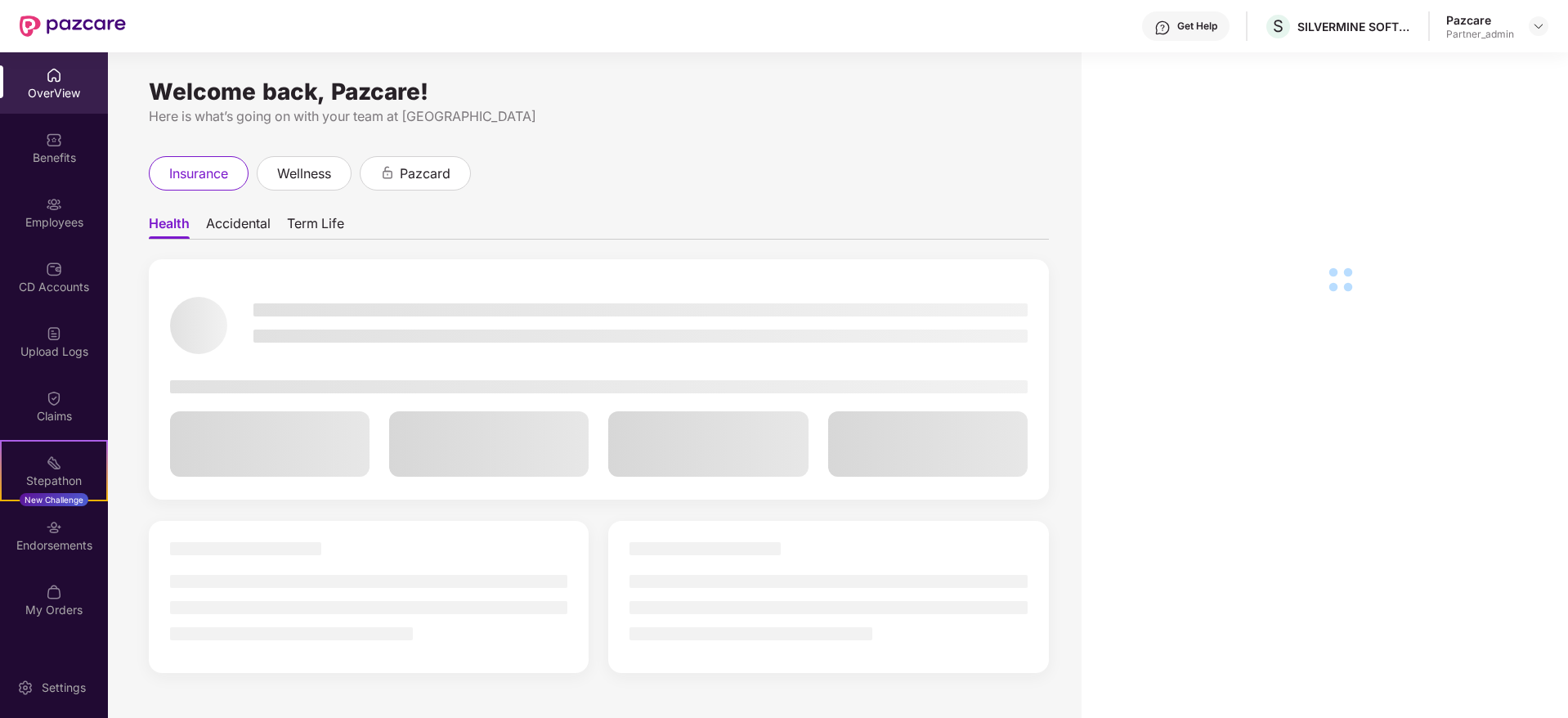
click at [67, 541] on div "Endorsements" at bounding box center [54, 544] width 108 height 16
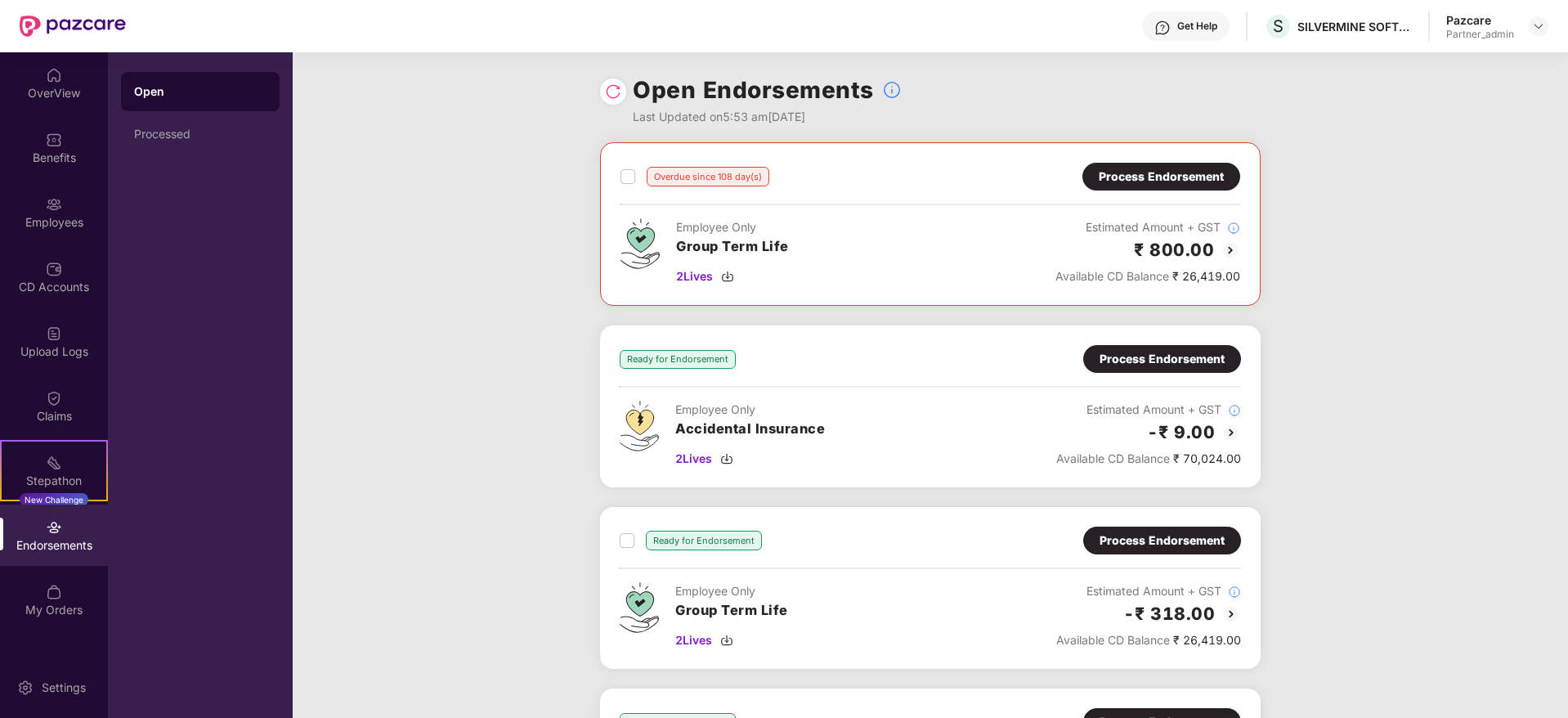
click at [1163, 166] on div "Process Endorsement" at bounding box center [1161, 175] width 157 height 28
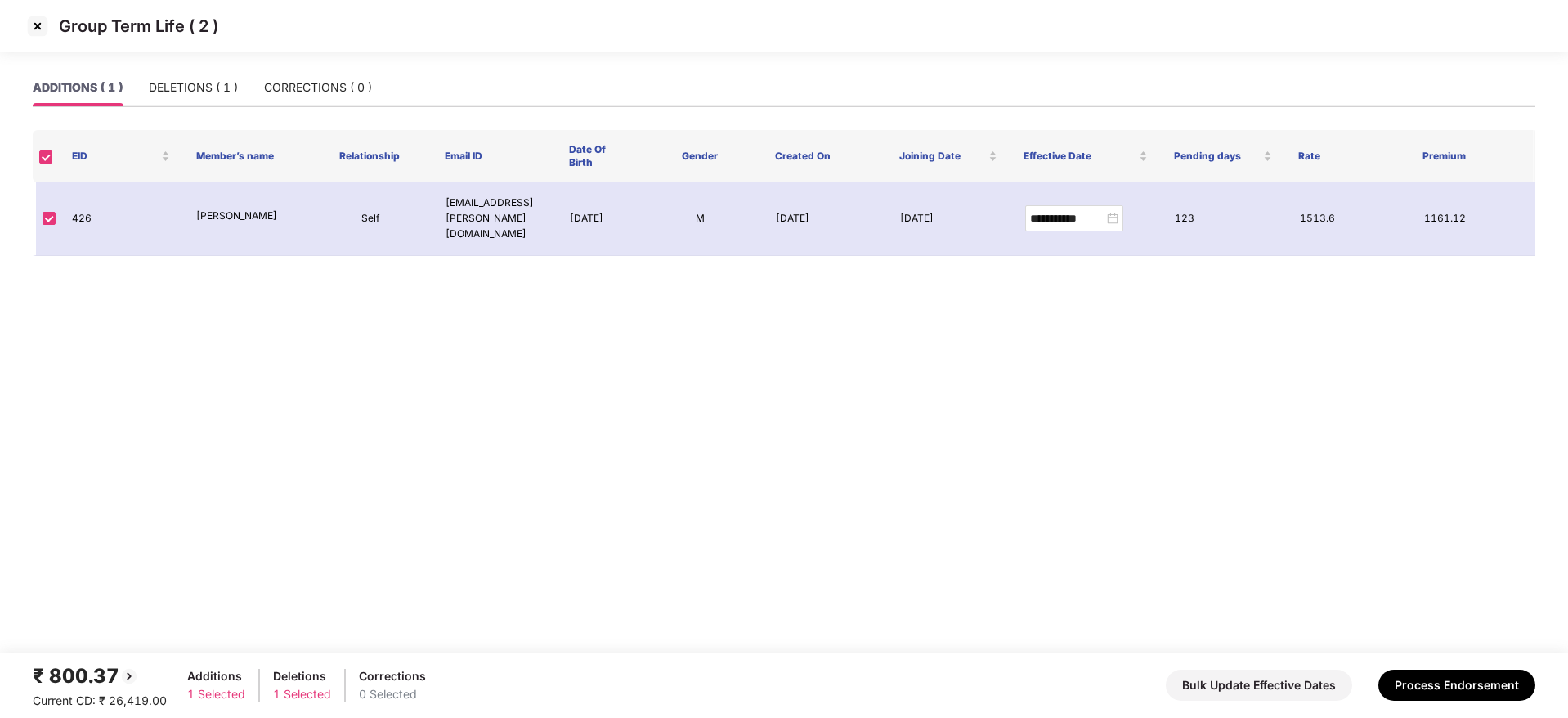
click at [39, 29] on img at bounding box center [38, 27] width 27 height 27
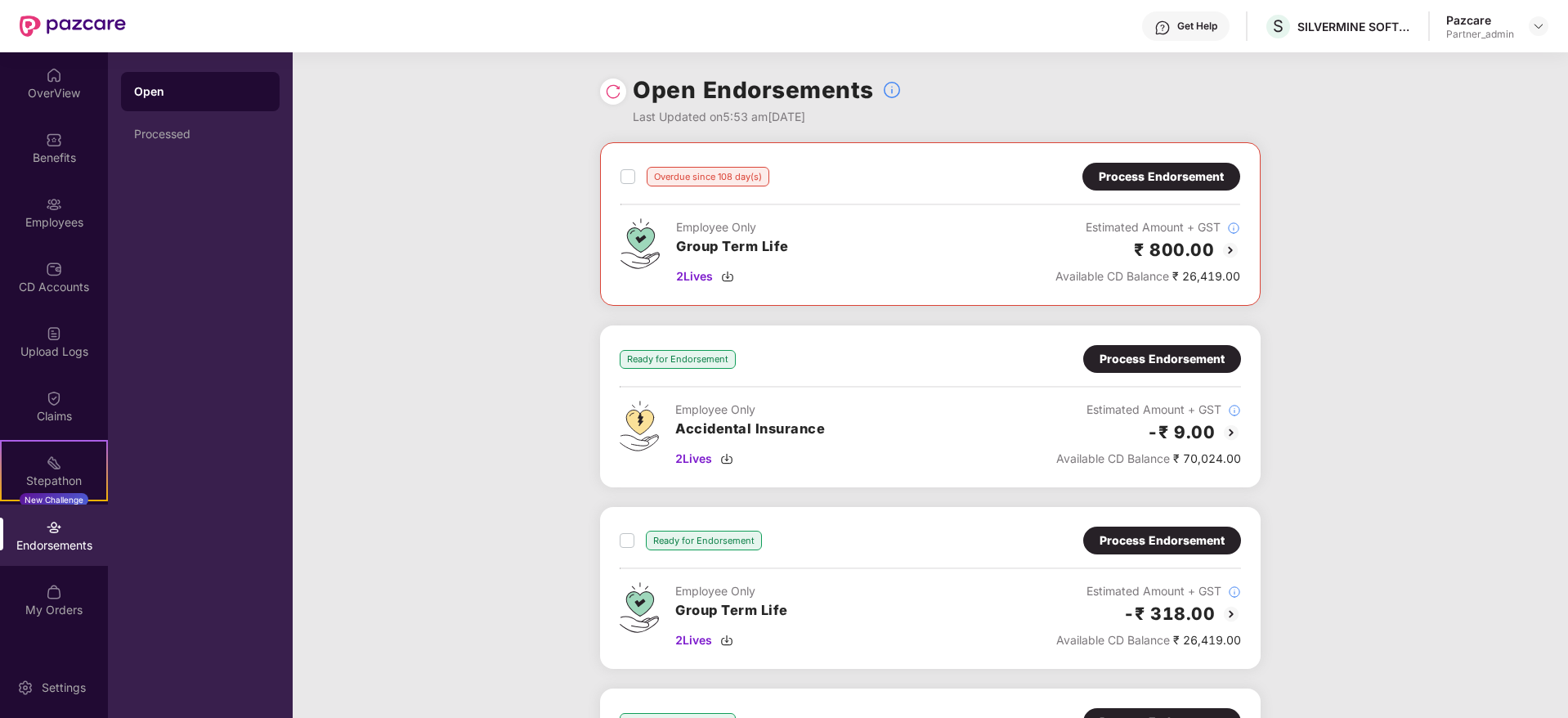
click at [1131, 174] on div "Process Endorsement" at bounding box center [1161, 176] width 125 height 18
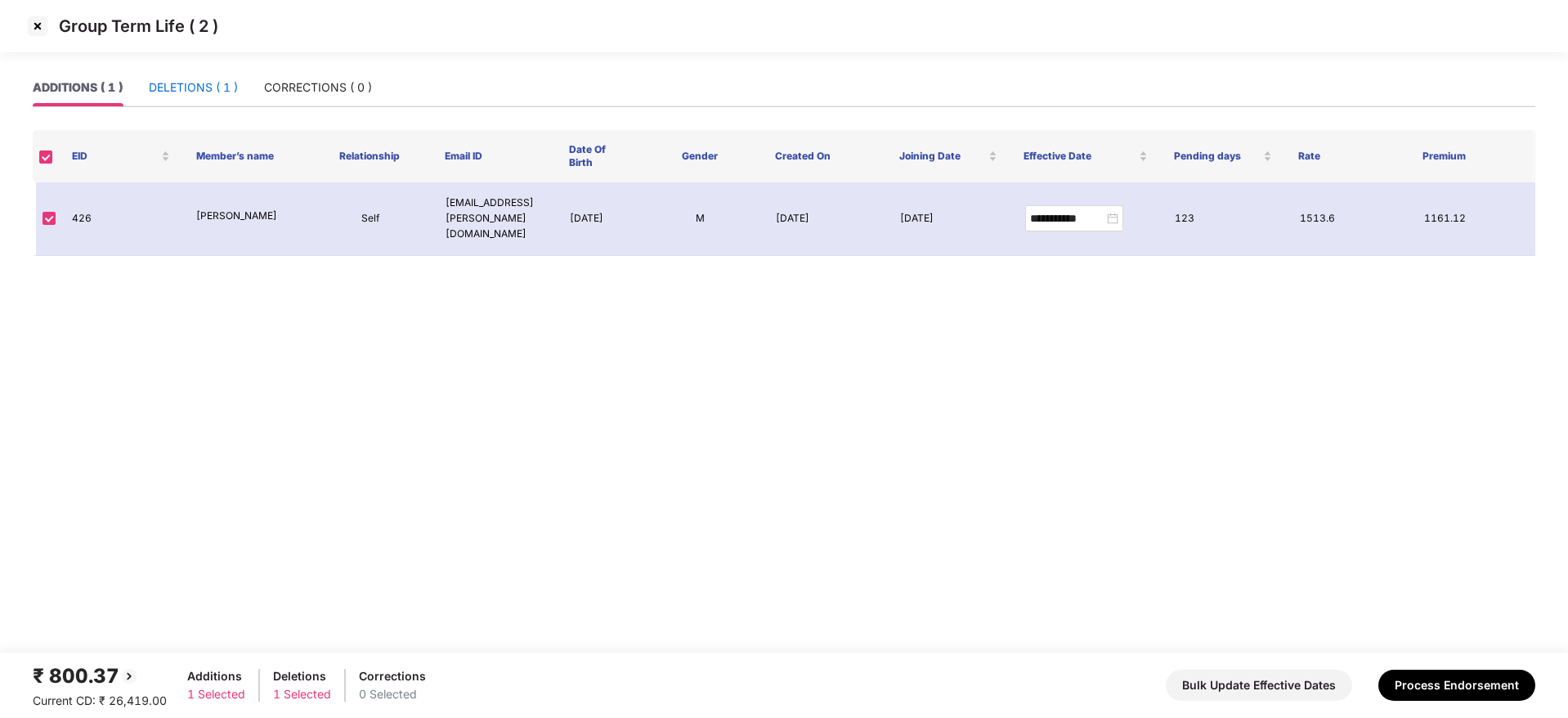
click at [186, 84] on div "DELETIONS ( 1 )" at bounding box center [194, 87] width 89 height 18
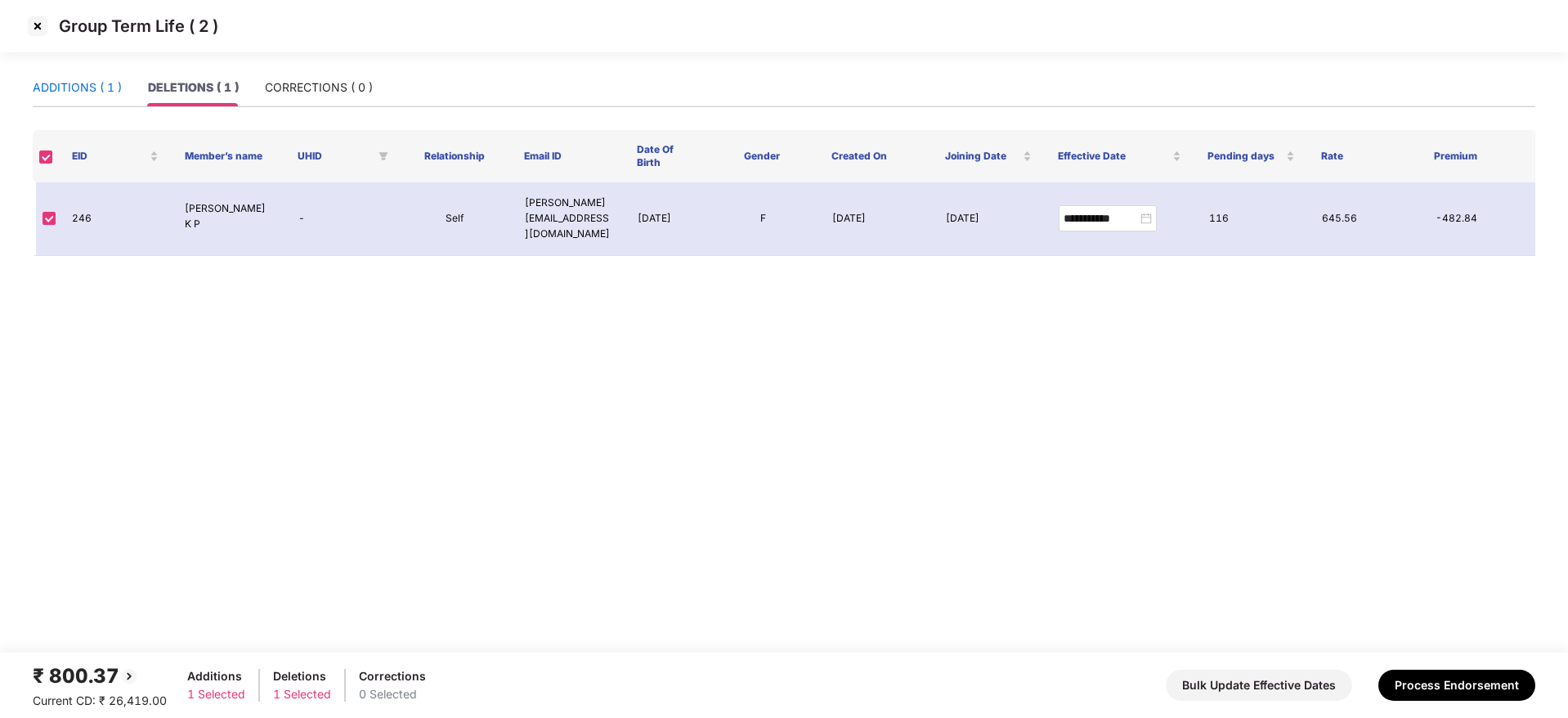
click at [65, 91] on div "ADDITIONS ( 1 )" at bounding box center [77, 87] width 89 height 18
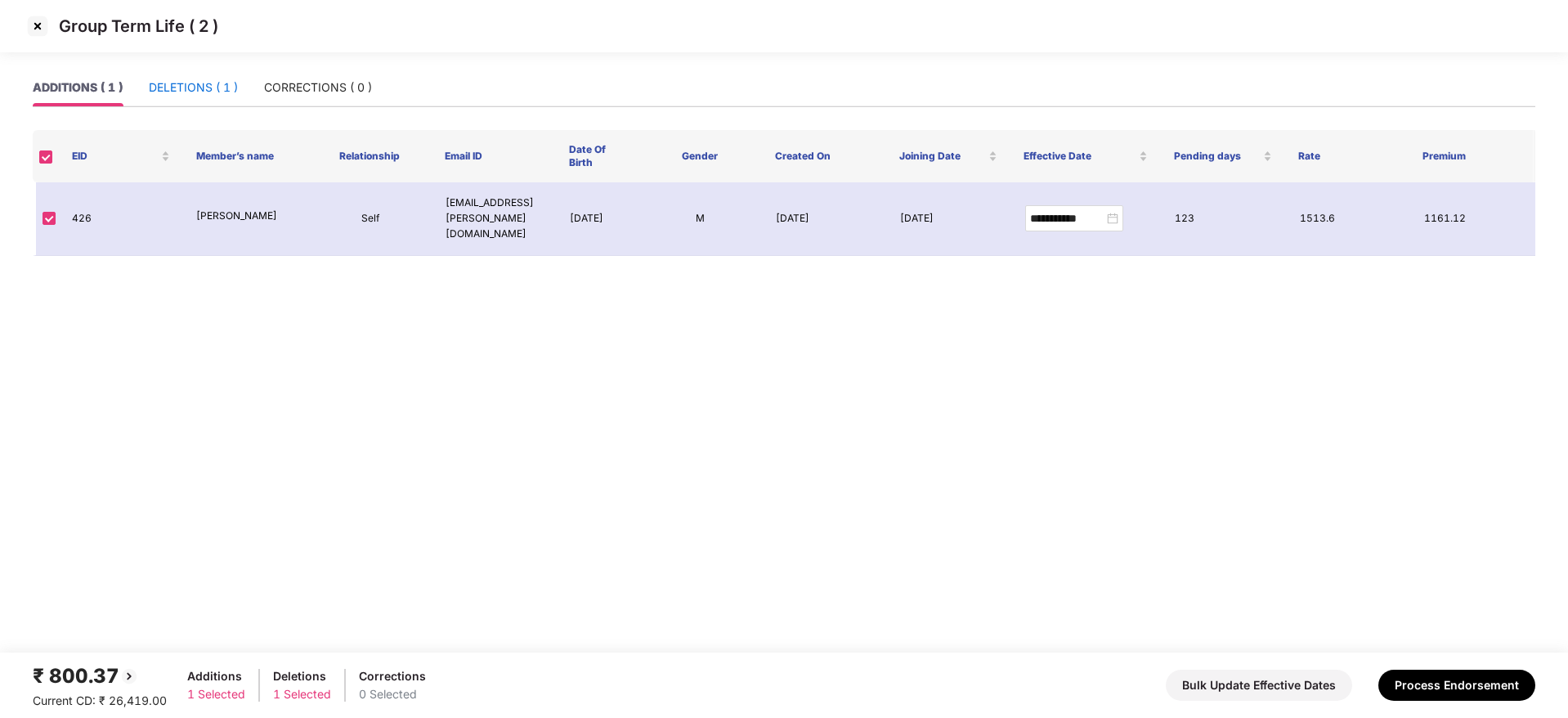
click at [178, 93] on div "DELETIONS ( 1 )" at bounding box center [194, 87] width 89 height 18
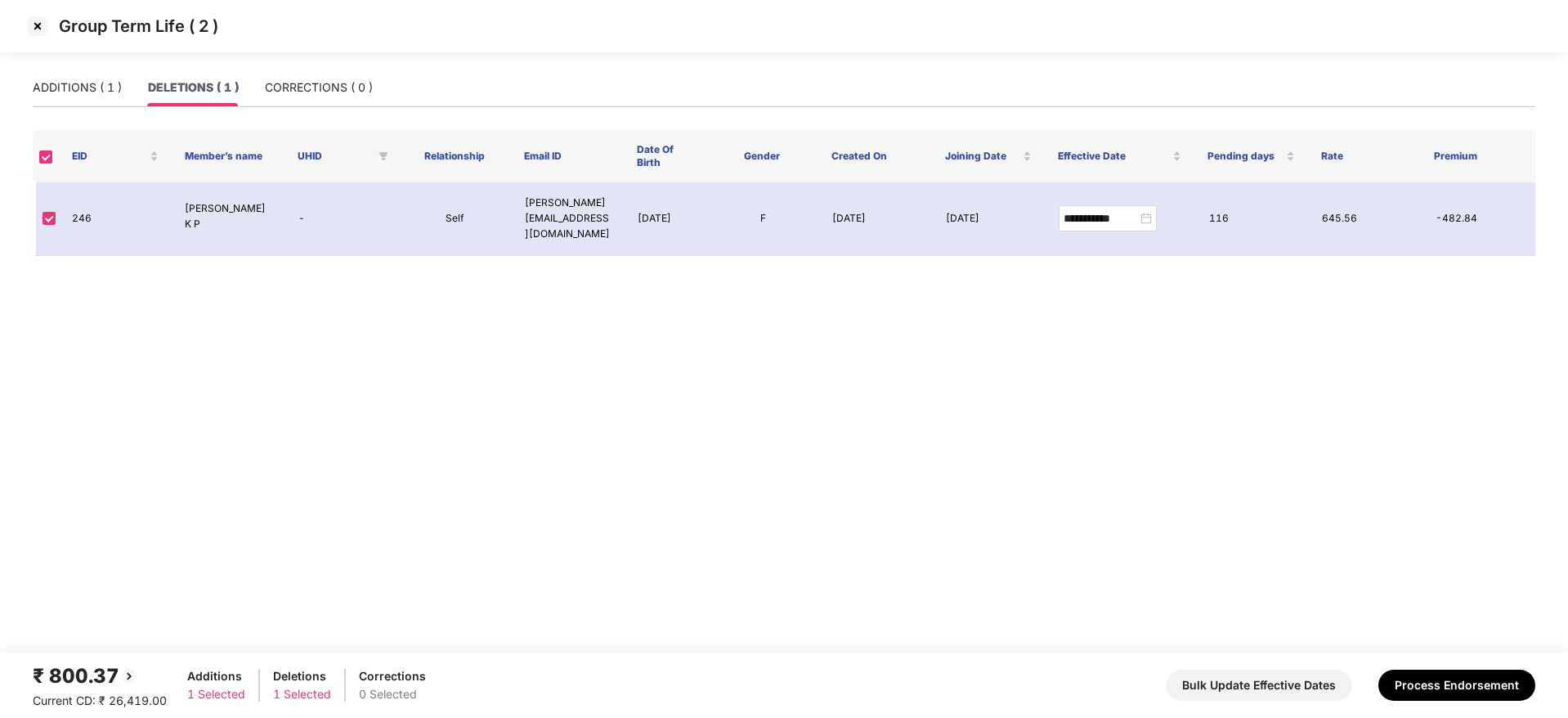
click at [38, 23] on img at bounding box center [38, 27] width 27 height 27
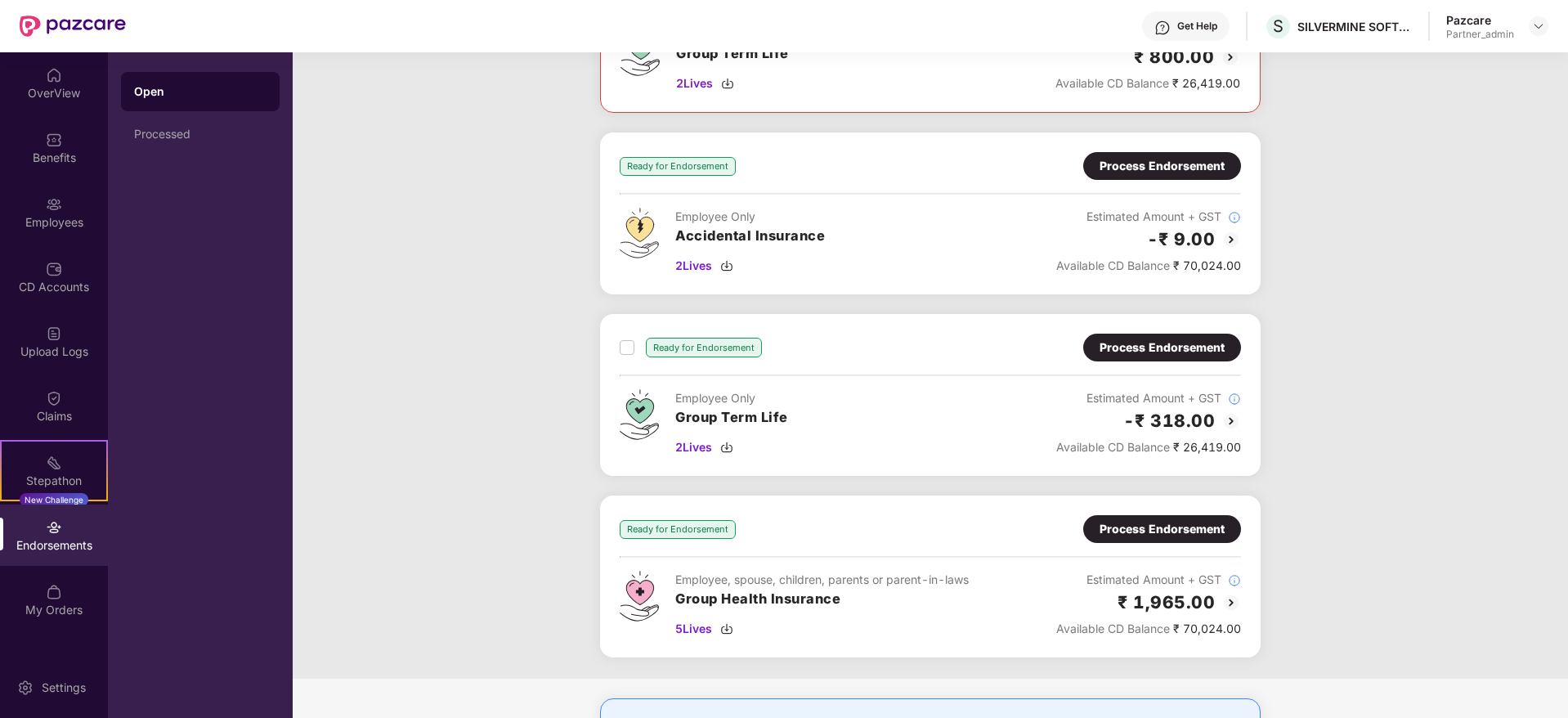
scroll to position [316, 0]
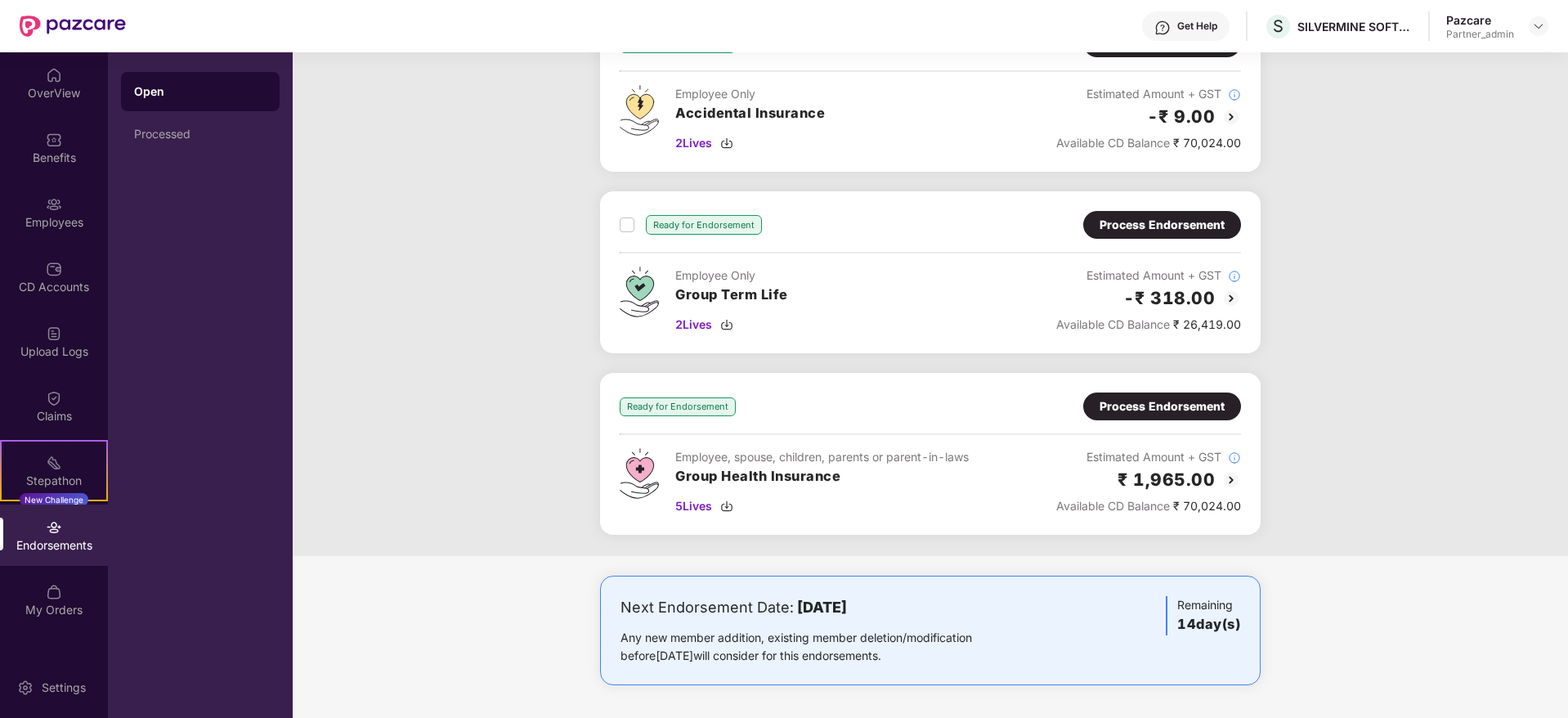
click at [1184, 402] on div "Process Endorsement" at bounding box center [1162, 406] width 125 height 18
